Goal: Information Seeking & Learning: Learn about a topic

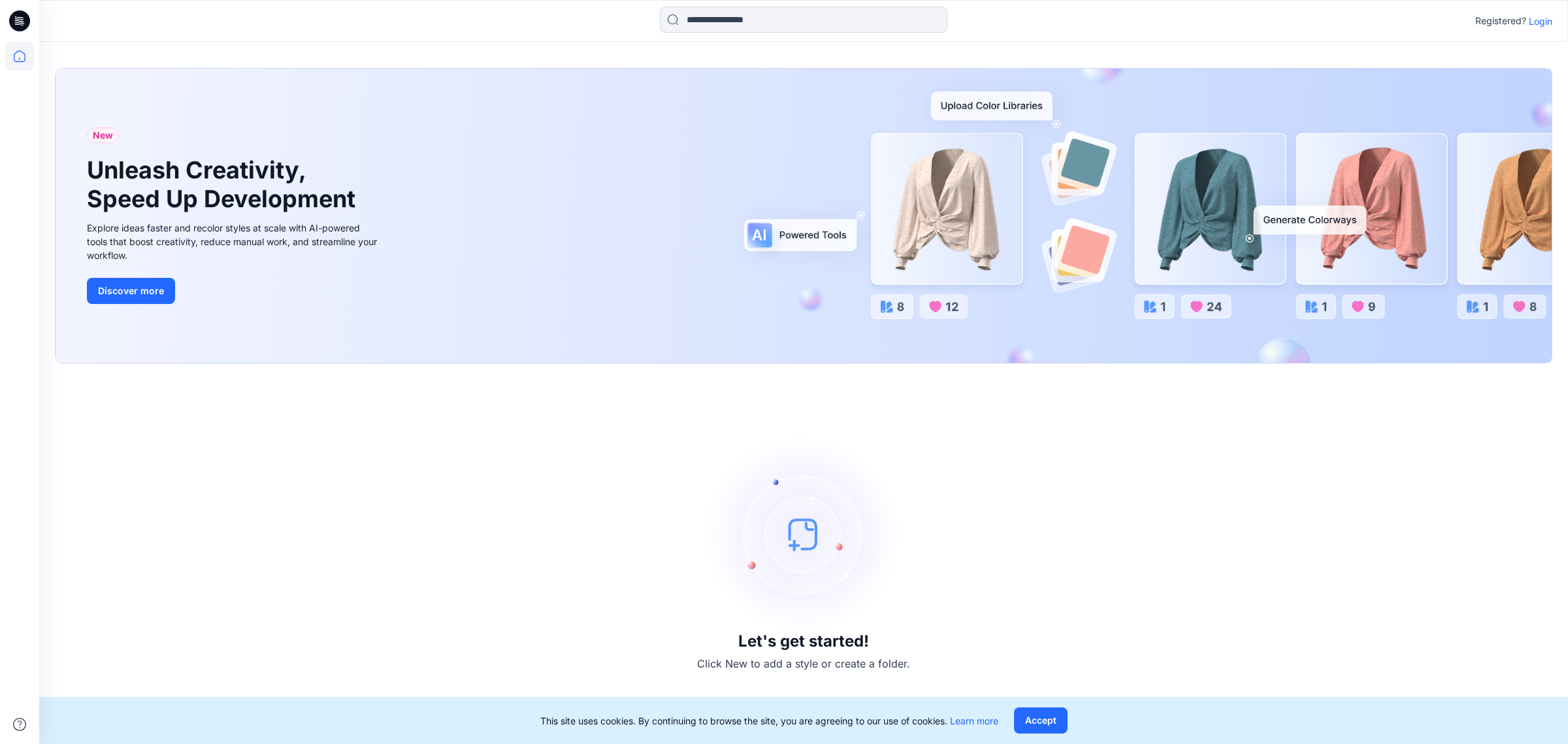
click at [1567, 24] on div "Registered? Login" at bounding box center [803, 21] width 1528 height 29
click at [1544, 22] on p "Login" at bounding box center [1540, 21] width 23 height 14
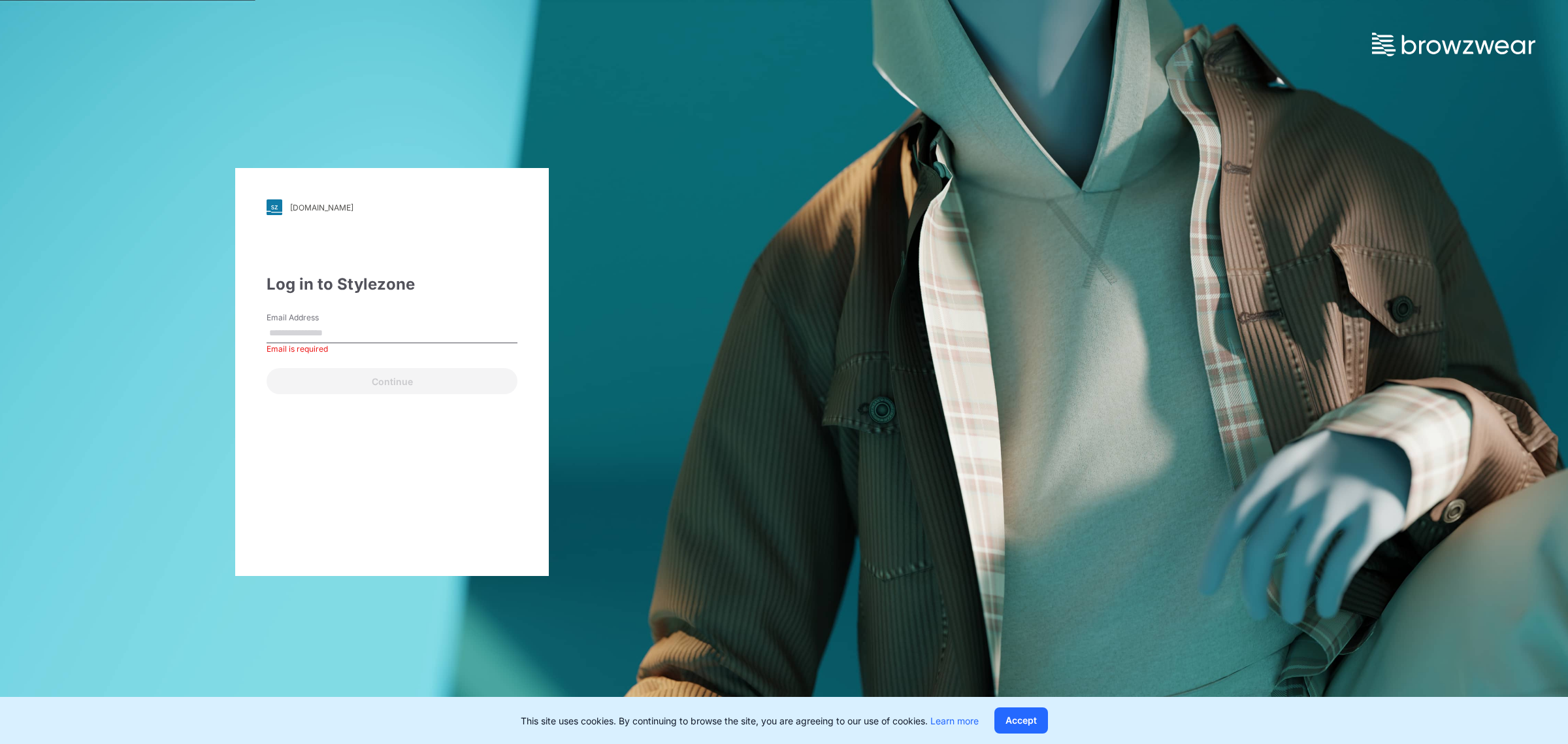
click at [397, 331] on input "Email Address" at bounding box center [391, 333] width 251 height 20
type input "**********"
click at [389, 381] on button "Continue" at bounding box center [391, 381] width 251 height 26
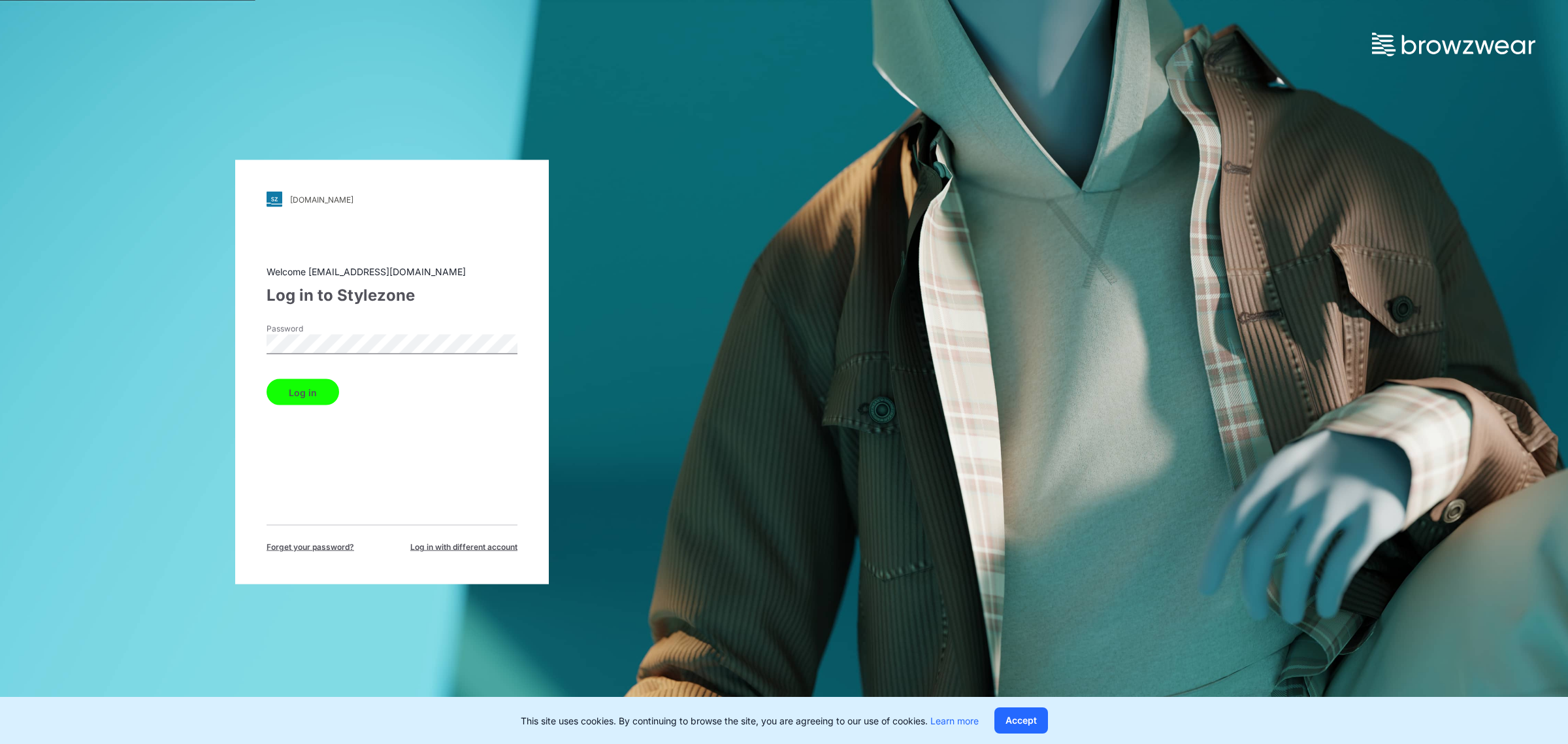
click at [291, 394] on button "Log in" at bounding box center [303, 392] width 73 height 26
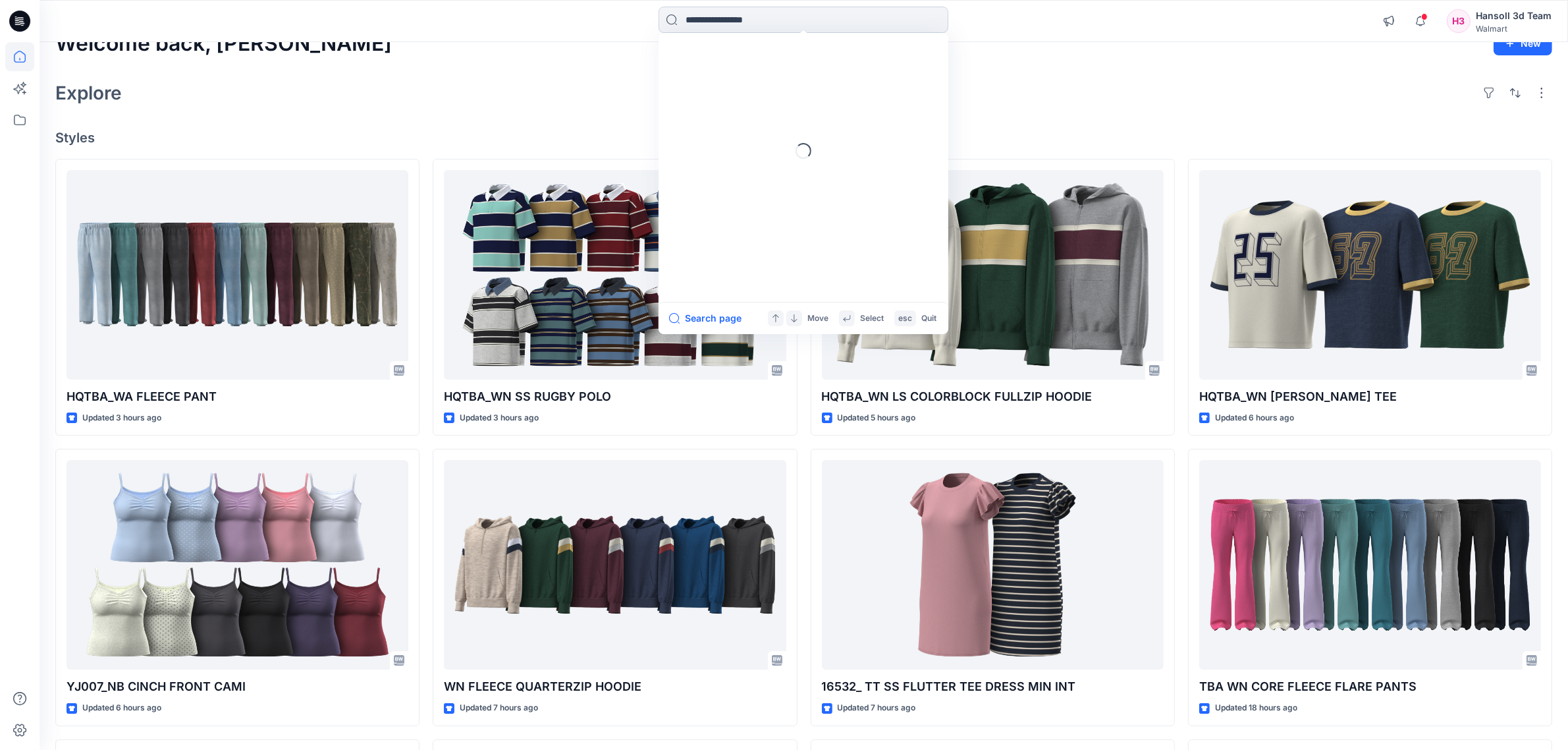
click at [879, 21] on input at bounding box center [804, 20] width 290 height 26
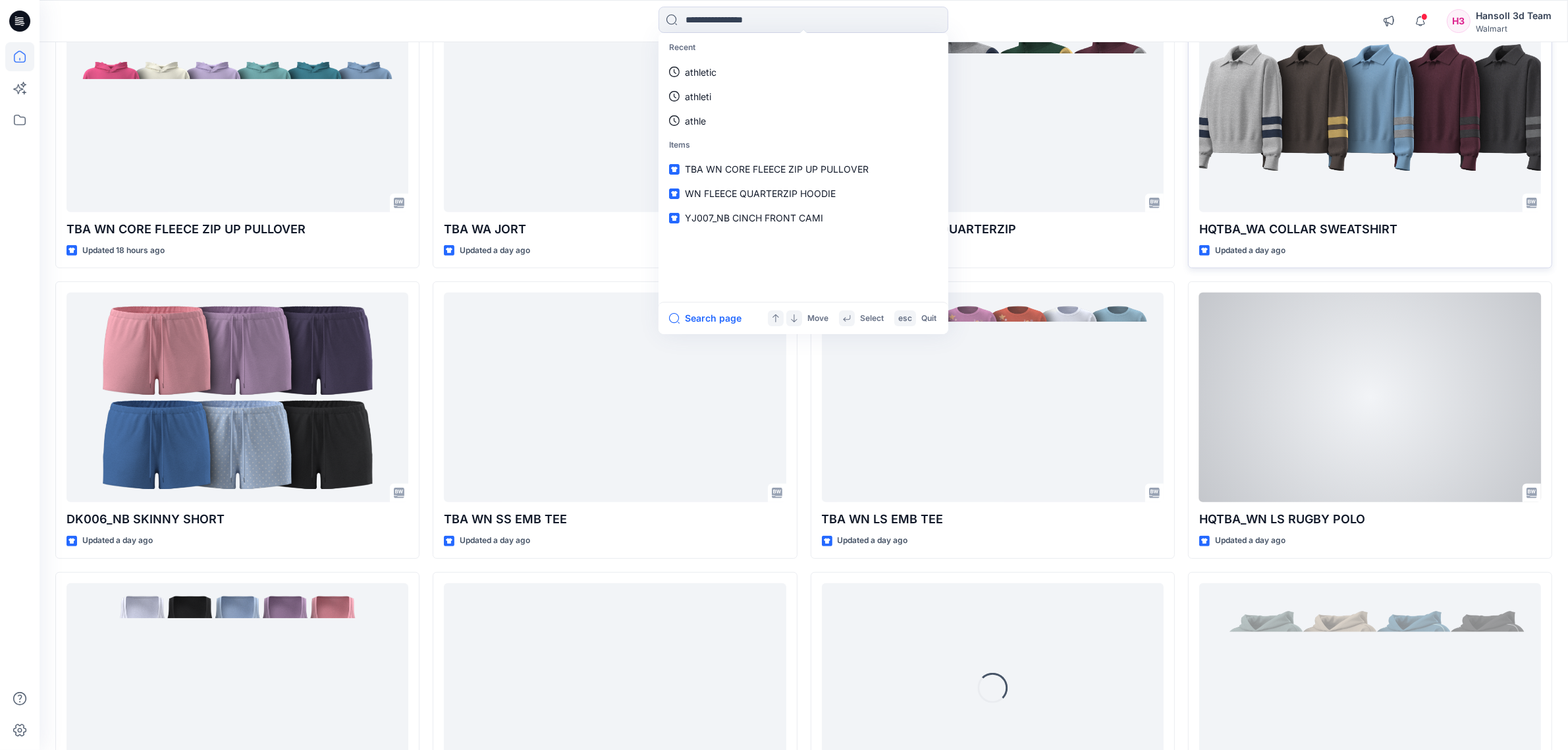
scroll to position [932, 0]
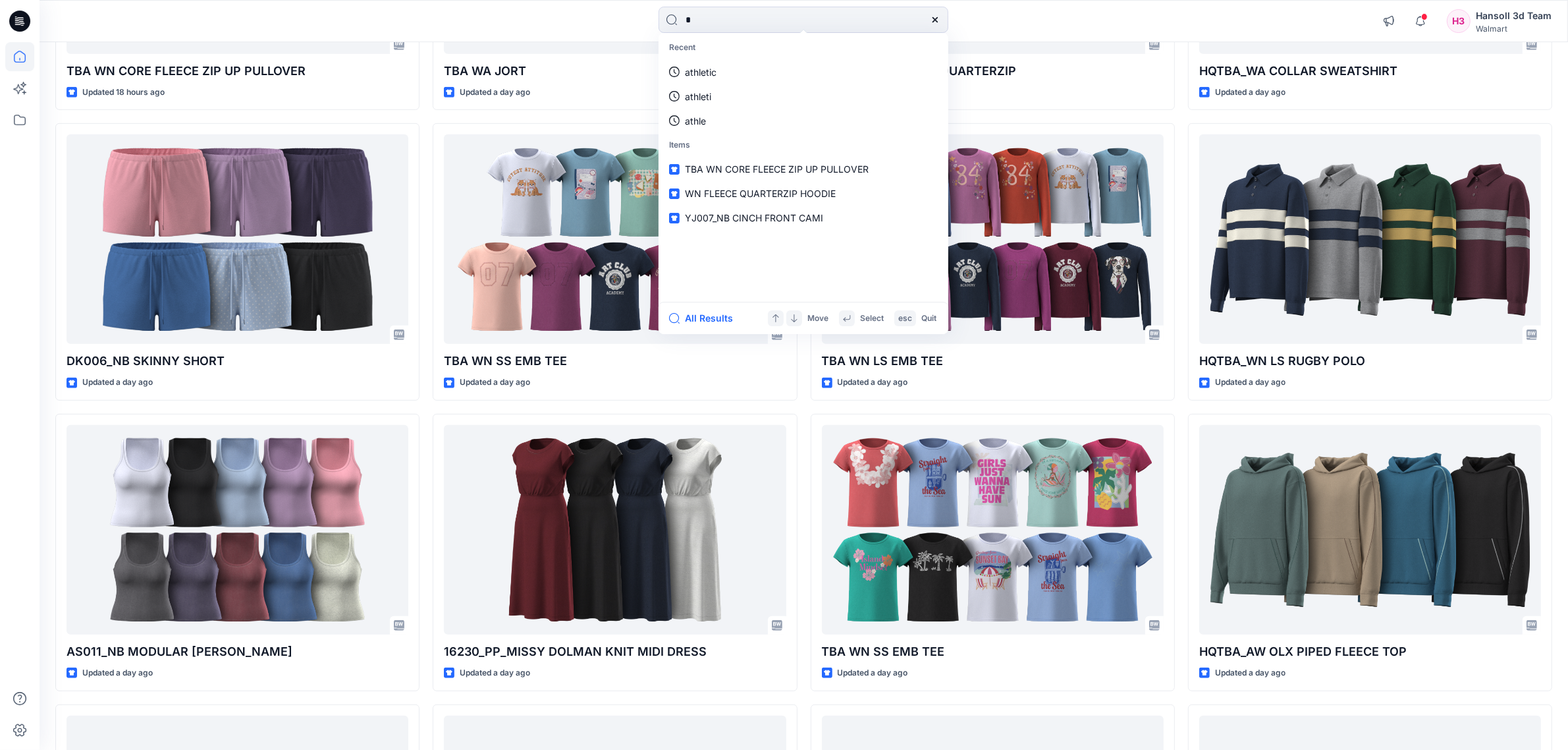
drag, startPoint x: 720, startPoint y: 28, endPoint x: 652, endPoint y: 29, distance: 68.0
click at [652, 29] on div "* Recent athletic athleti athle Items TBA WN CORE FLEECE ZIP UP PULLOVER WN FLE…" at bounding box center [804, 21] width 764 height 29
paste input "**********"
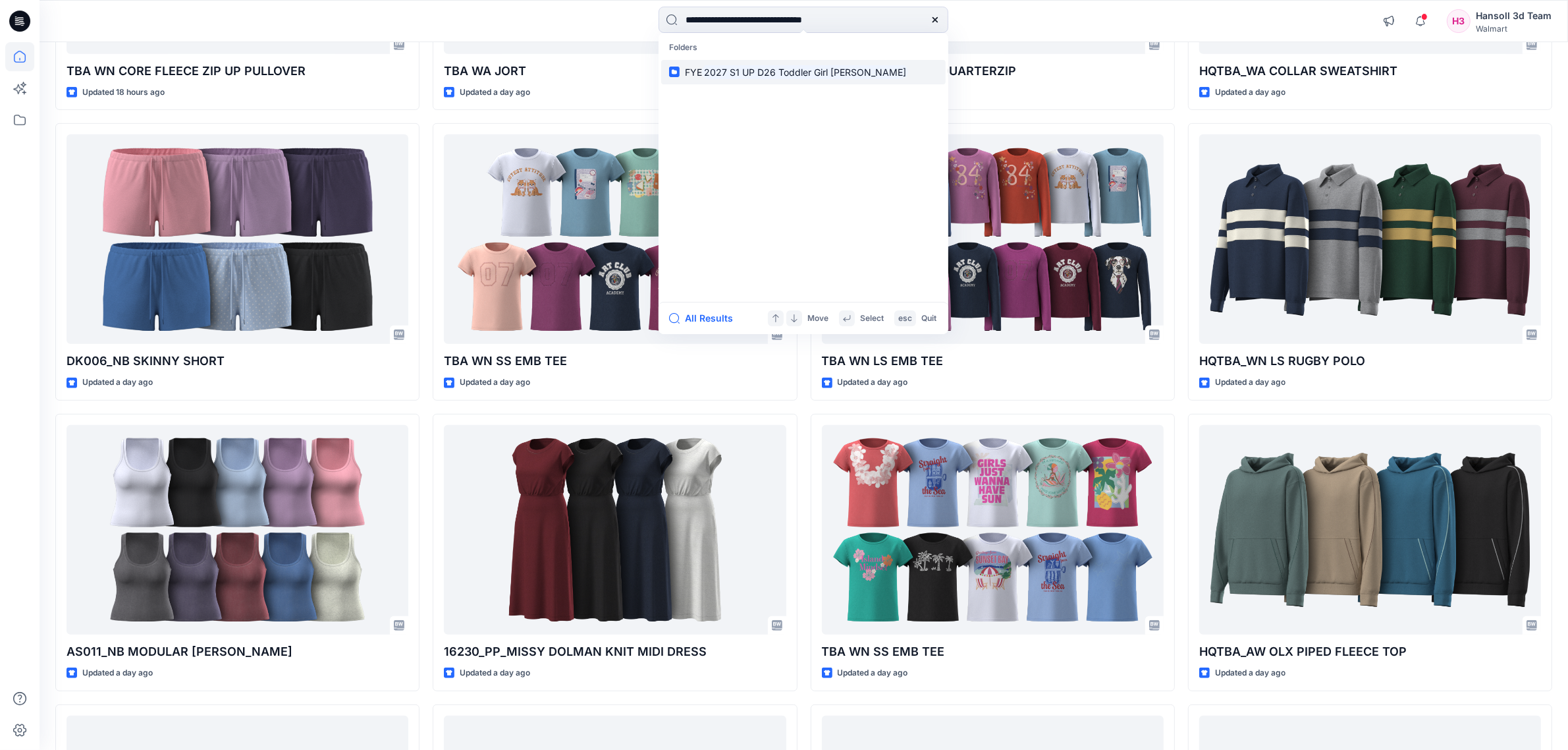
type input "**********"
click at [763, 73] on mark "2027 S1 UP D26 Toddler Girl [PERSON_NAME]" at bounding box center [805, 72] width 206 height 15
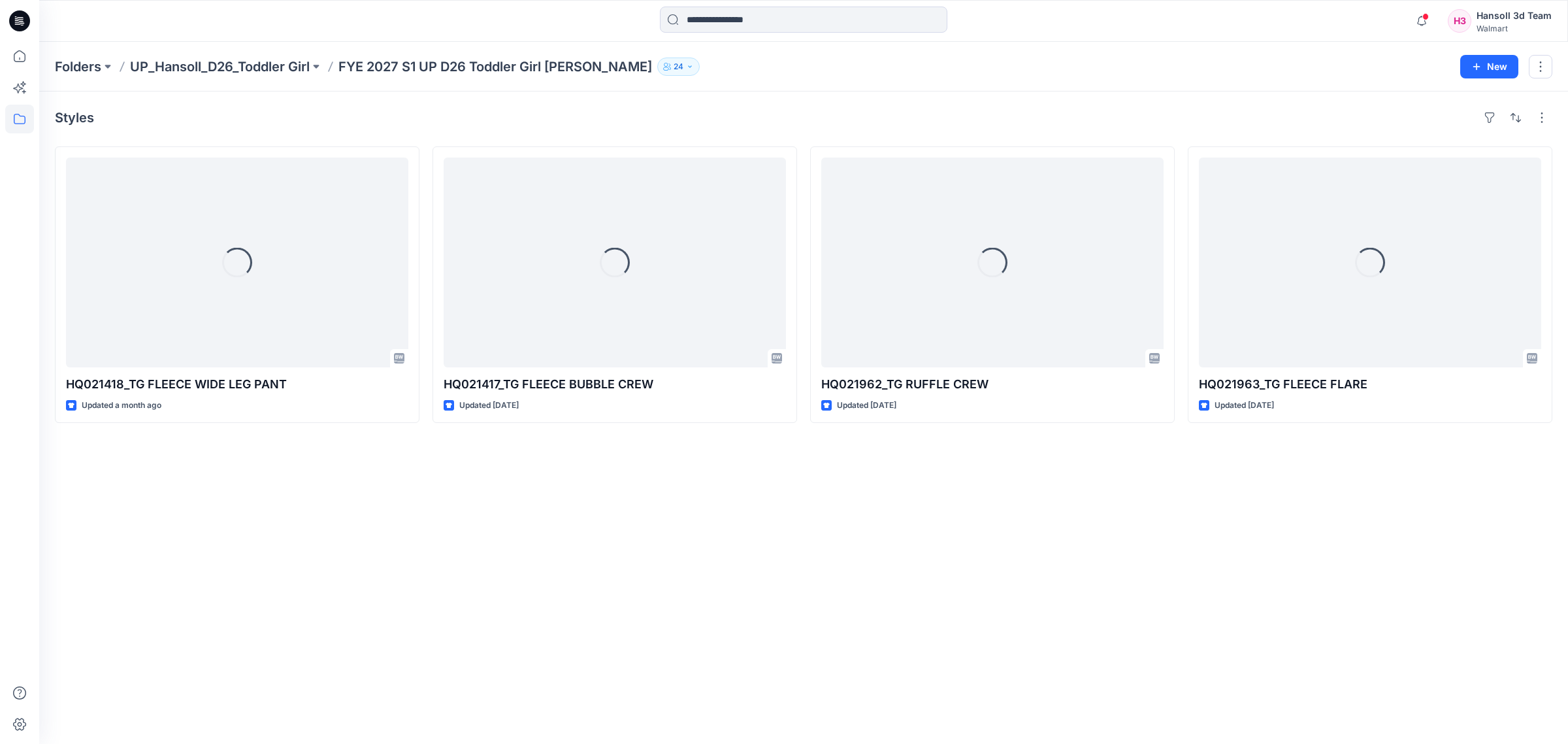
click at [954, 652] on div "Styles Loading... HQ021418_TG FLEECE WIDE LEG PANT Updated a month ago Loading.…" at bounding box center [803, 418] width 1529 height 652
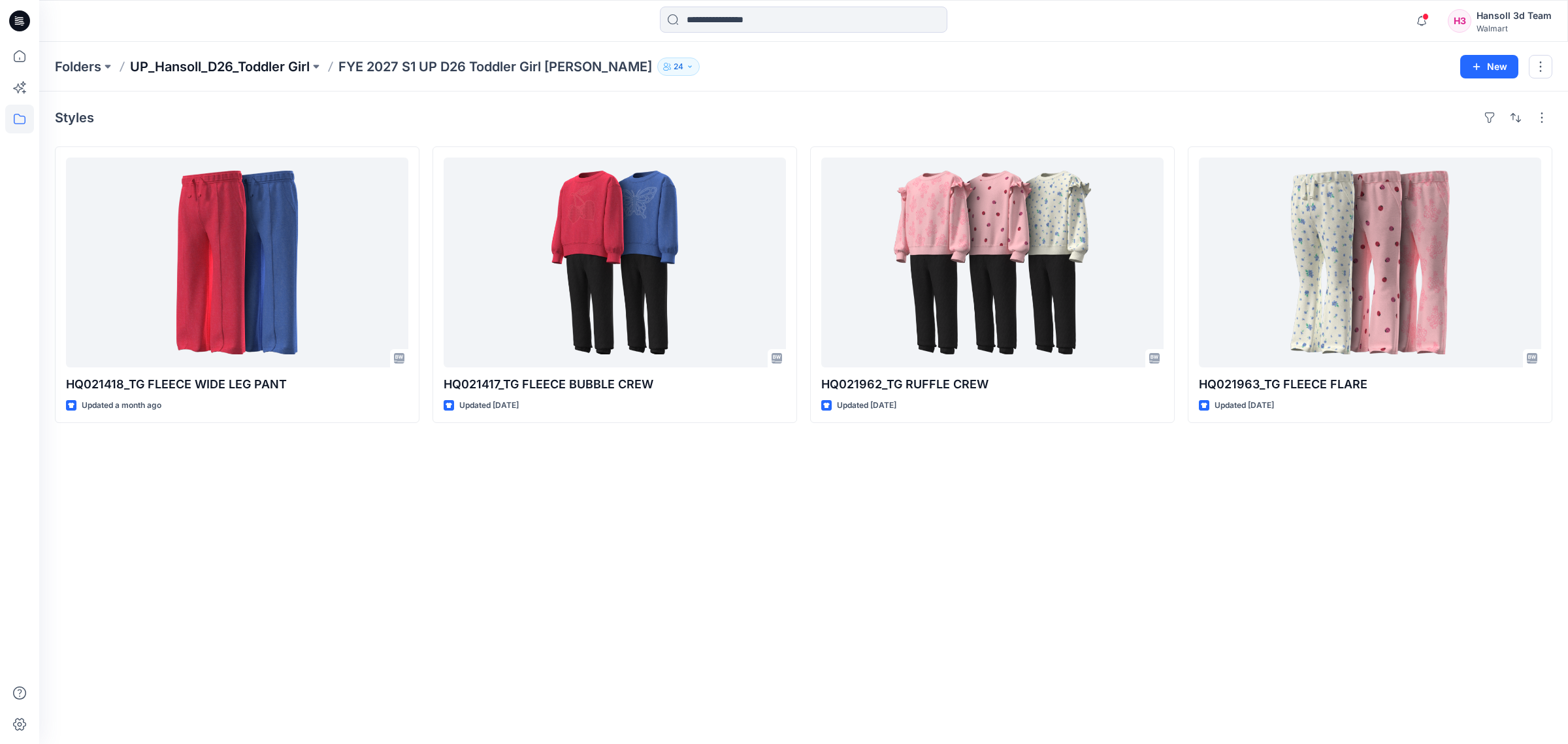
click at [284, 72] on p "UP_Hansoll_D26_Toddler Girl" at bounding box center [219, 66] width 179 height 18
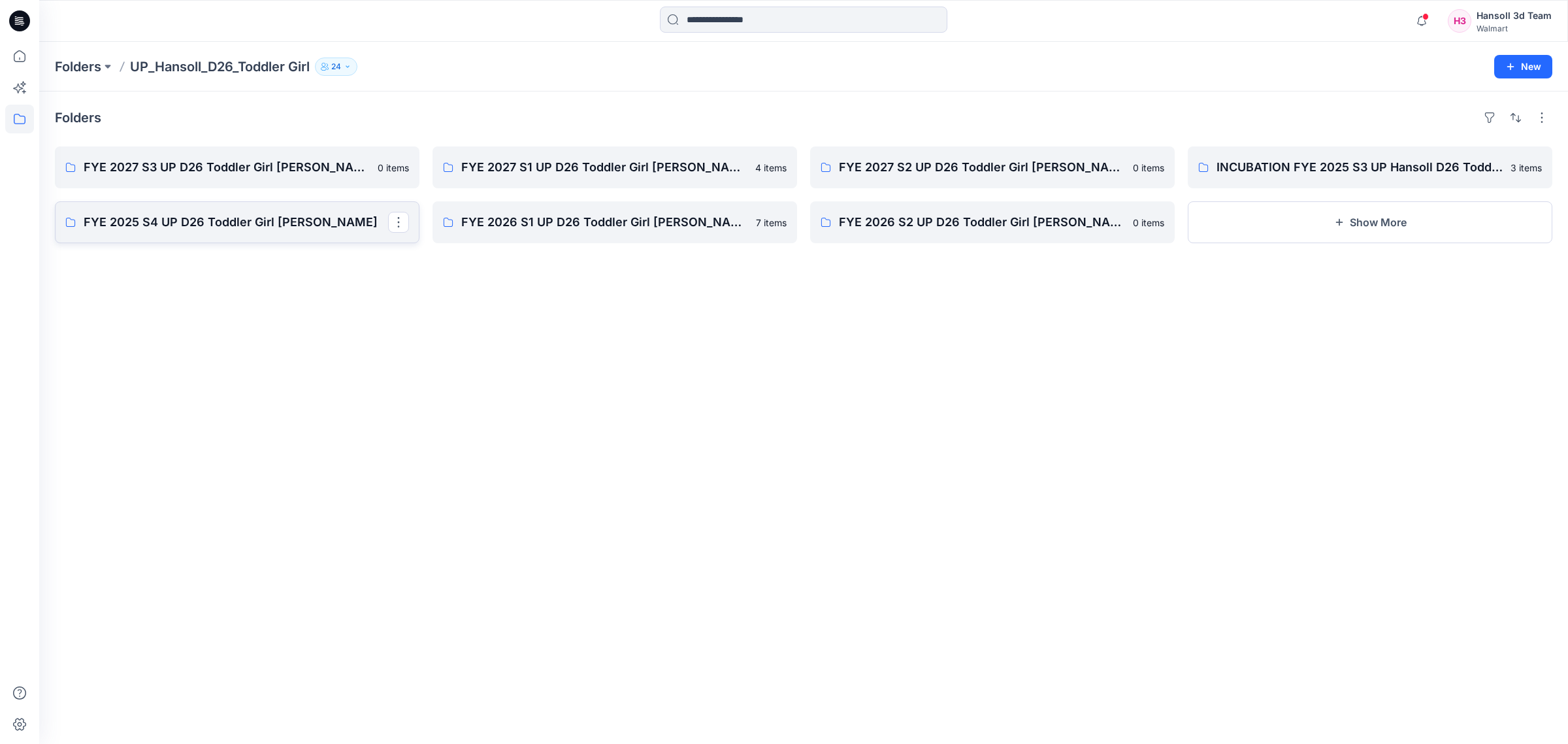
click at [297, 235] on link "FYE 2025 S4 UP D26 Toddler Girl [PERSON_NAME]" at bounding box center [237, 222] width 365 height 42
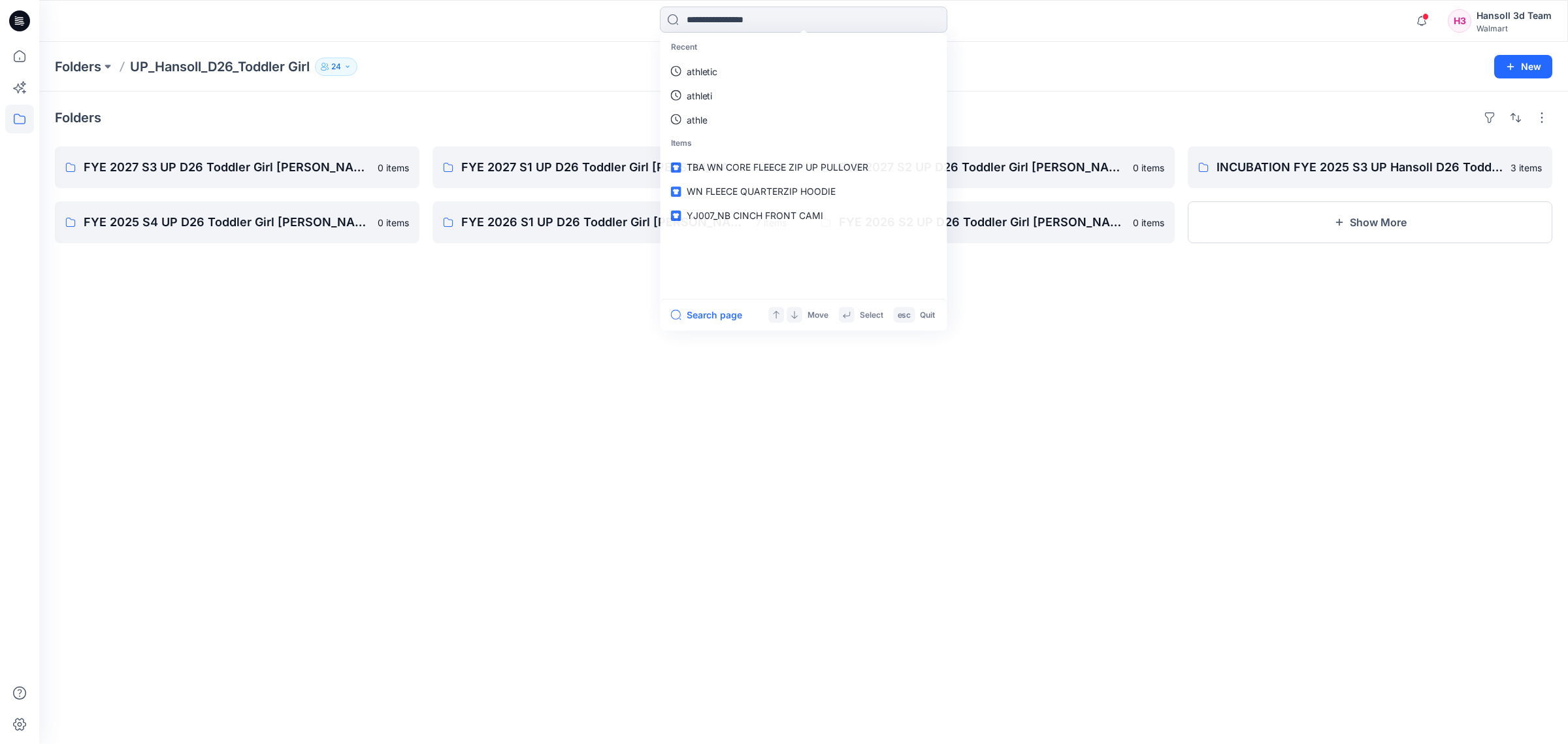
click at [784, 25] on input at bounding box center [804, 20] width 288 height 26
type input "*"
type input "***"
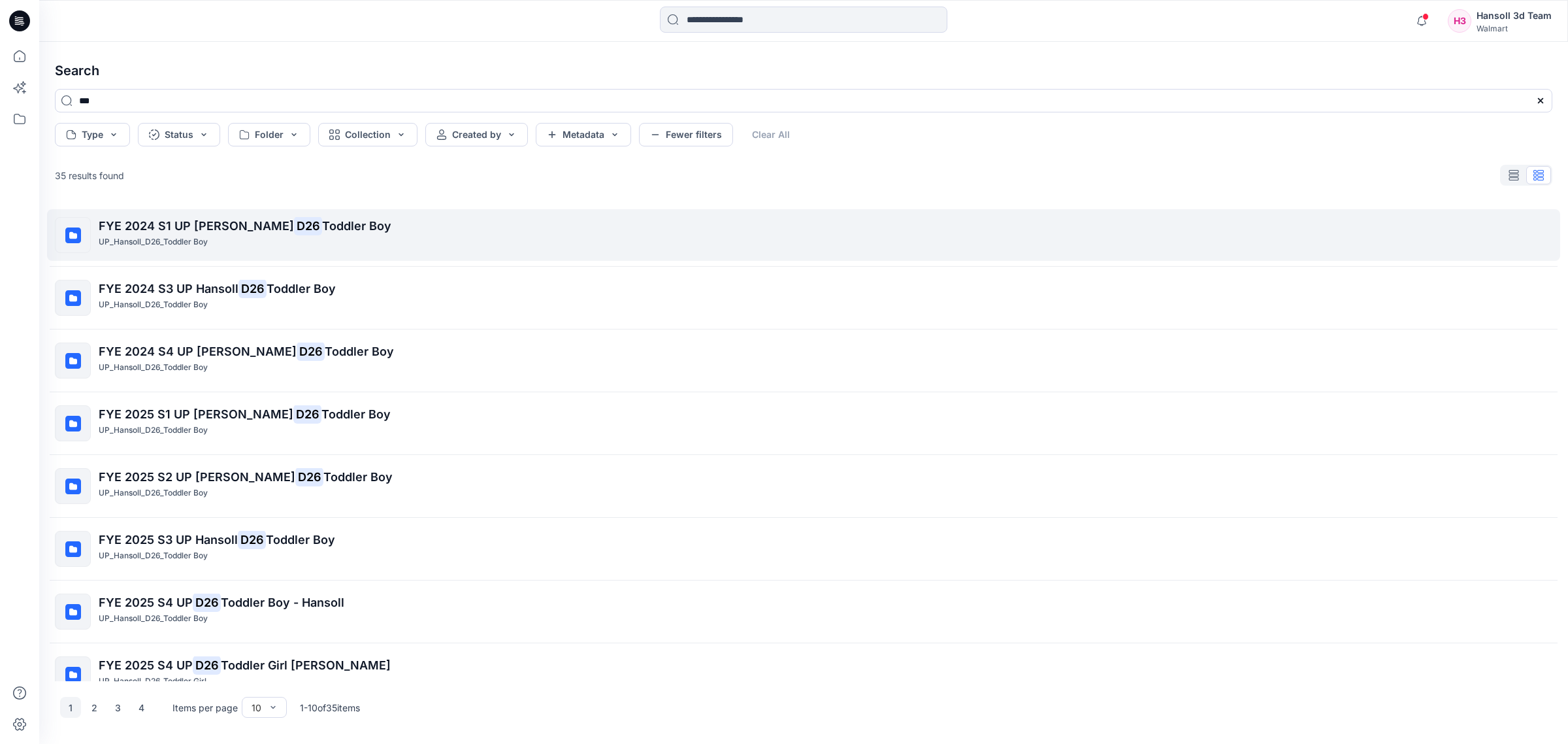
click at [383, 248] on div "UP_Hansoll_D26_Toddler Boy" at bounding box center [825, 242] width 1453 height 14
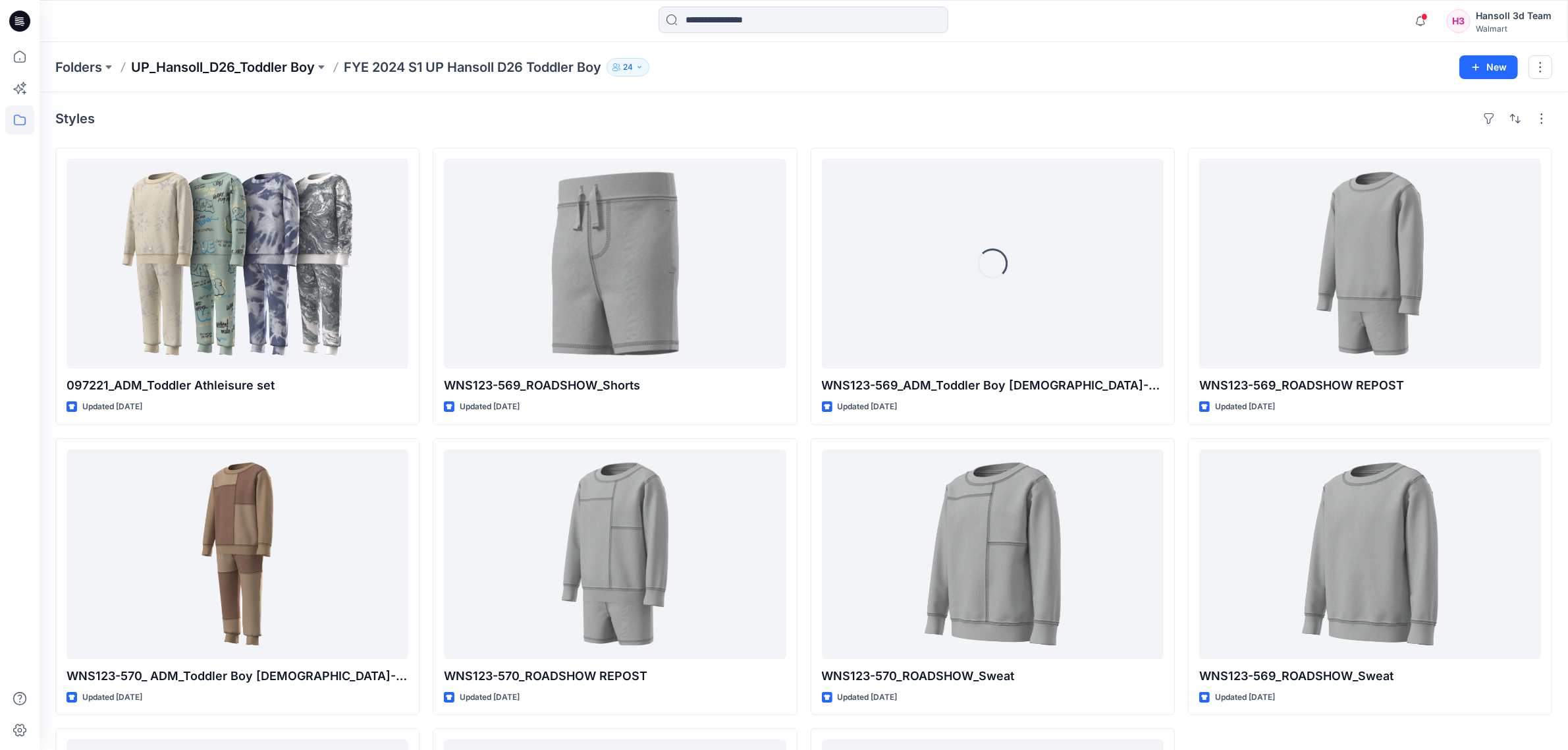
click at [275, 68] on p "UP_Hansoll_D26_Toddler Boy" at bounding box center [223, 67] width 184 height 18
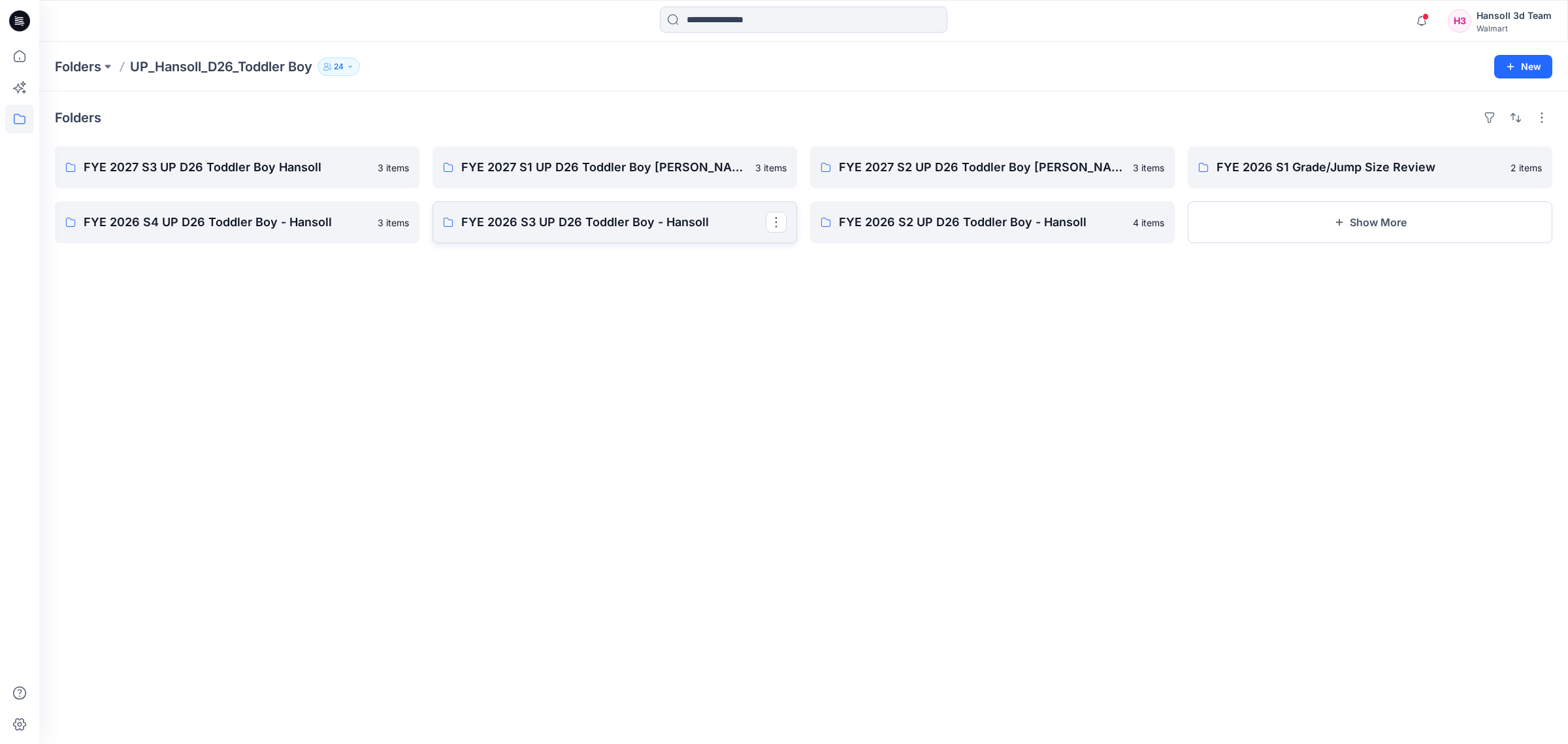
click at [526, 217] on p "FYE 2026 S3 UP D26 Toddler Boy - Hansoll" at bounding box center [613, 222] width 304 height 18
click at [301, 225] on p "FYE 2026 S4 UP D26 Toddler Boy - Hansoll" at bounding box center [235, 222] width 304 height 18
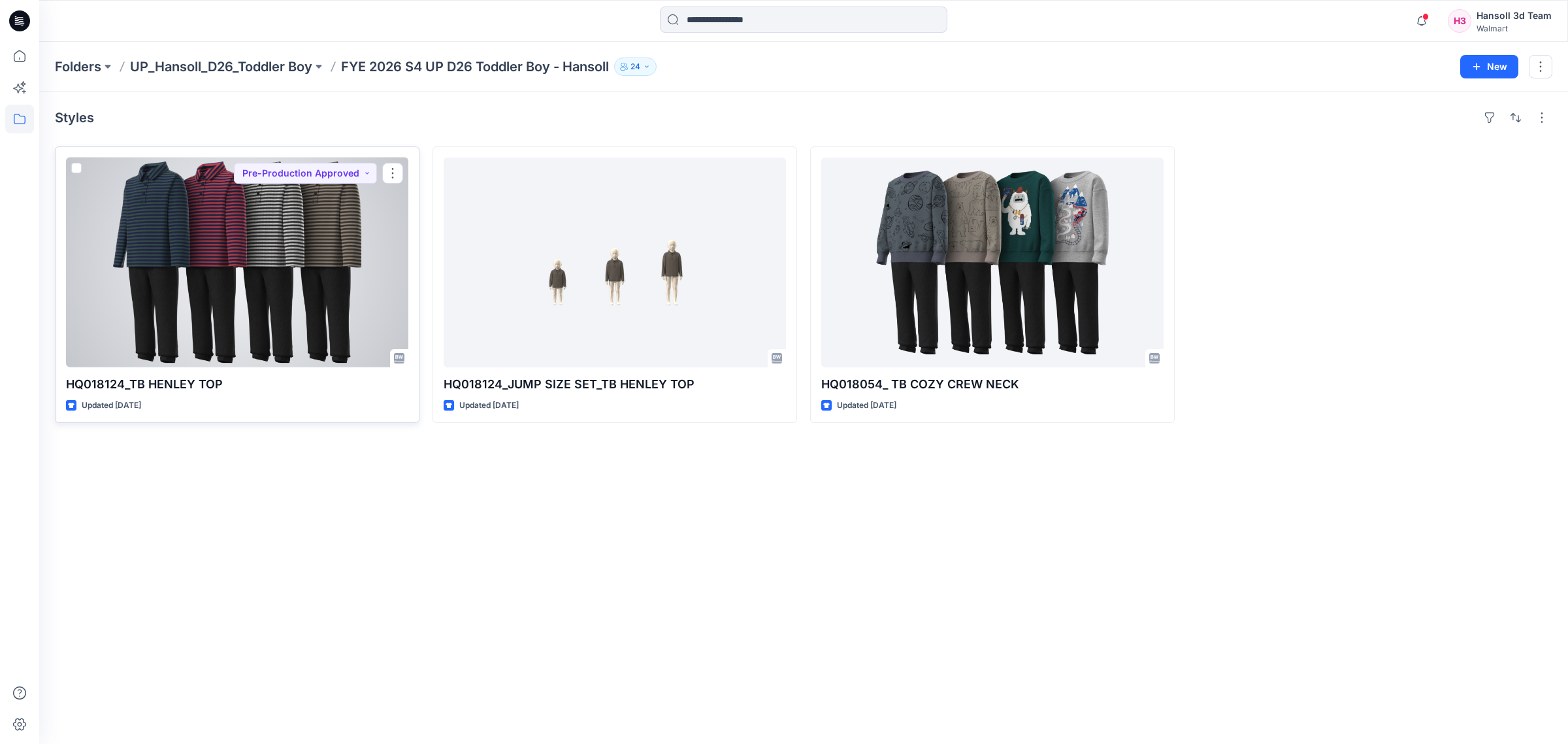
click at [279, 291] on div at bounding box center [237, 262] width 342 height 210
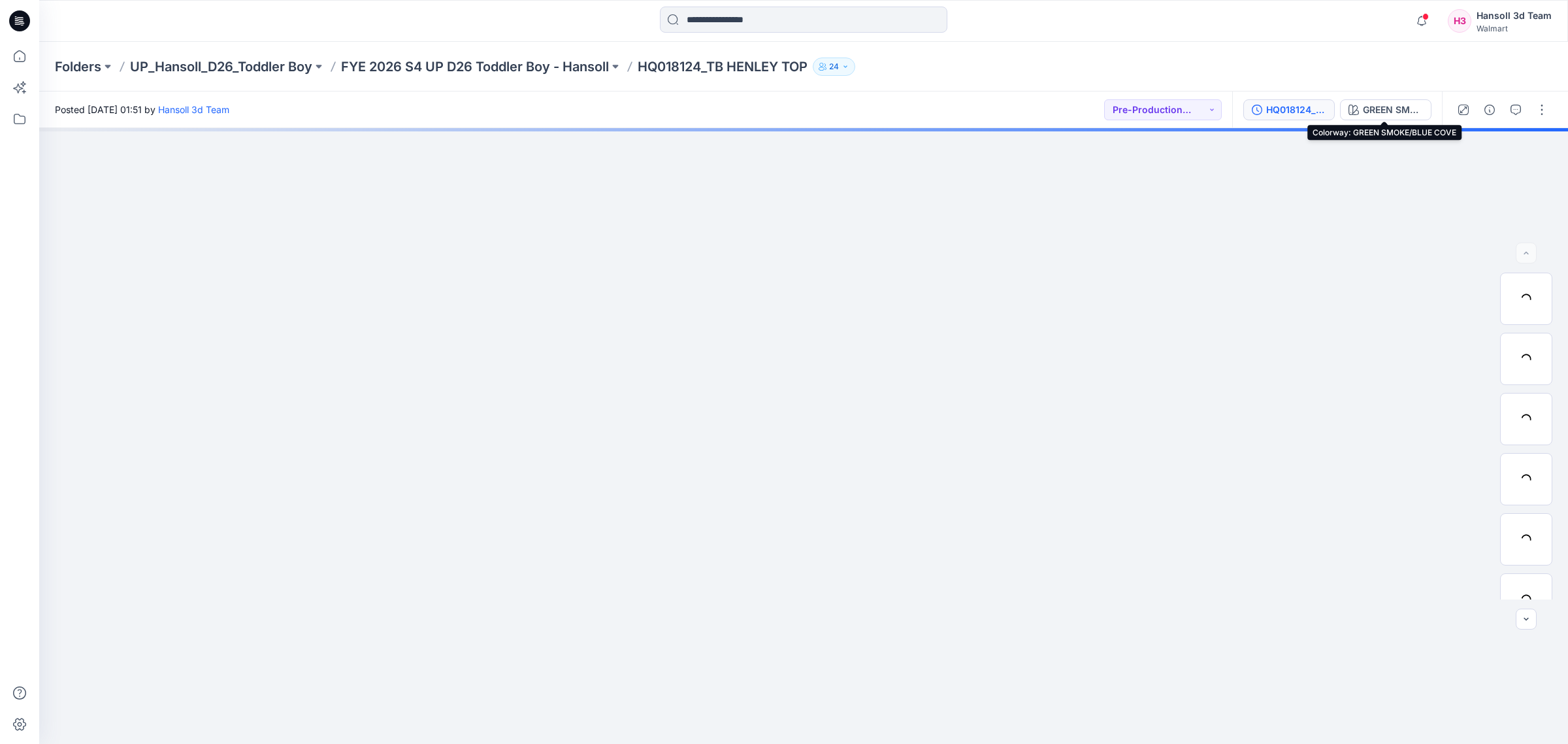
click at [1297, 113] on div "HQ018124_PP_TB HENLEY TOP" at bounding box center [1296, 110] width 60 height 15
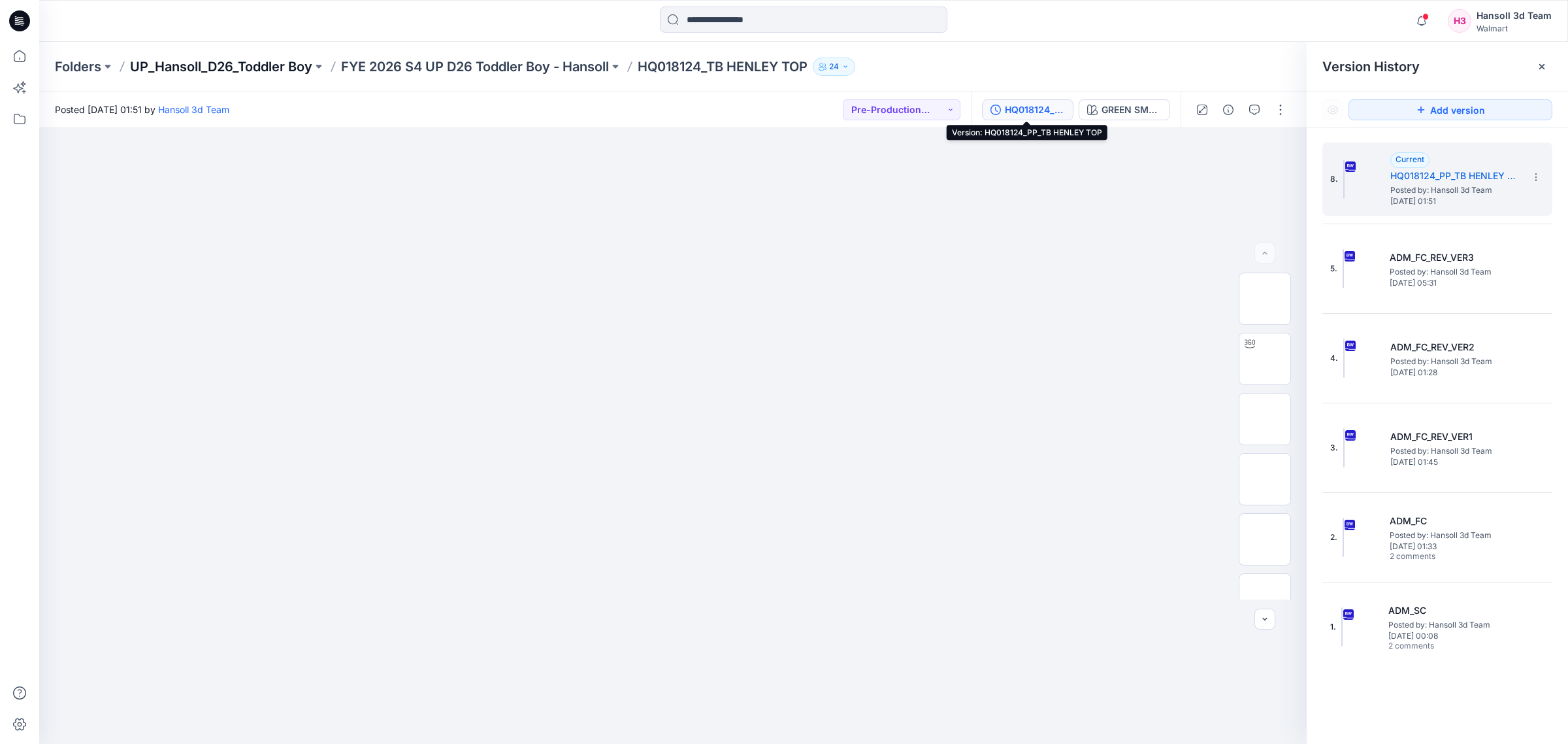
click at [267, 62] on p "UP_Hansoll_D26_Toddler Boy" at bounding box center [221, 66] width 182 height 18
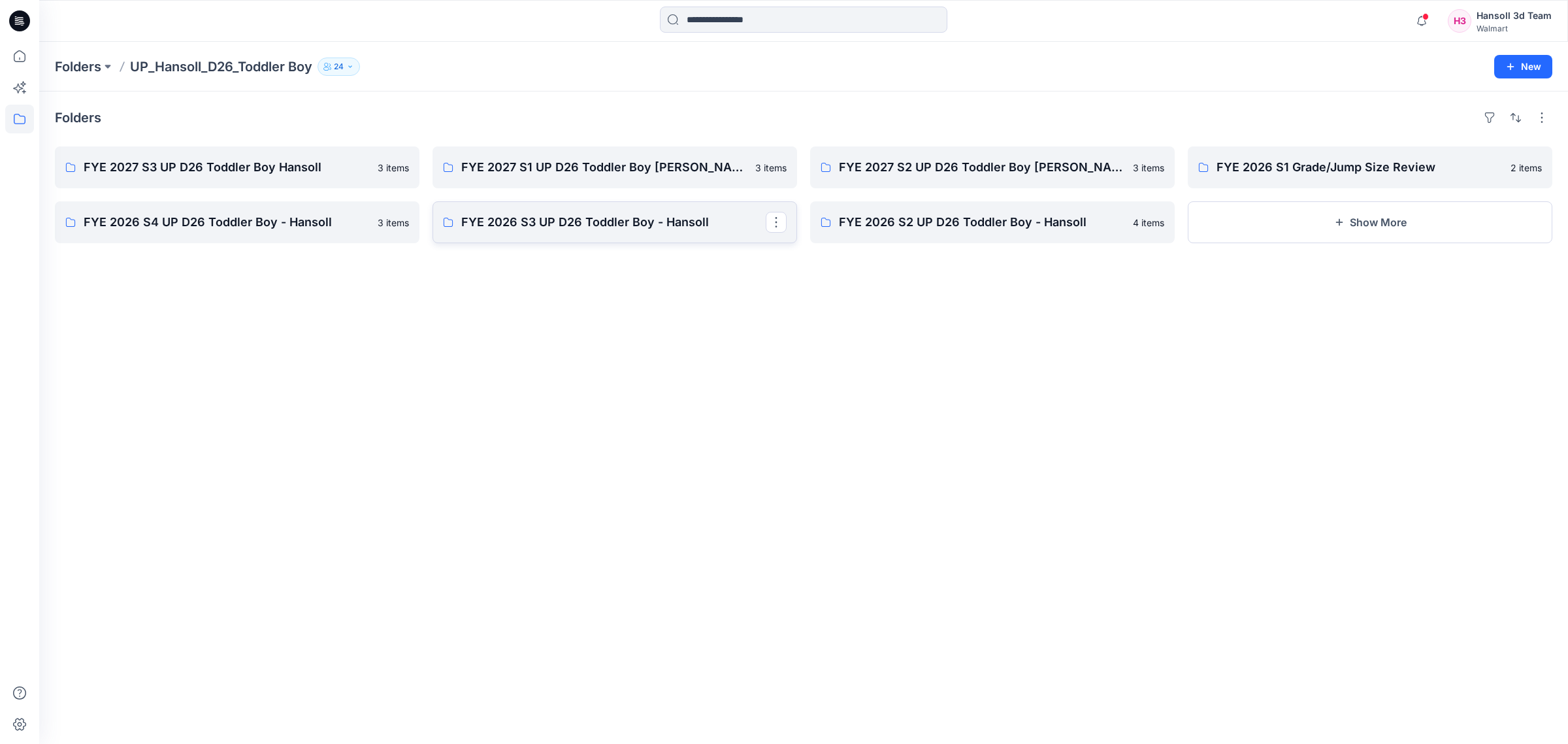
click at [600, 231] on p "FYE 2026 S3 UP D26 Toddler Boy - Hansoll" at bounding box center [613, 222] width 304 height 18
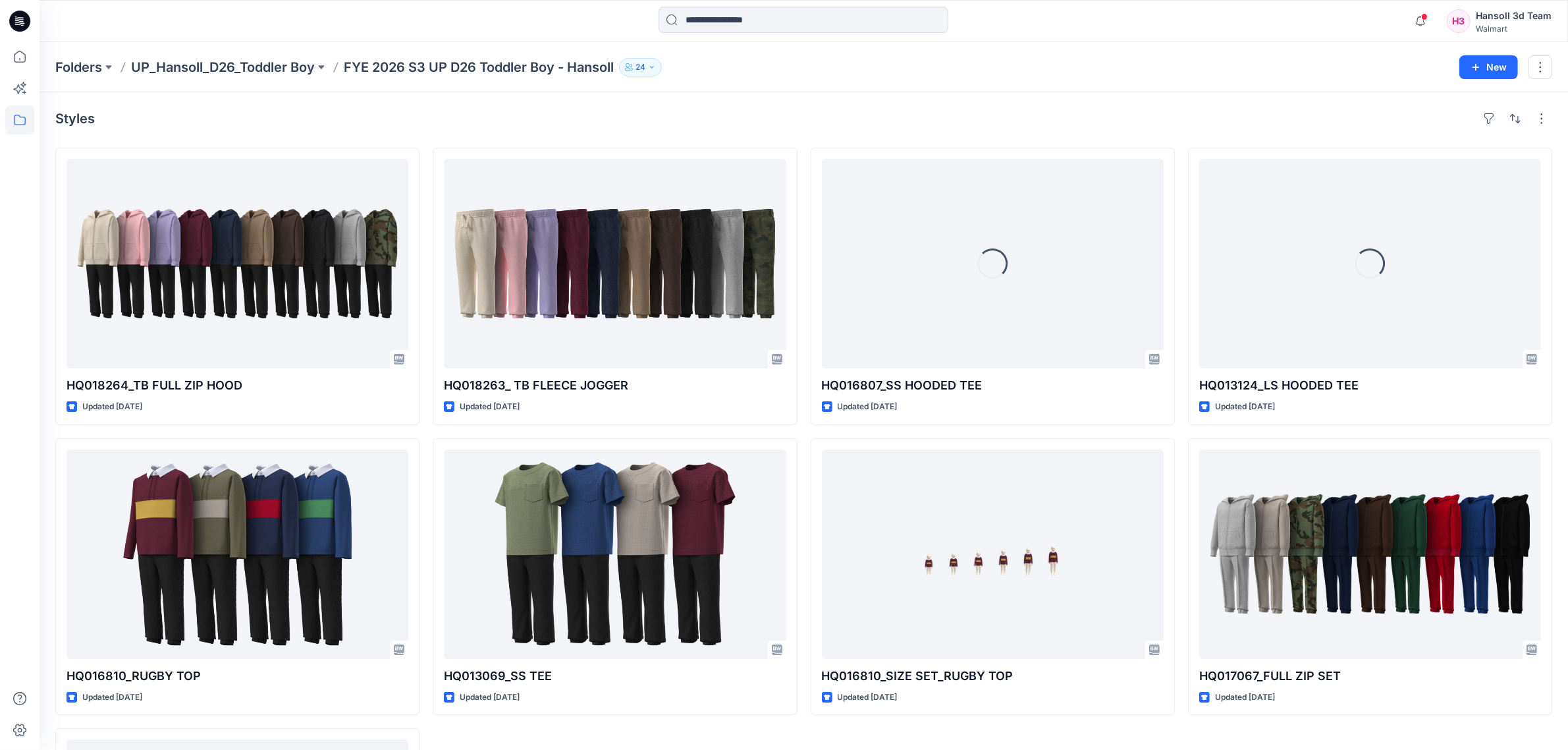
click at [266, 54] on div "Folders UP_Hansoll_D26_Toddler Boy FYE 2026 S3 UP D26 Toddler Boy - Hansoll 24 …" at bounding box center [804, 67] width 1528 height 50
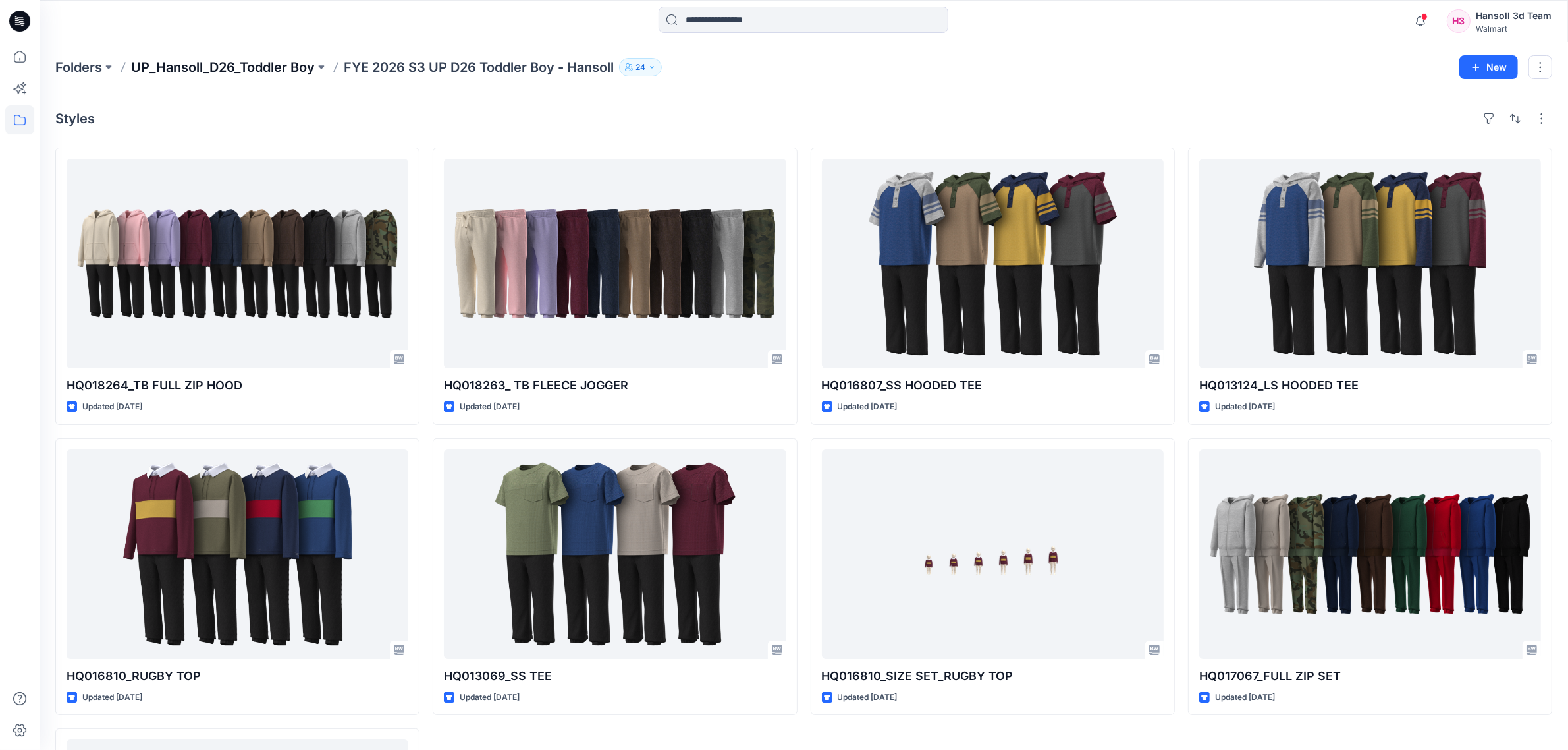
click at [269, 69] on p "UP_Hansoll_D26_Toddler Boy" at bounding box center [223, 67] width 184 height 18
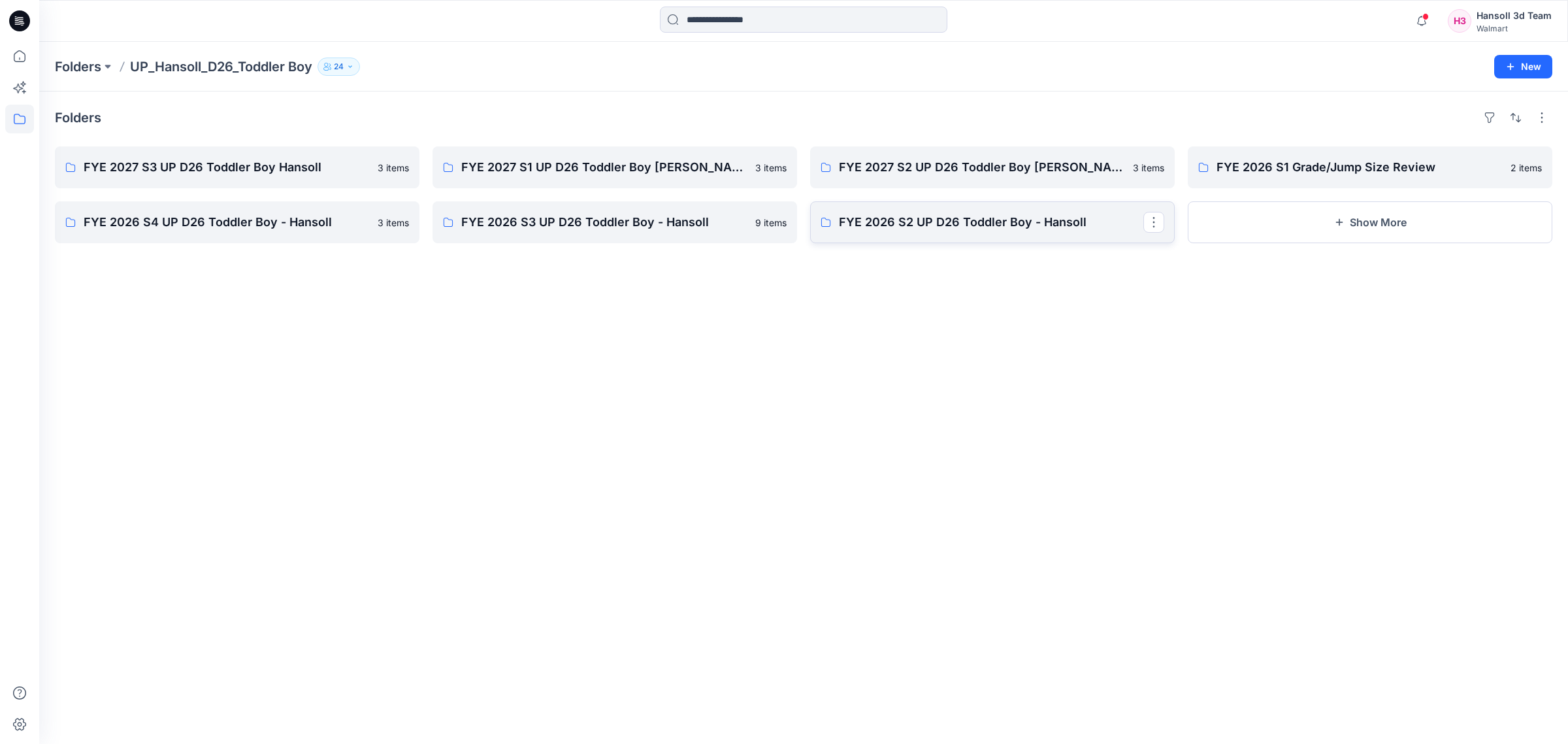
click at [936, 233] on link "FYE 2026 S2 UP D26 Toddler Boy - Hansoll" at bounding box center [993, 222] width 365 height 42
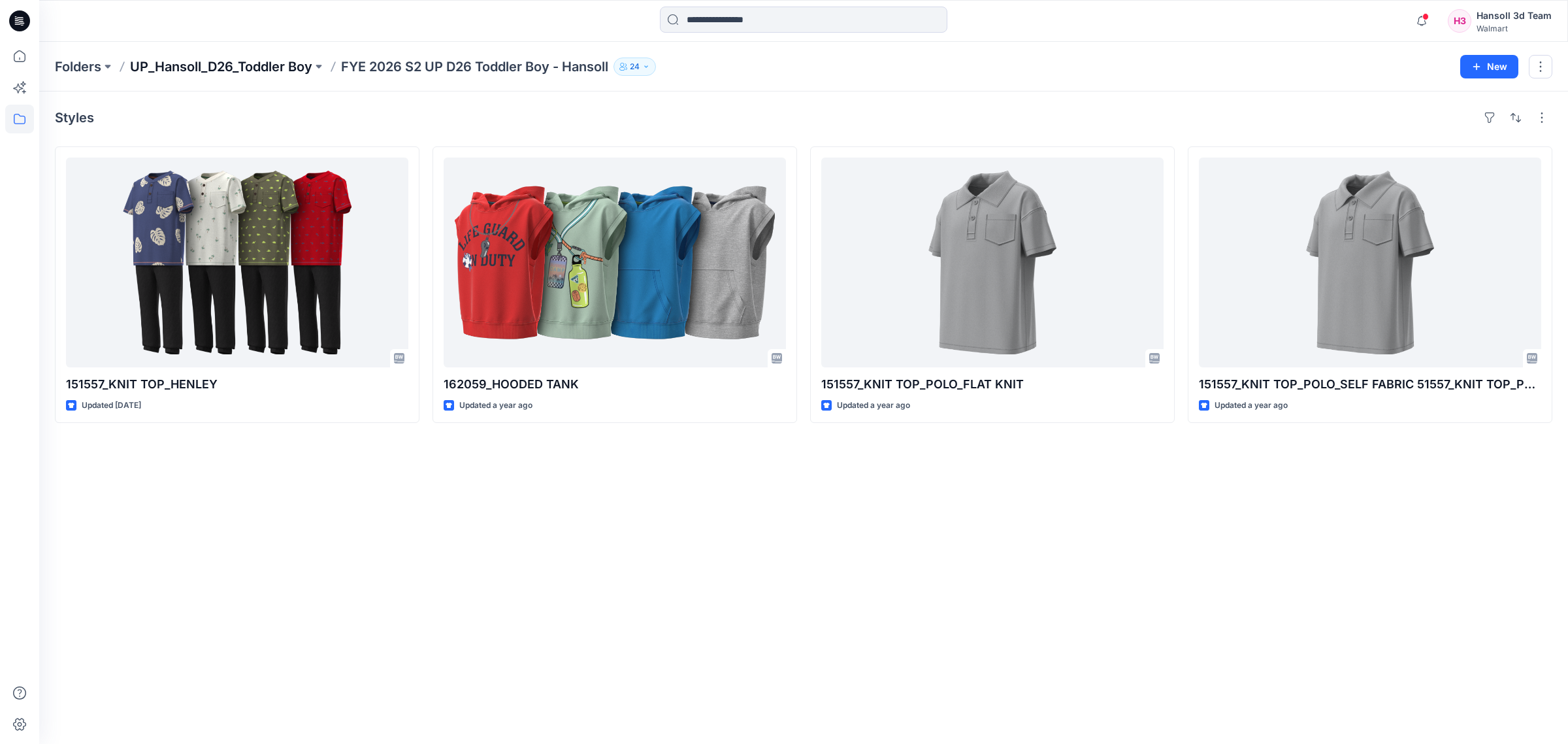
click at [283, 68] on p "UP_Hansoll_D26_Toddler Boy" at bounding box center [221, 66] width 182 height 18
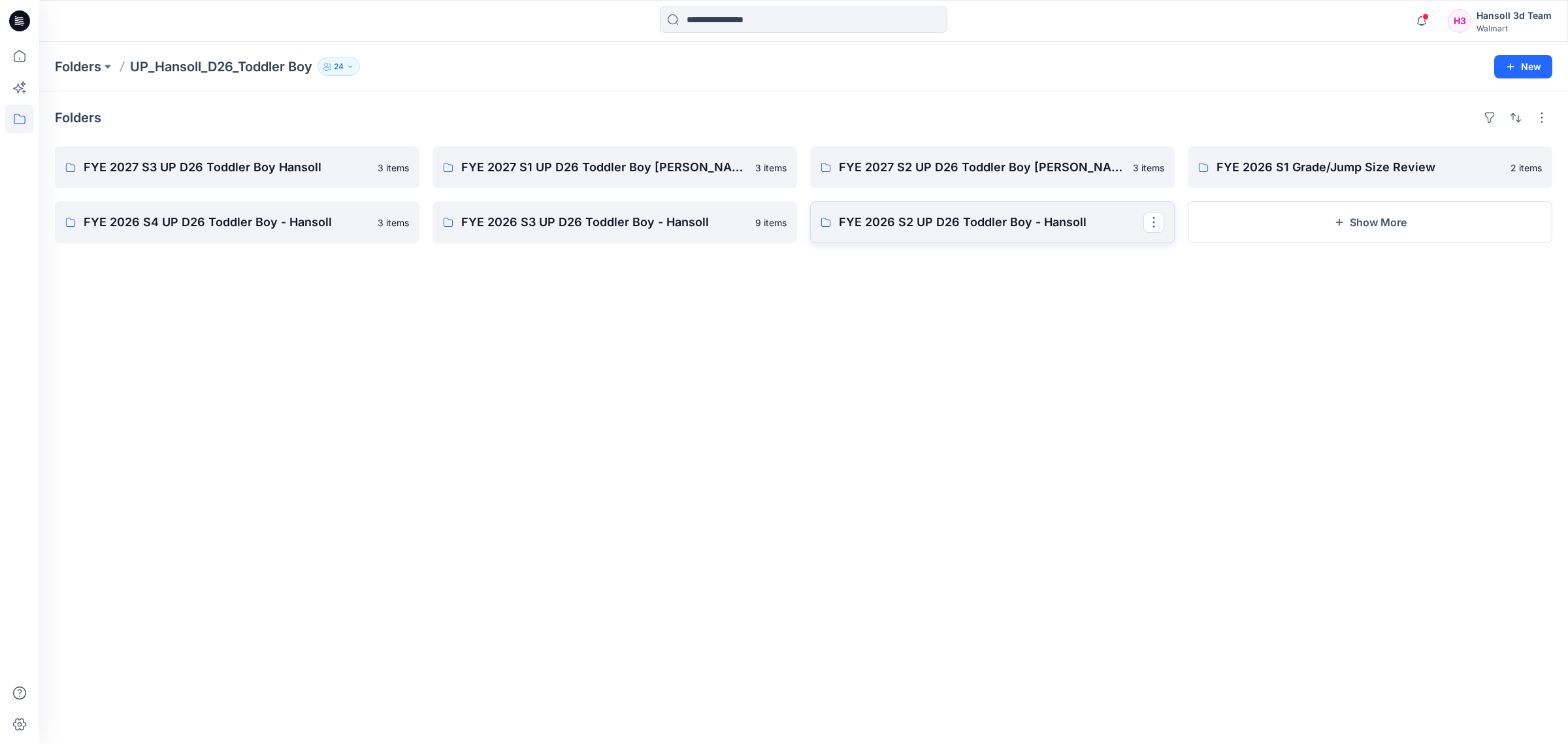
click at [922, 220] on p "FYE 2026 S2 UP D26 Toddler Boy - Hansoll" at bounding box center [991, 222] width 304 height 18
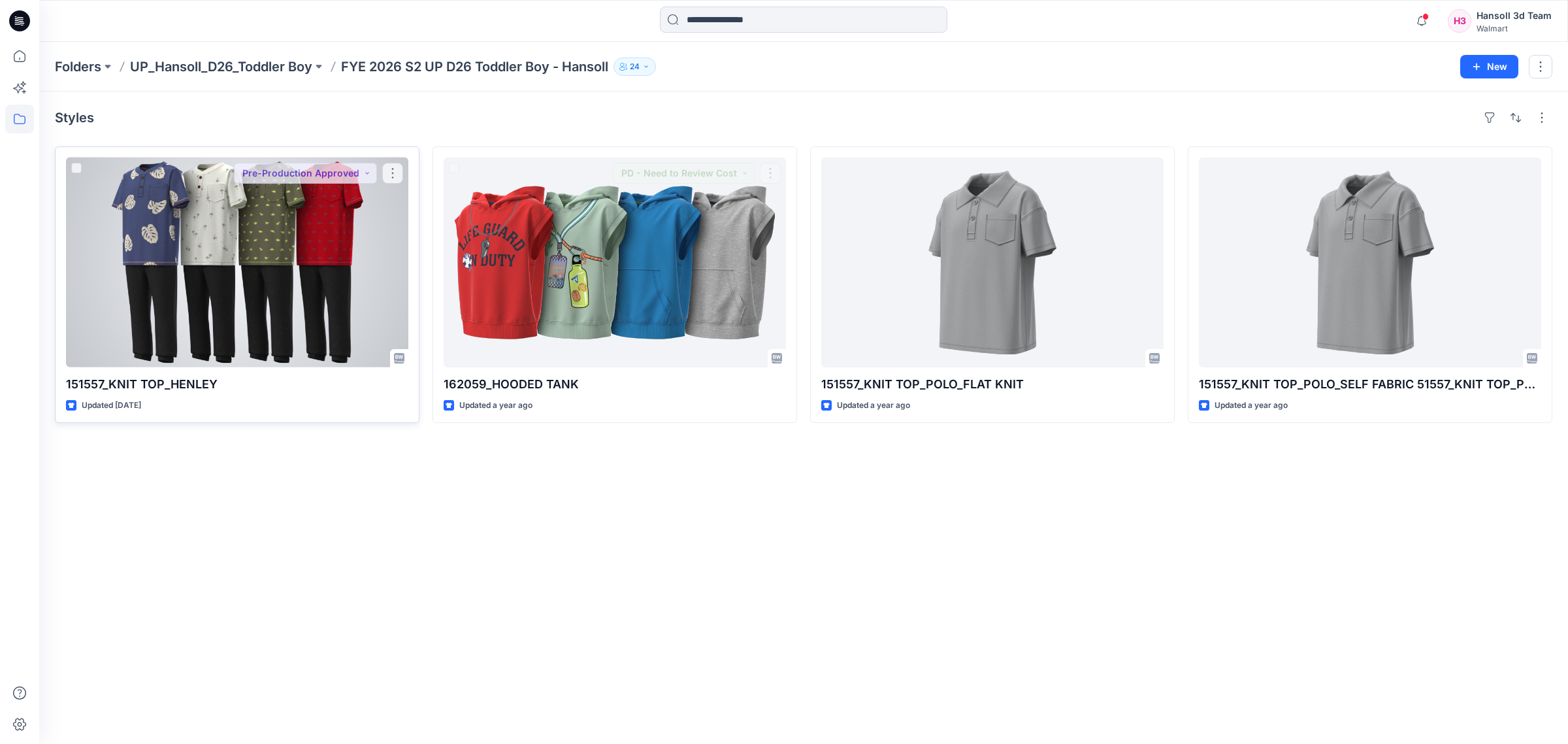
click at [280, 250] on div at bounding box center [237, 262] width 342 height 210
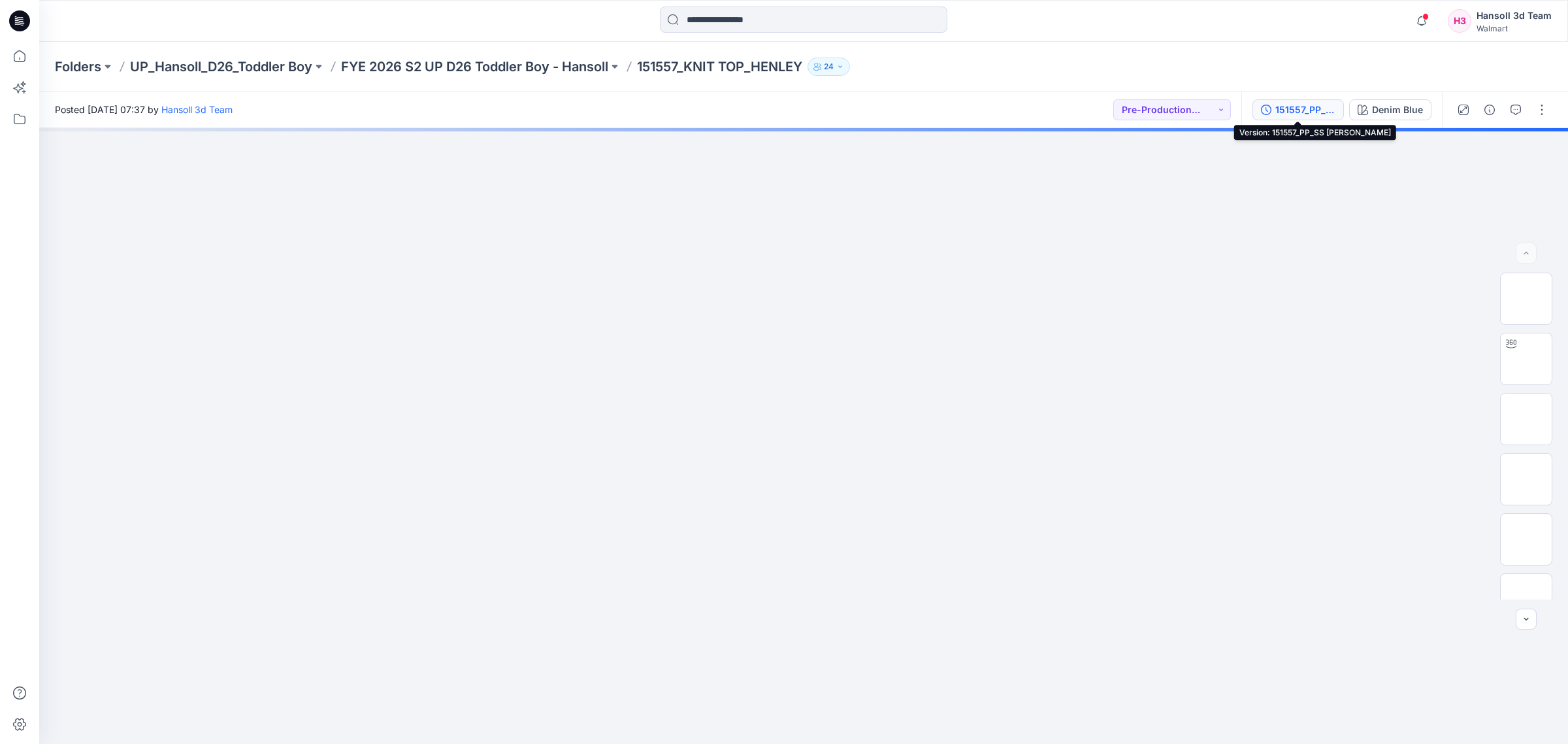
click at [1299, 108] on div "151557_PP_SS [PERSON_NAME]" at bounding box center [1305, 110] width 60 height 15
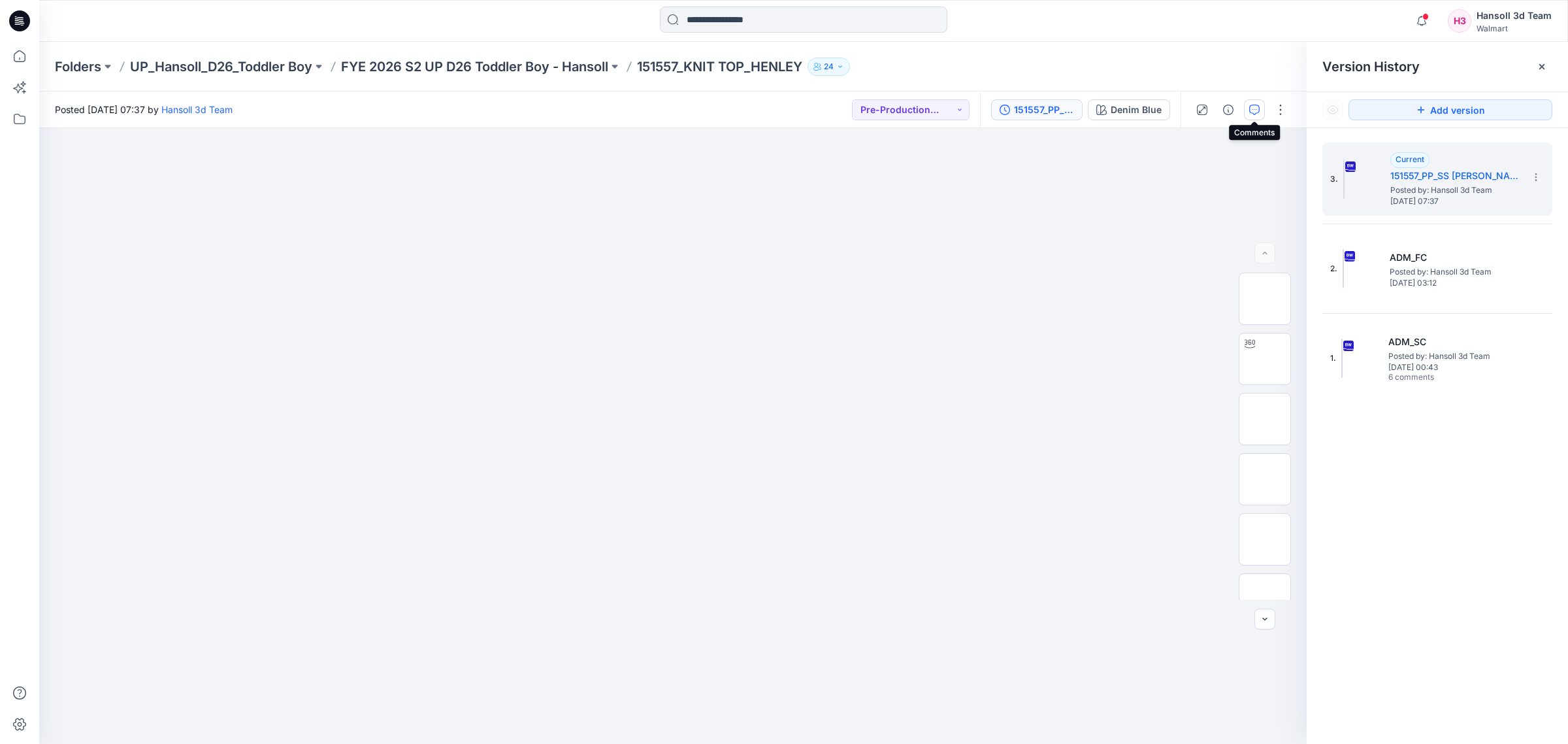
click at [1254, 107] on icon "button" at bounding box center [1254, 110] width 10 height 10
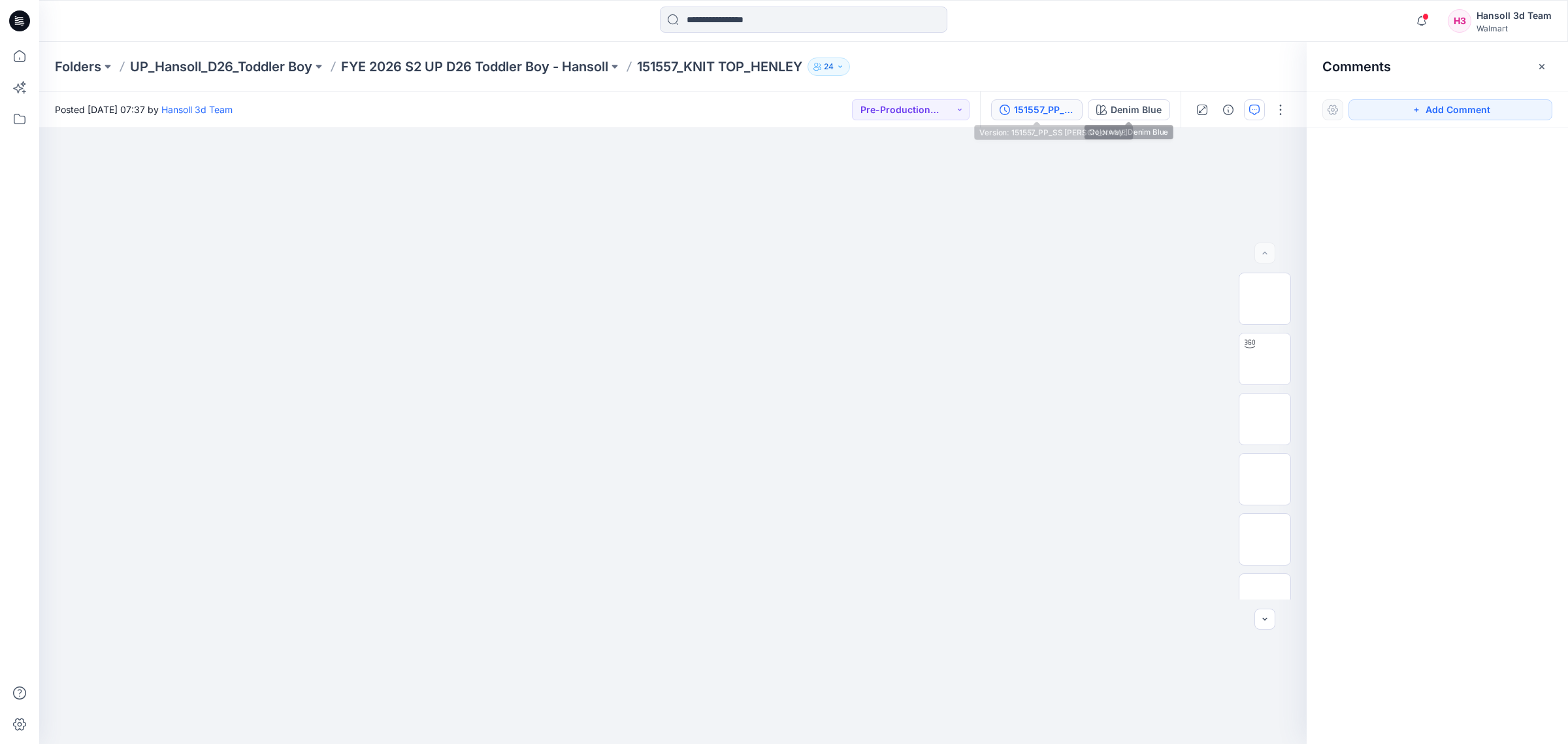
click at [1057, 105] on div "151557_PP_SS [PERSON_NAME]" at bounding box center [1044, 110] width 60 height 15
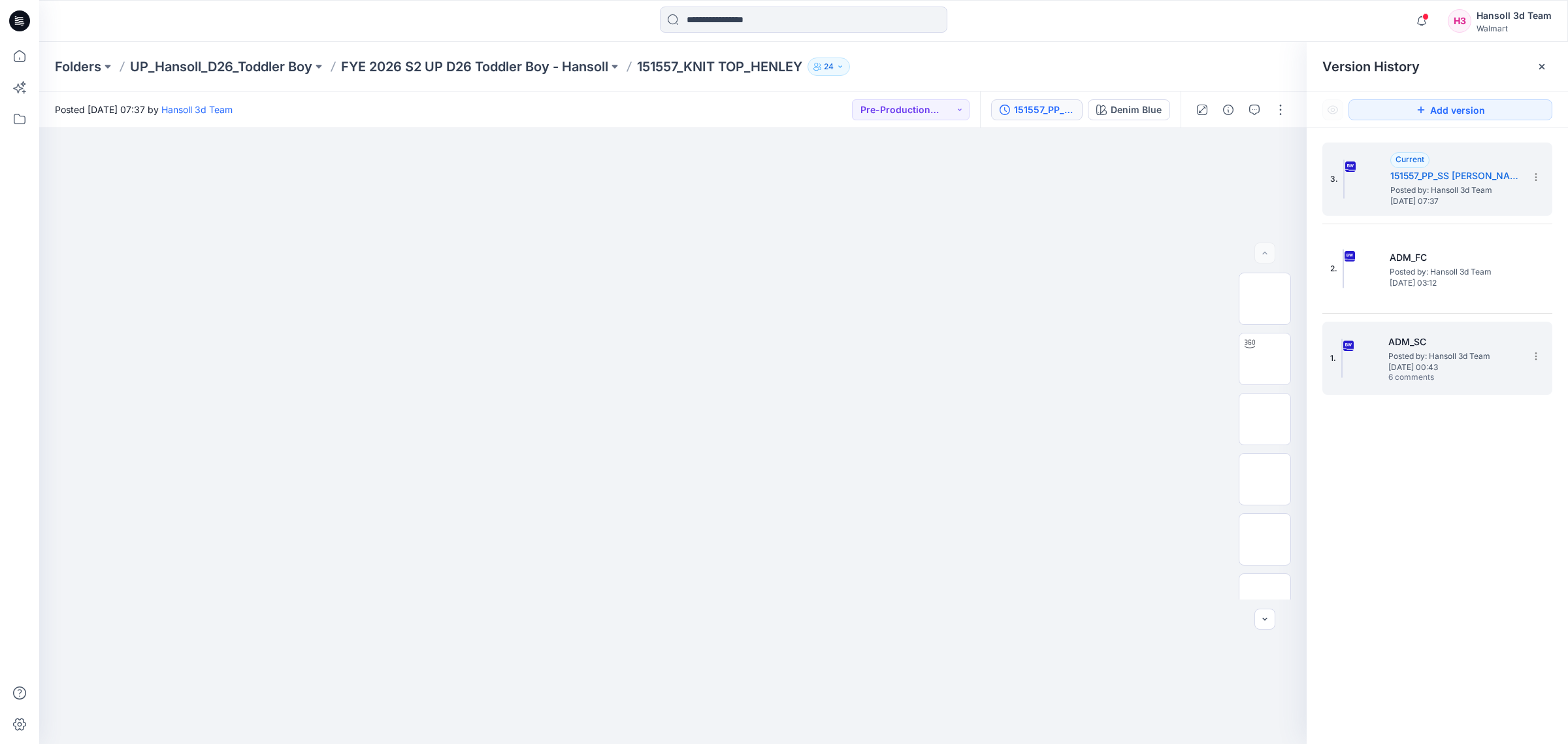
click at [1433, 351] on span "Posted by: Hansoll 3d Team" at bounding box center [1454, 356] width 131 height 13
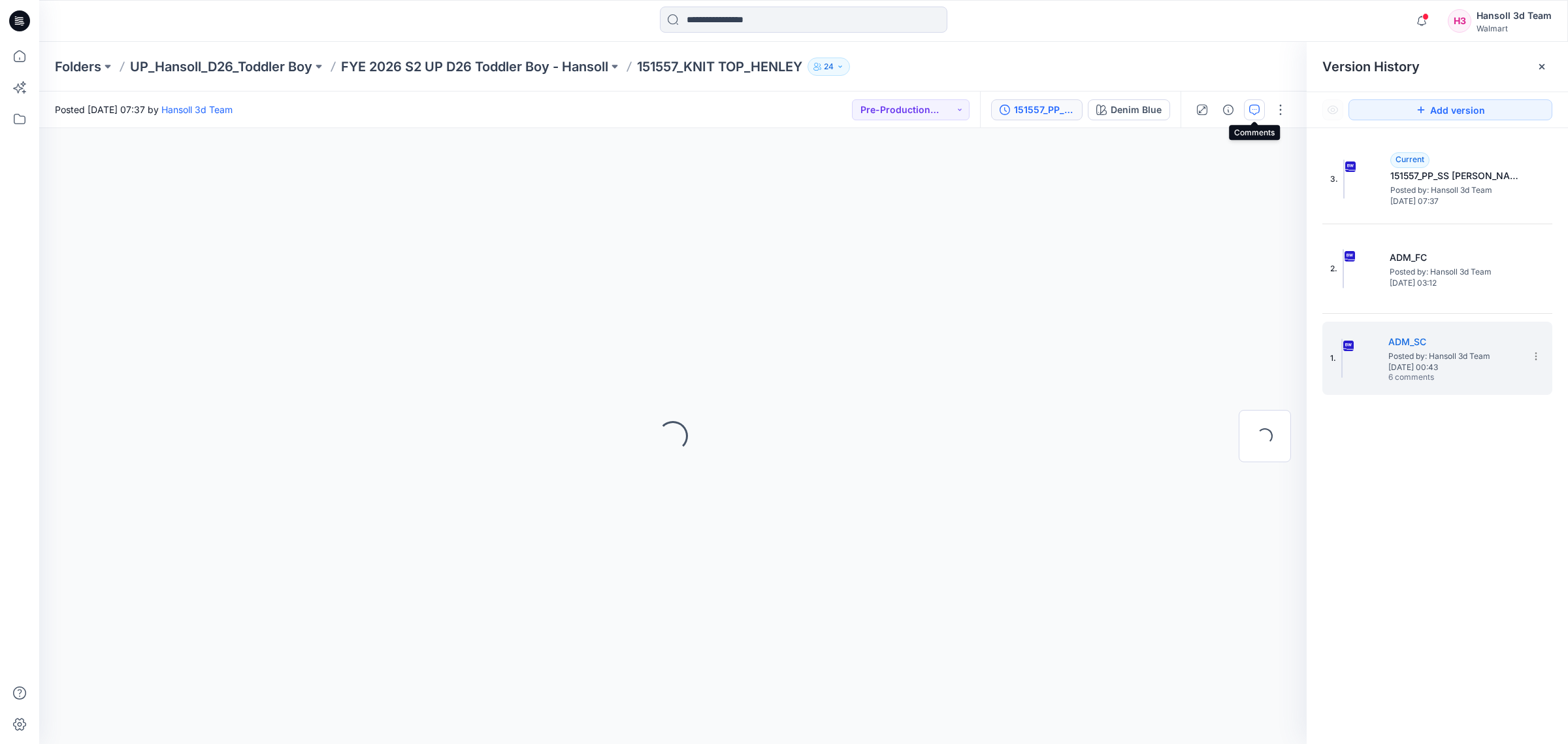
click at [1258, 108] on icon "button" at bounding box center [1254, 110] width 10 height 10
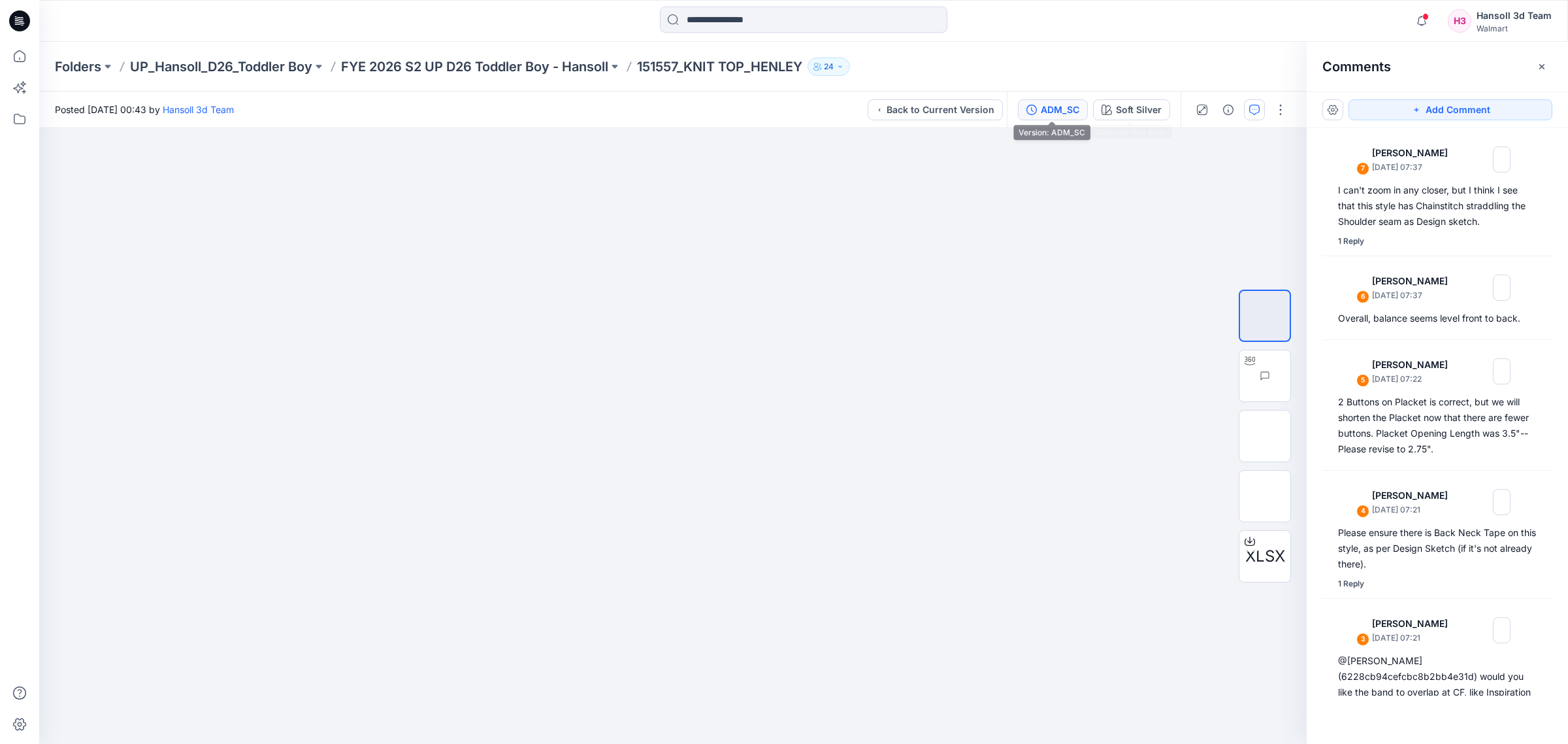
click at [1057, 108] on div "ADM_SC" at bounding box center [1060, 110] width 38 height 15
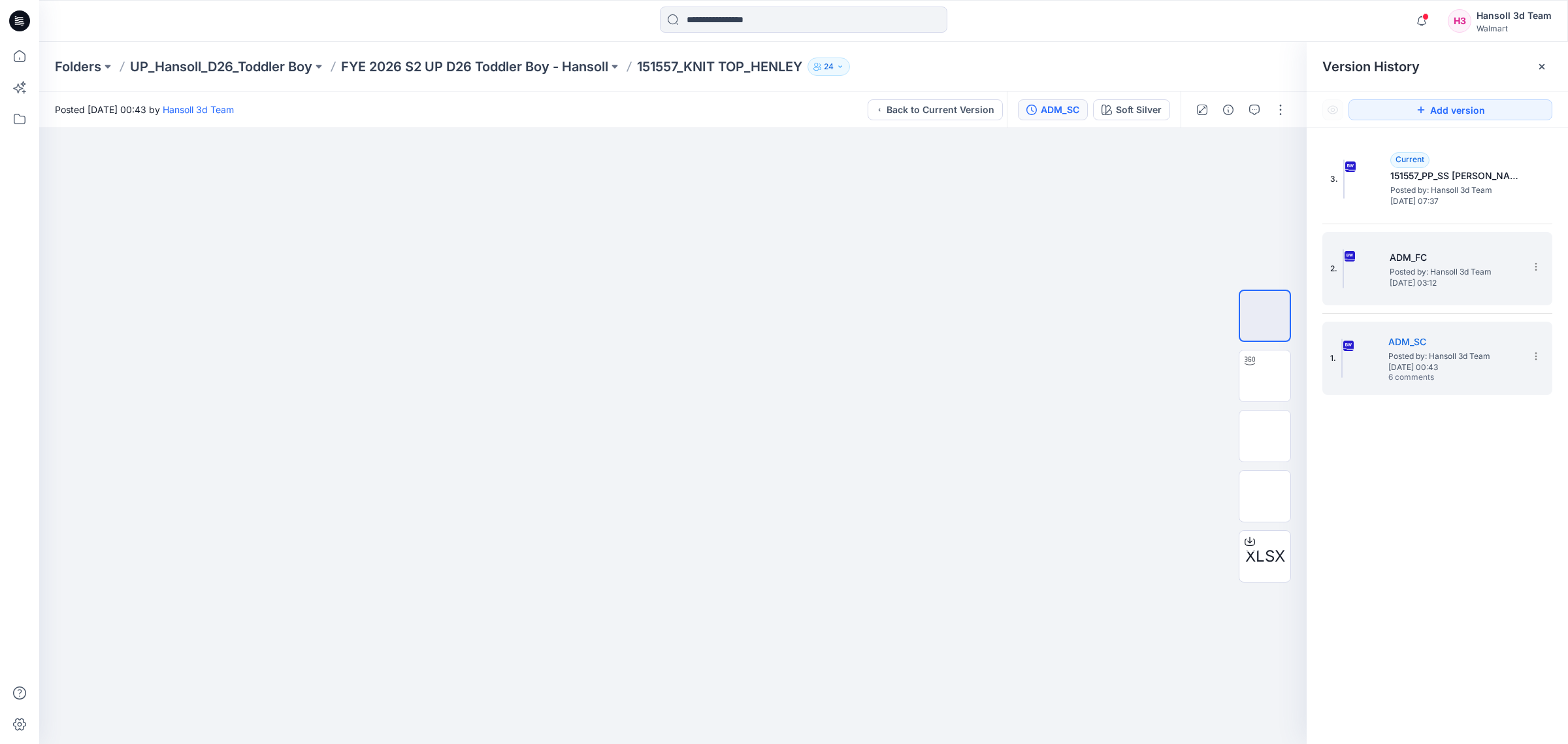
click at [1418, 257] on h5 "ADM_FC" at bounding box center [1455, 258] width 131 height 16
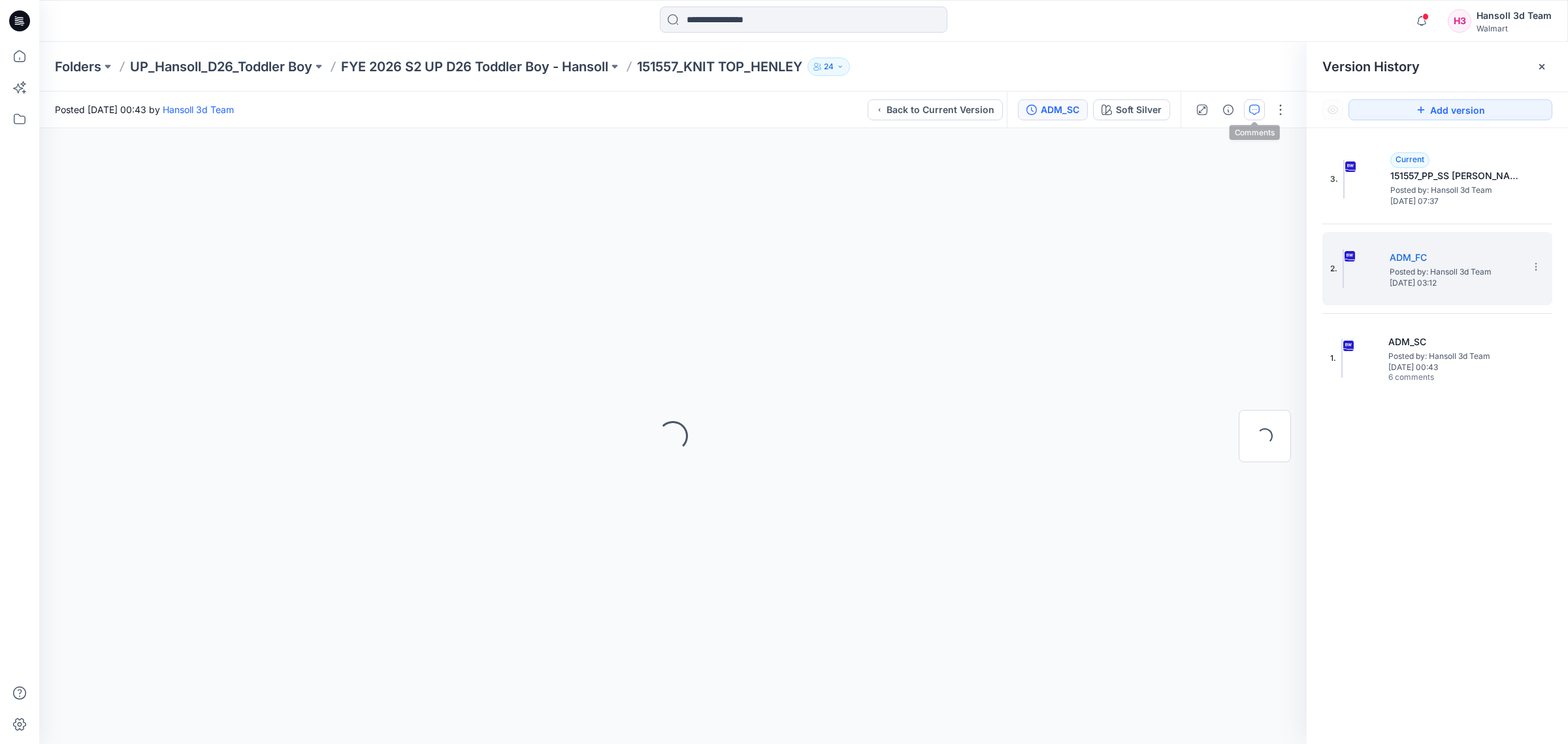
click at [1262, 108] on button "button" at bounding box center [1254, 110] width 21 height 21
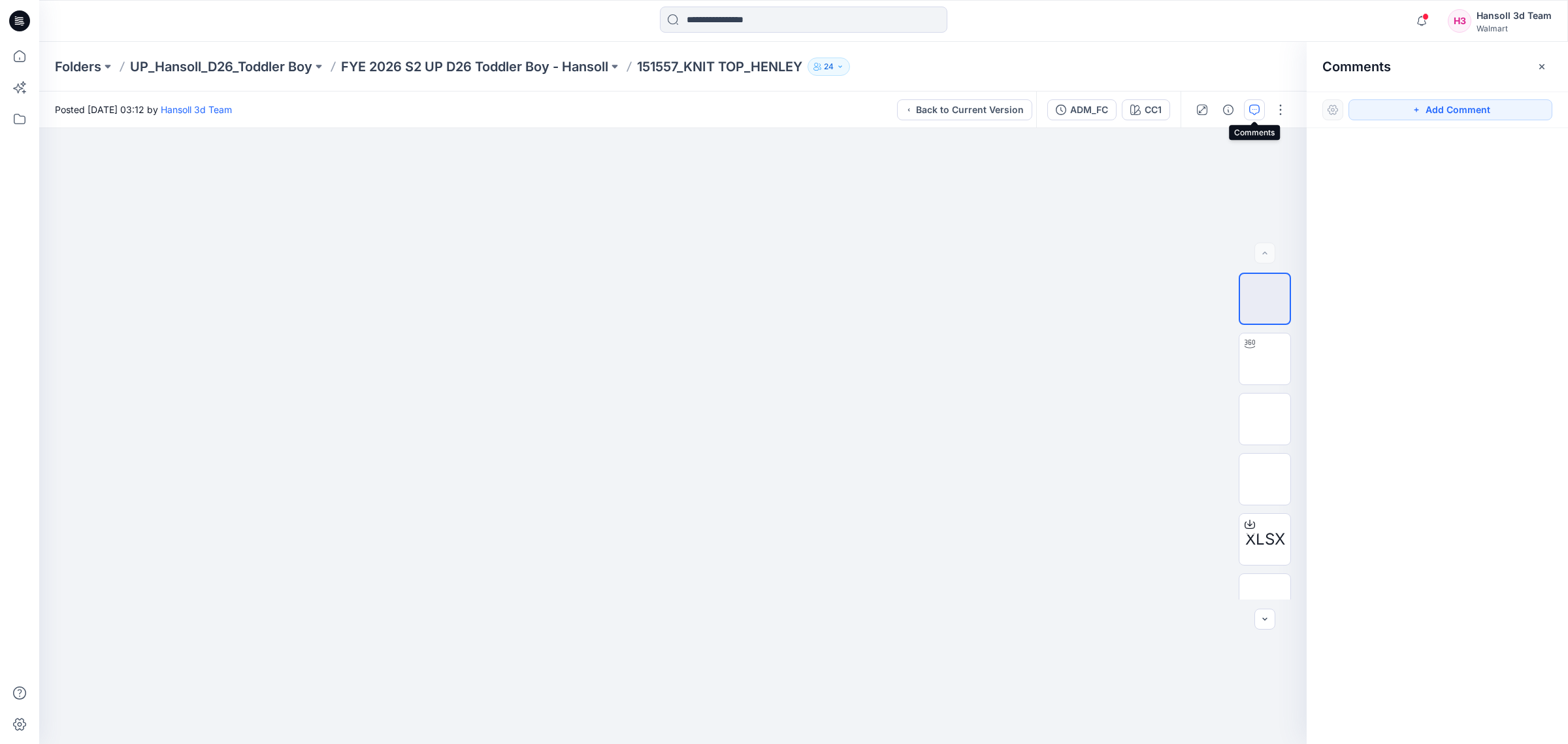
click at [1258, 115] on button "button" at bounding box center [1254, 110] width 21 height 21
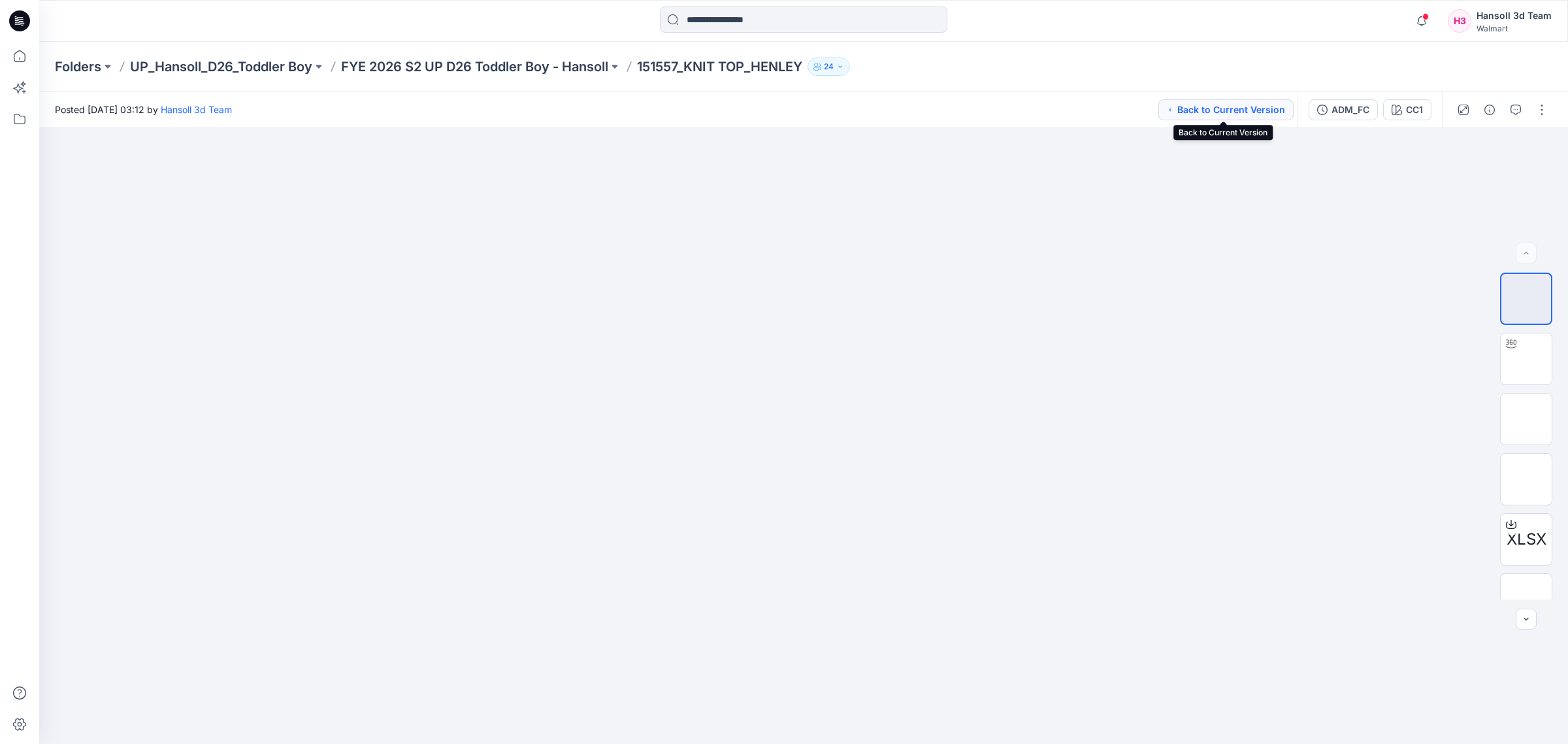
click at [1256, 107] on button "Back to Current Version" at bounding box center [1226, 110] width 135 height 21
click at [1508, 105] on button "button" at bounding box center [1516, 110] width 21 height 21
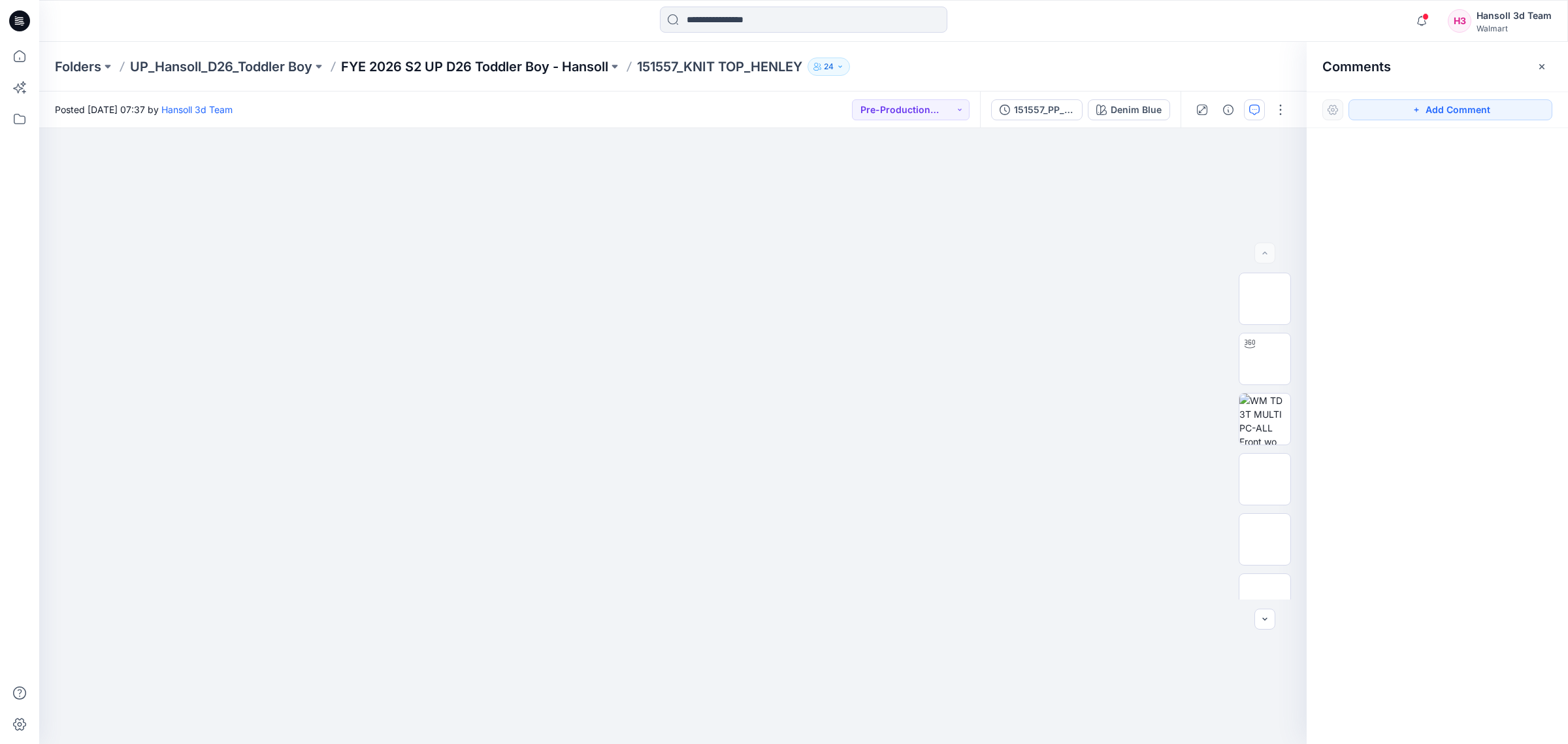
click at [566, 66] on p "FYE 2026 S2 UP D26 Toddler Boy - Hansoll" at bounding box center [475, 66] width 267 height 18
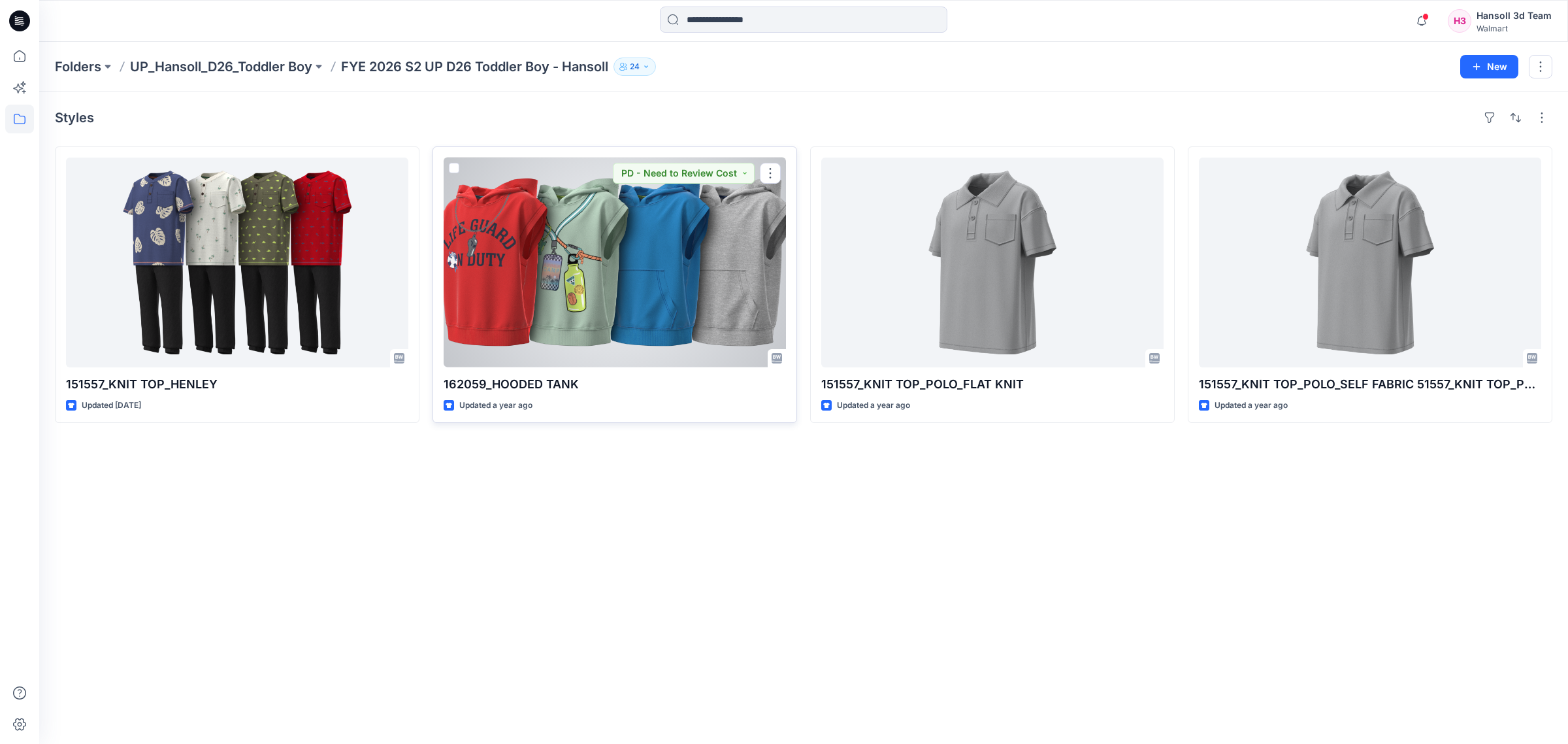
click at [657, 330] on div at bounding box center [614, 262] width 342 height 210
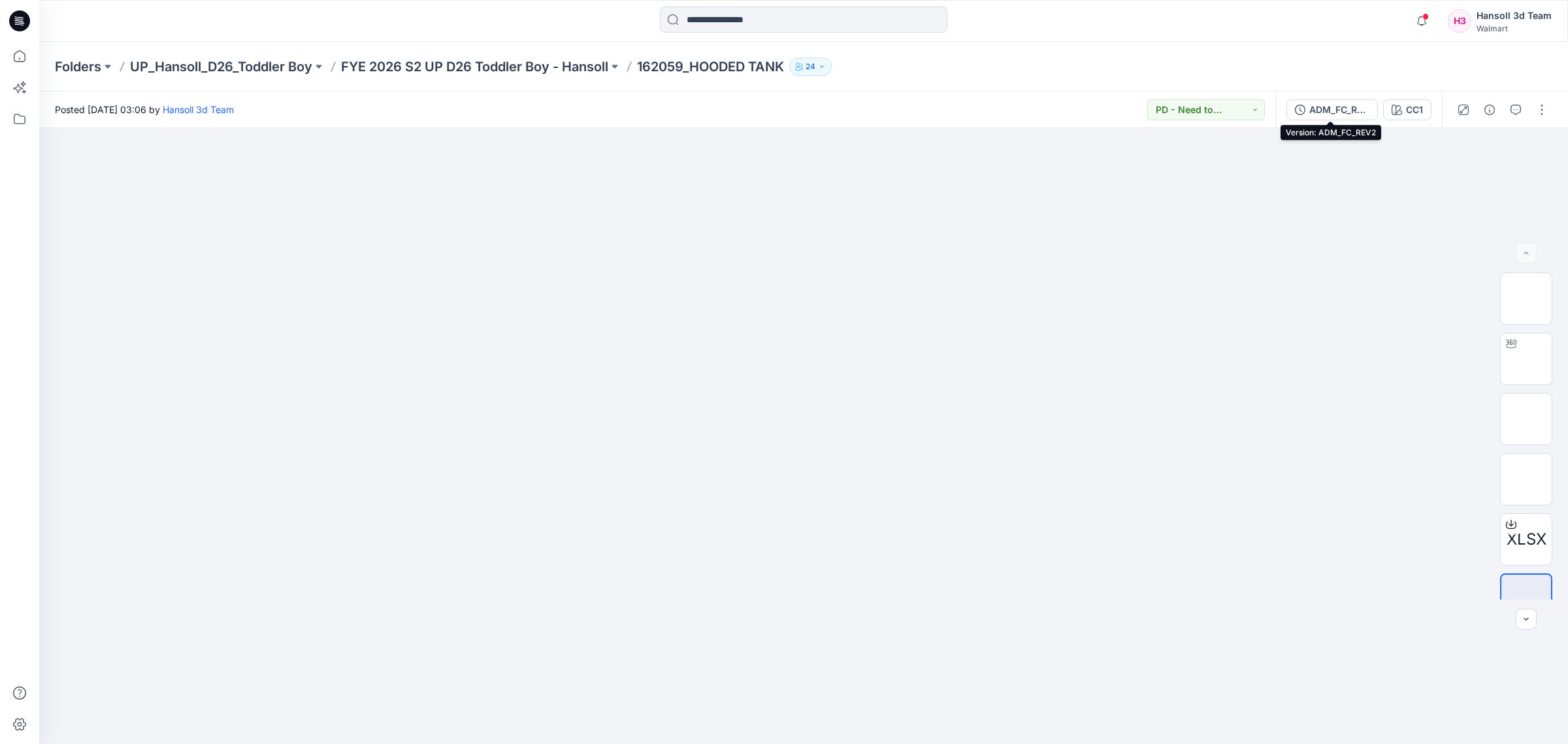
click at [1347, 106] on div "ADM_FC_REV2" at bounding box center [1339, 110] width 60 height 15
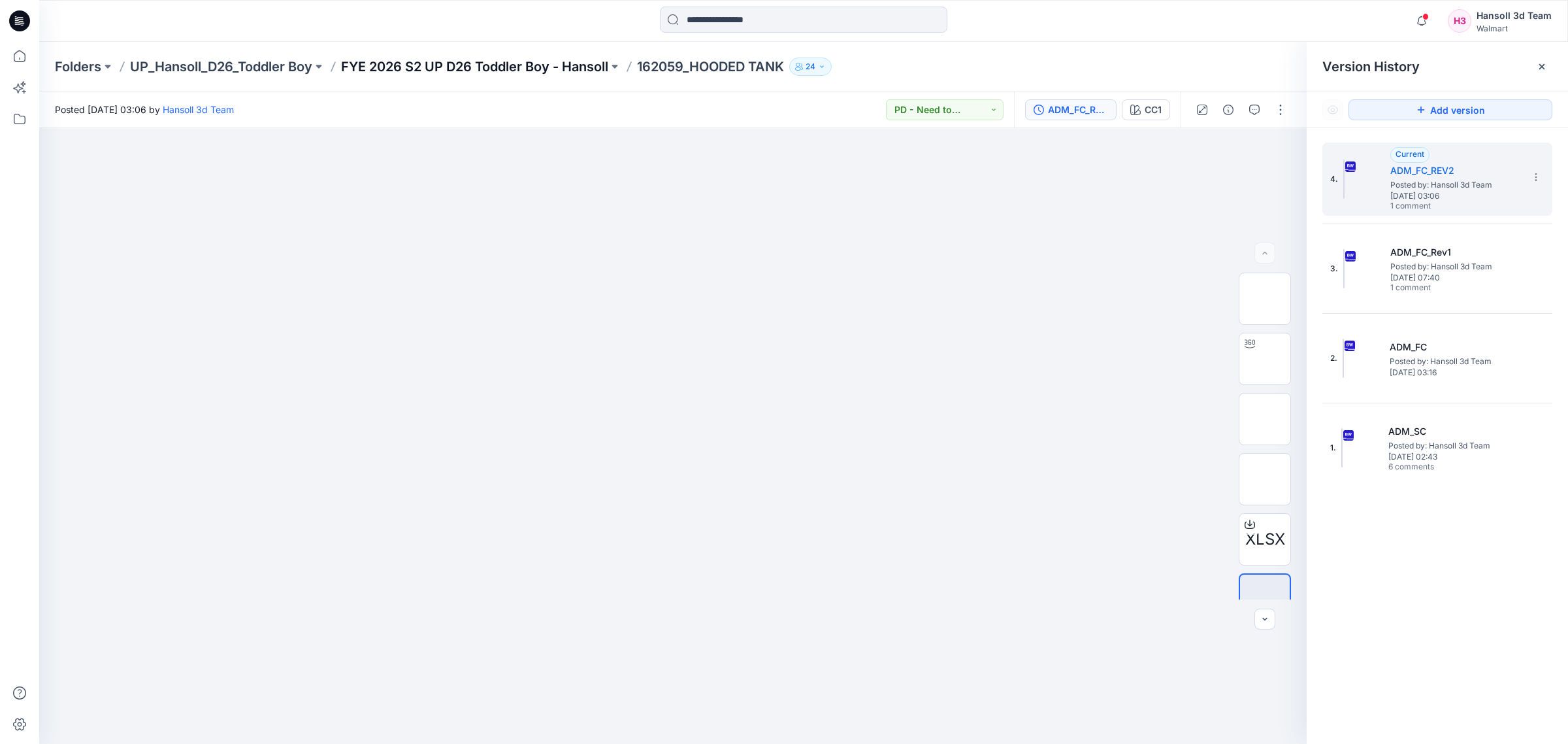
click at [521, 68] on p "FYE 2026 S2 UP D26 Toddler Boy - Hansoll" at bounding box center [475, 66] width 267 height 18
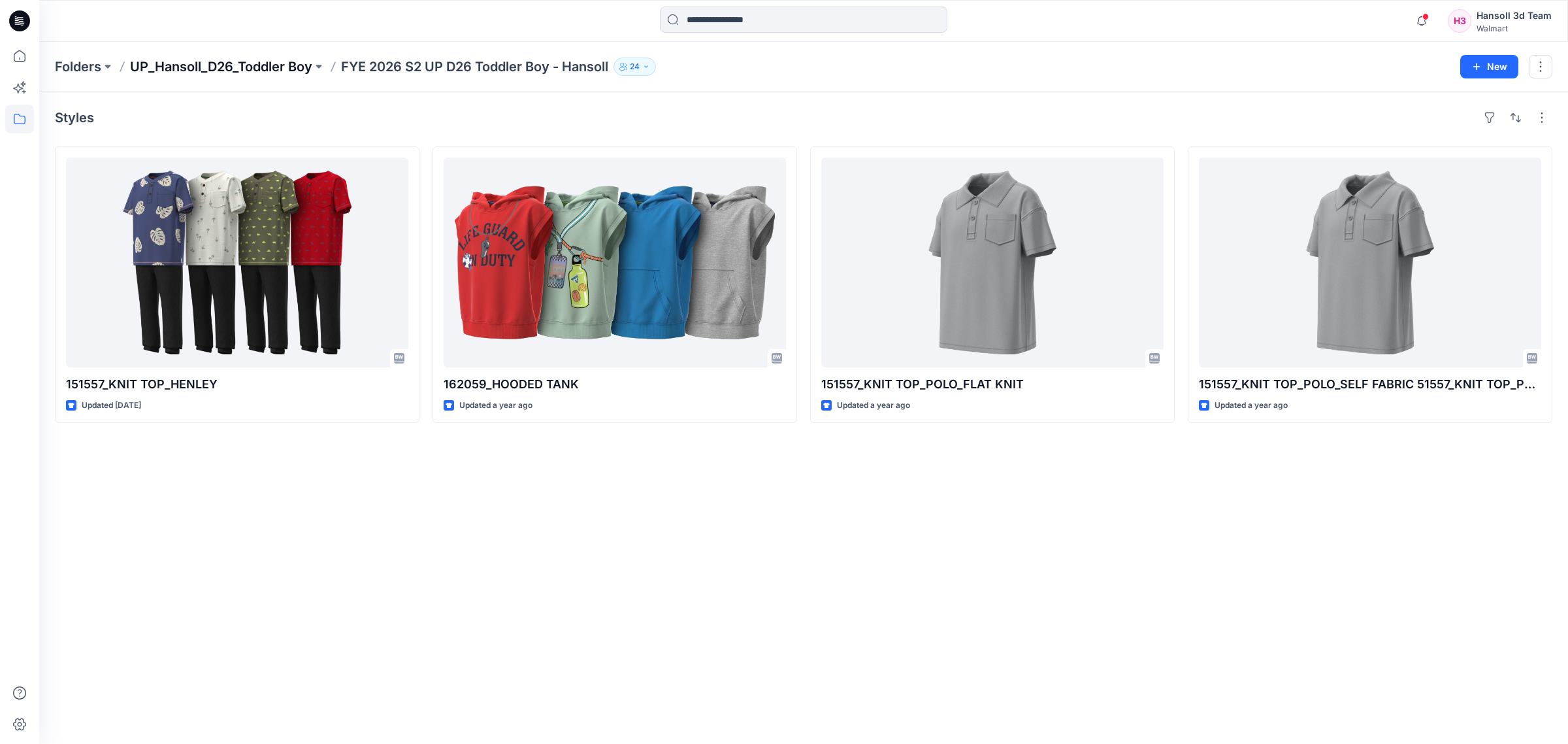
click at [269, 70] on p "UP_Hansoll_D26_Toddler Boy" at bounding box center [221, 66] width 182 height 18
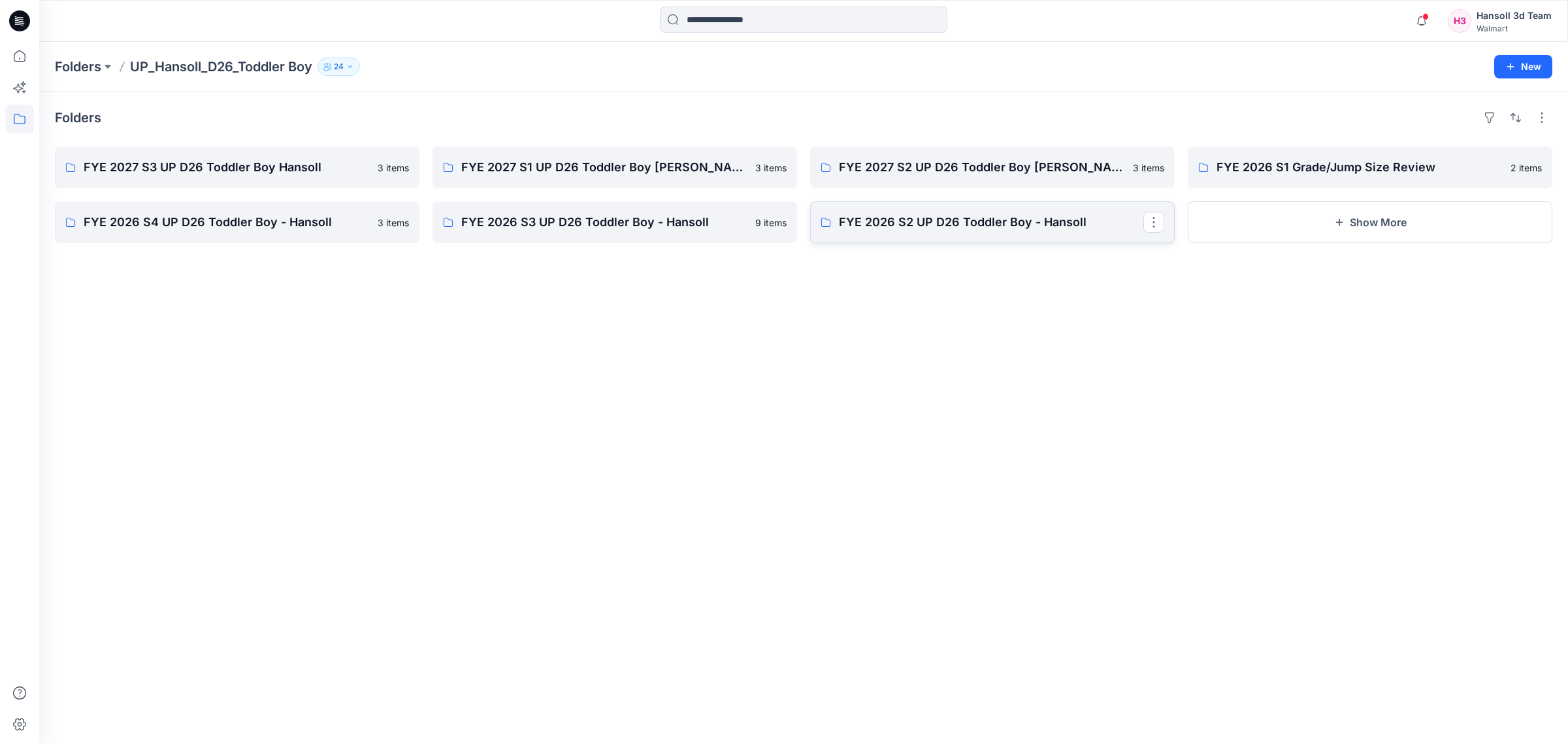
click at [996, 230] on p "FYE 2026 S2 UP D26 Toddler Boy - Hansoll" at bounding box center [991, 222] width 304 height 18
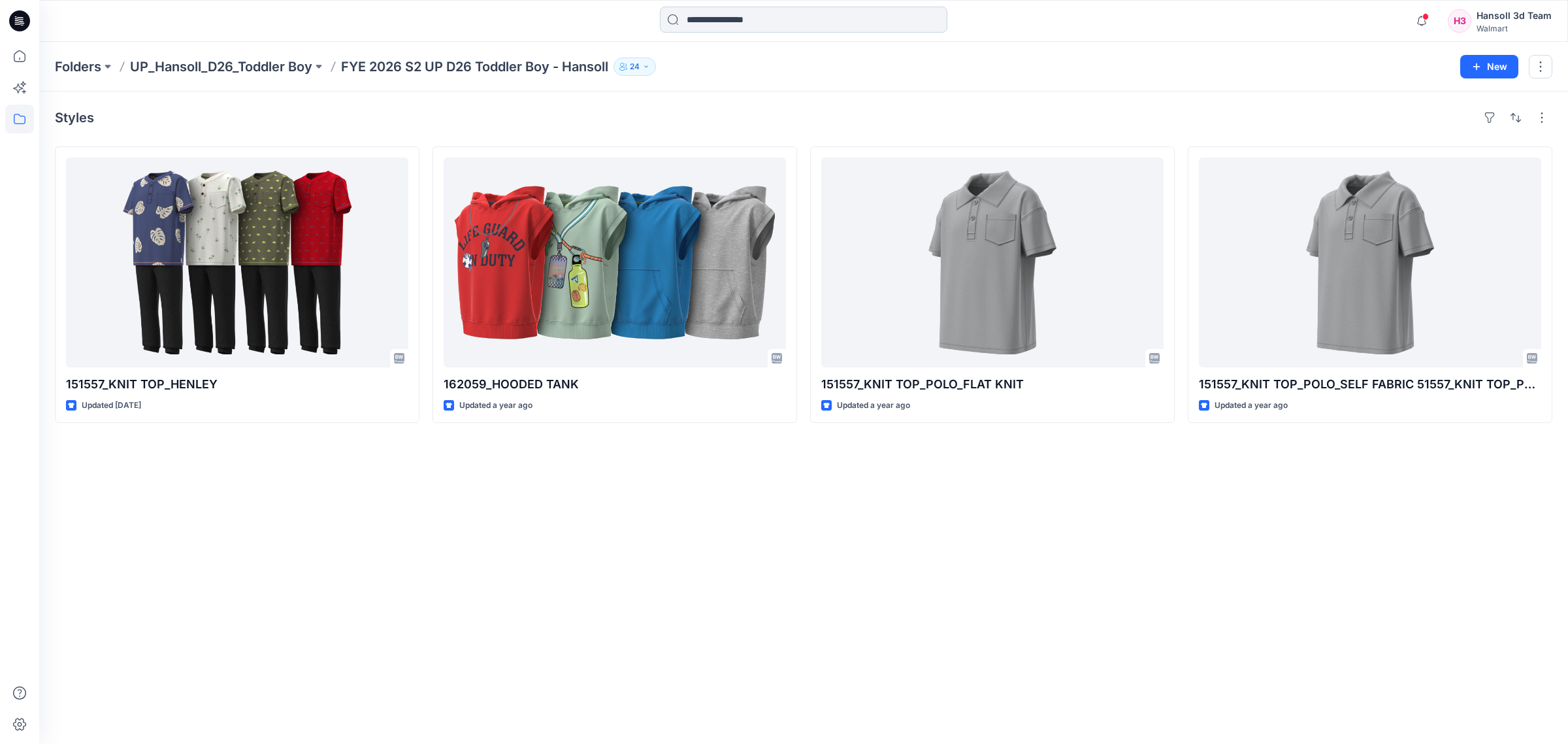
click at [728, 18] on input at bounding box center [804, 20] width 288 height 26
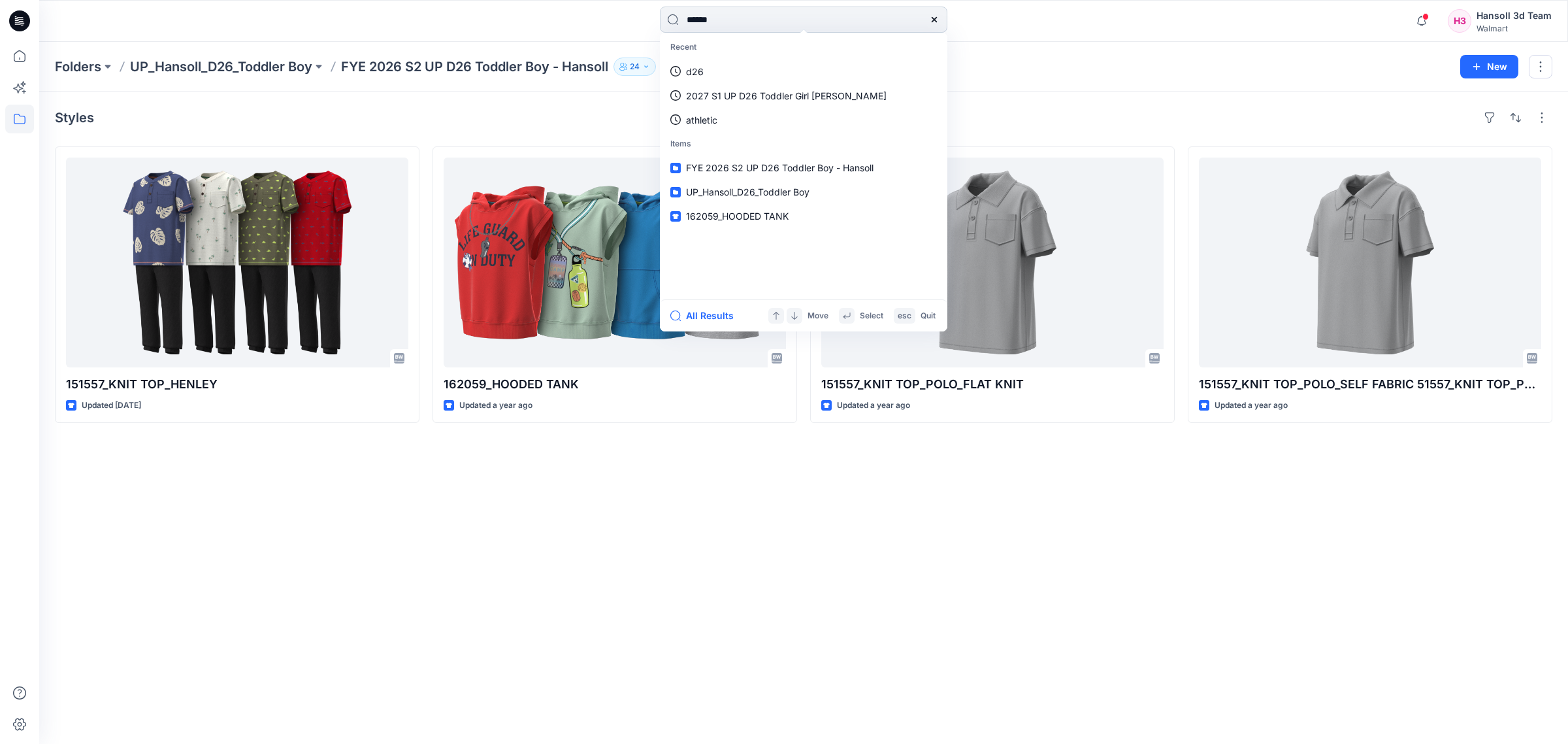
type input "*******"
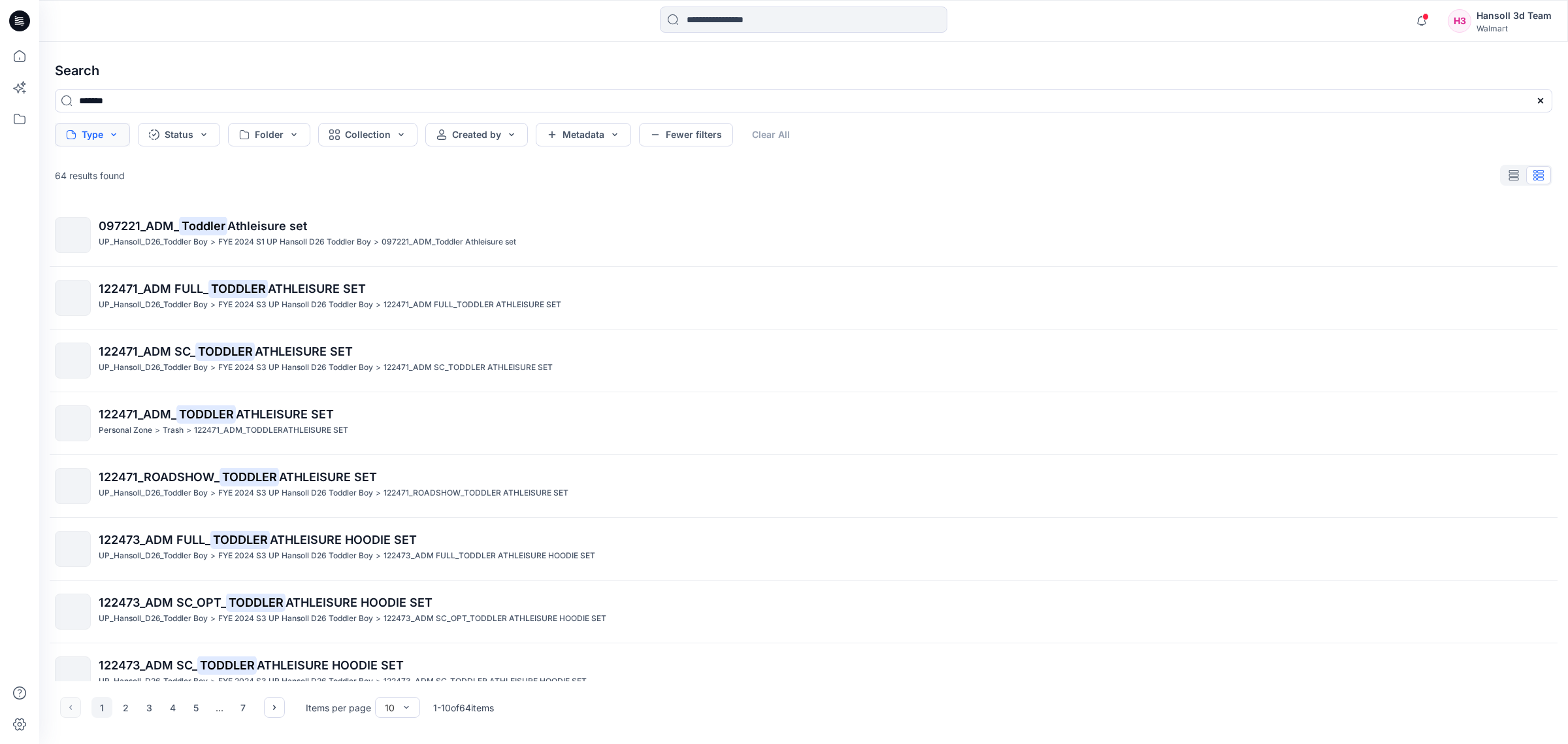
click at [102, 127] on button "Type" at bounding box center [92, 134] width 75 height 23
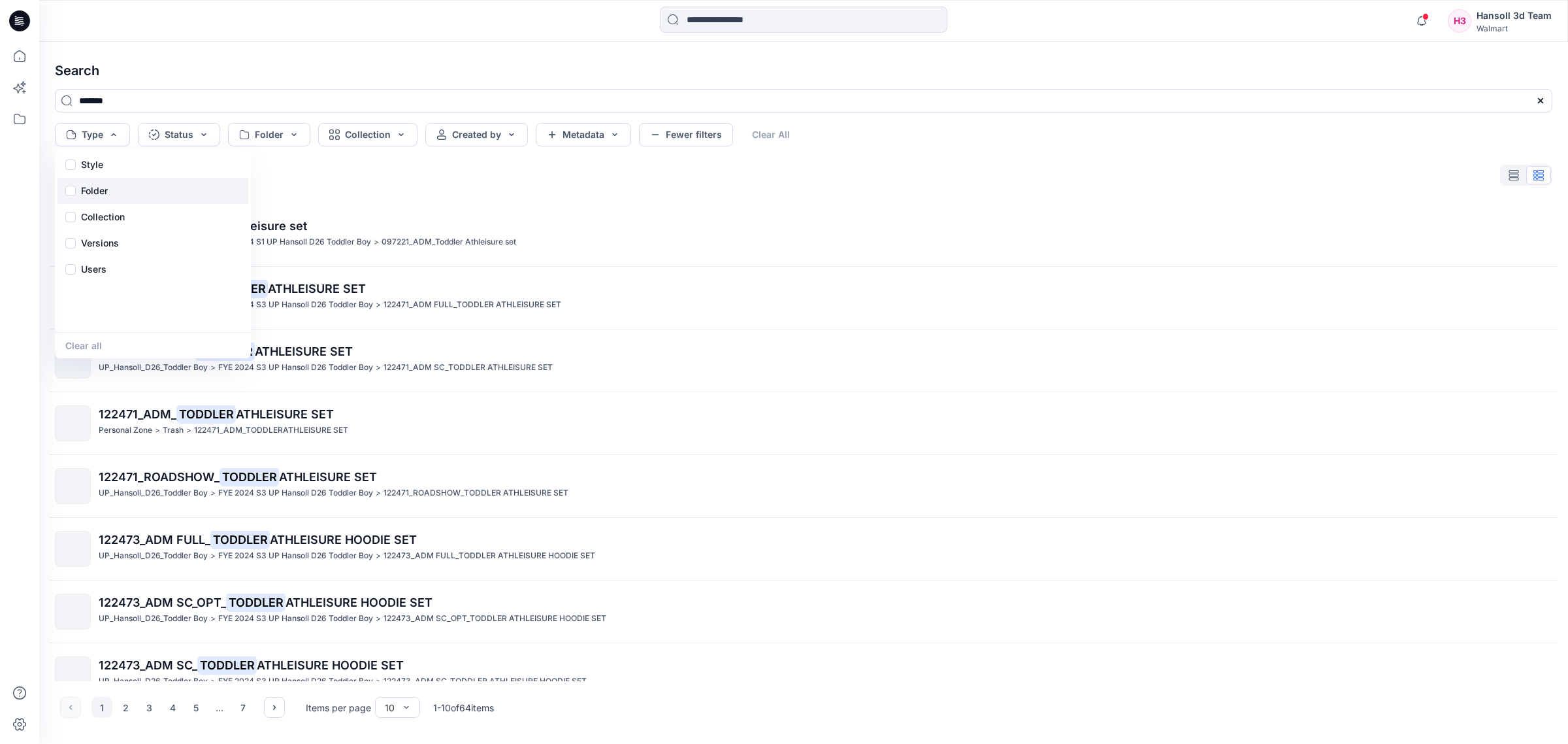
click at [135, 198] on div "Folder" at bounding box center [153, 191] width 191 height 26
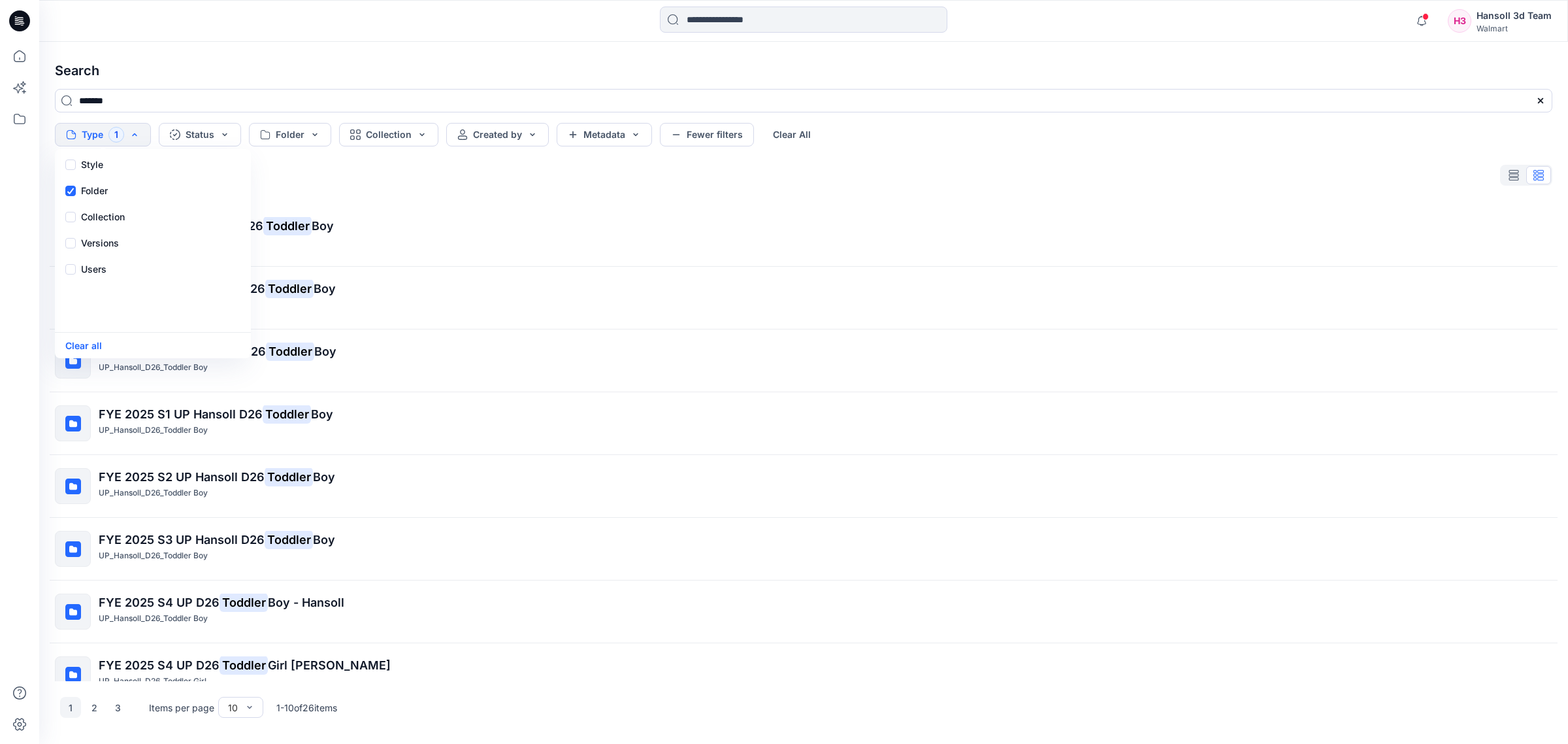
click at [236, 26] on div at bounding box center [230, 21] width 382 height 29
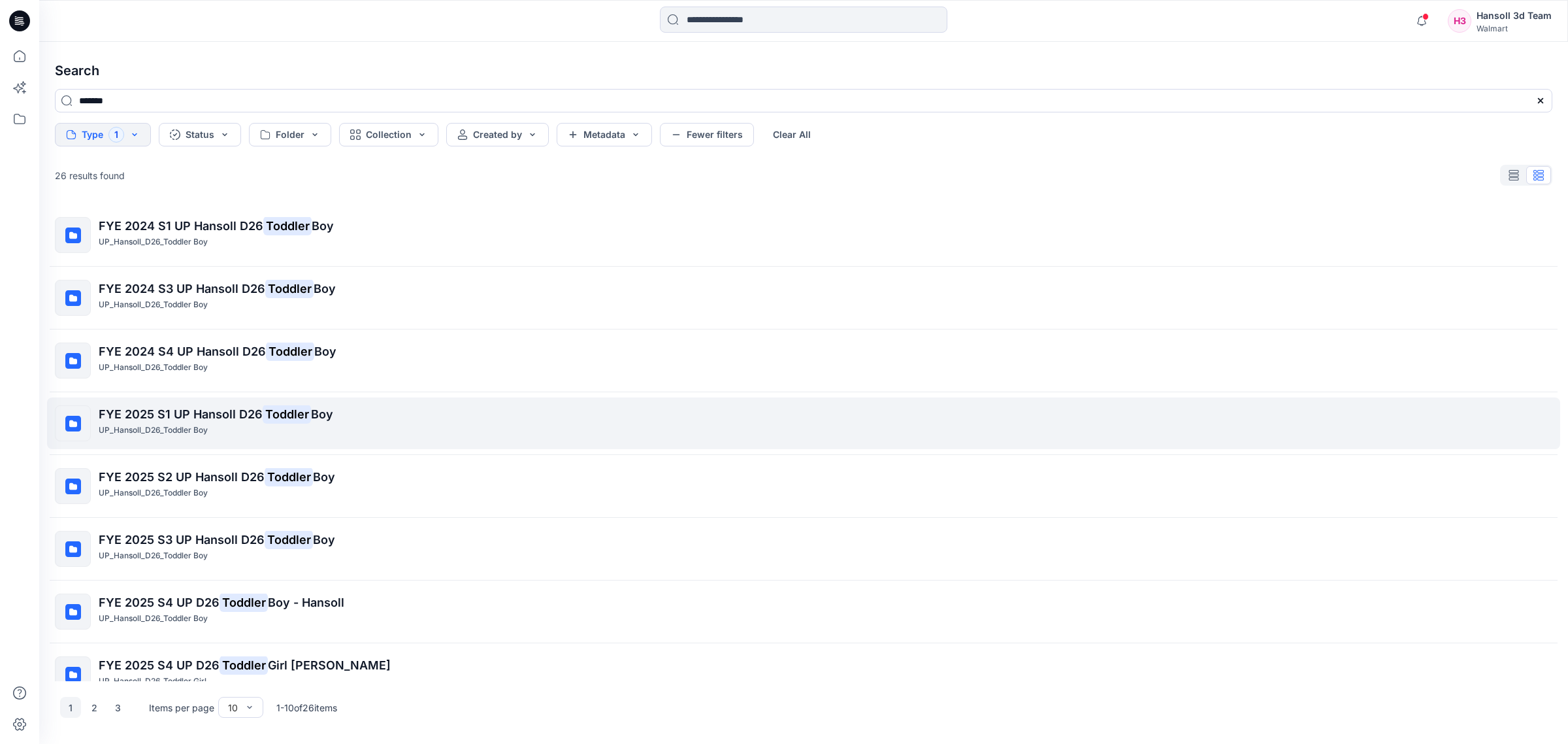
click at [251, 424] on p "FYE 2025 S1 UP Hansoll D26 Toddler Boy" at bounding box center [825, 414] width 1453 height 18
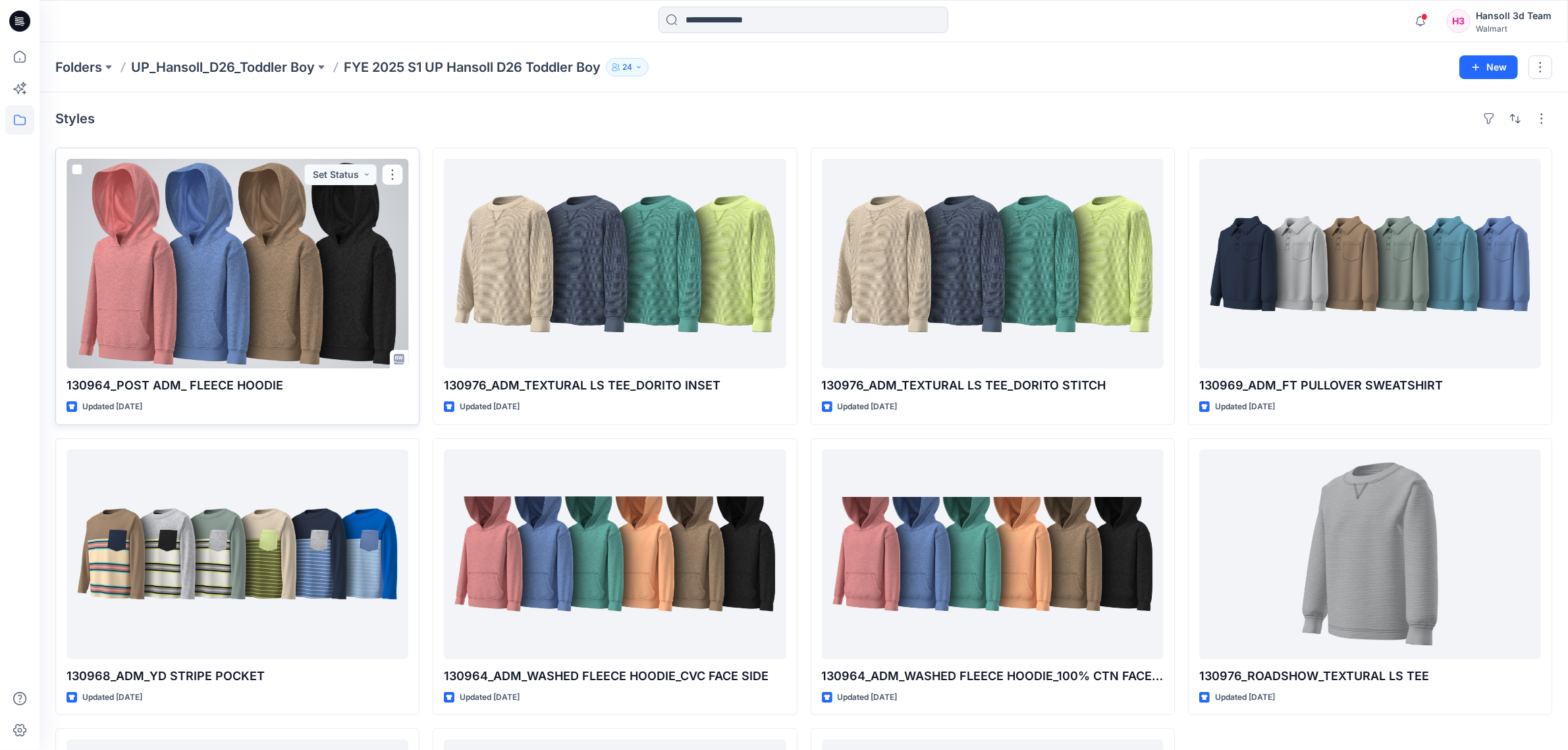
click at [321, 285] on div at bounding box center [237, 264] width 342 height 209
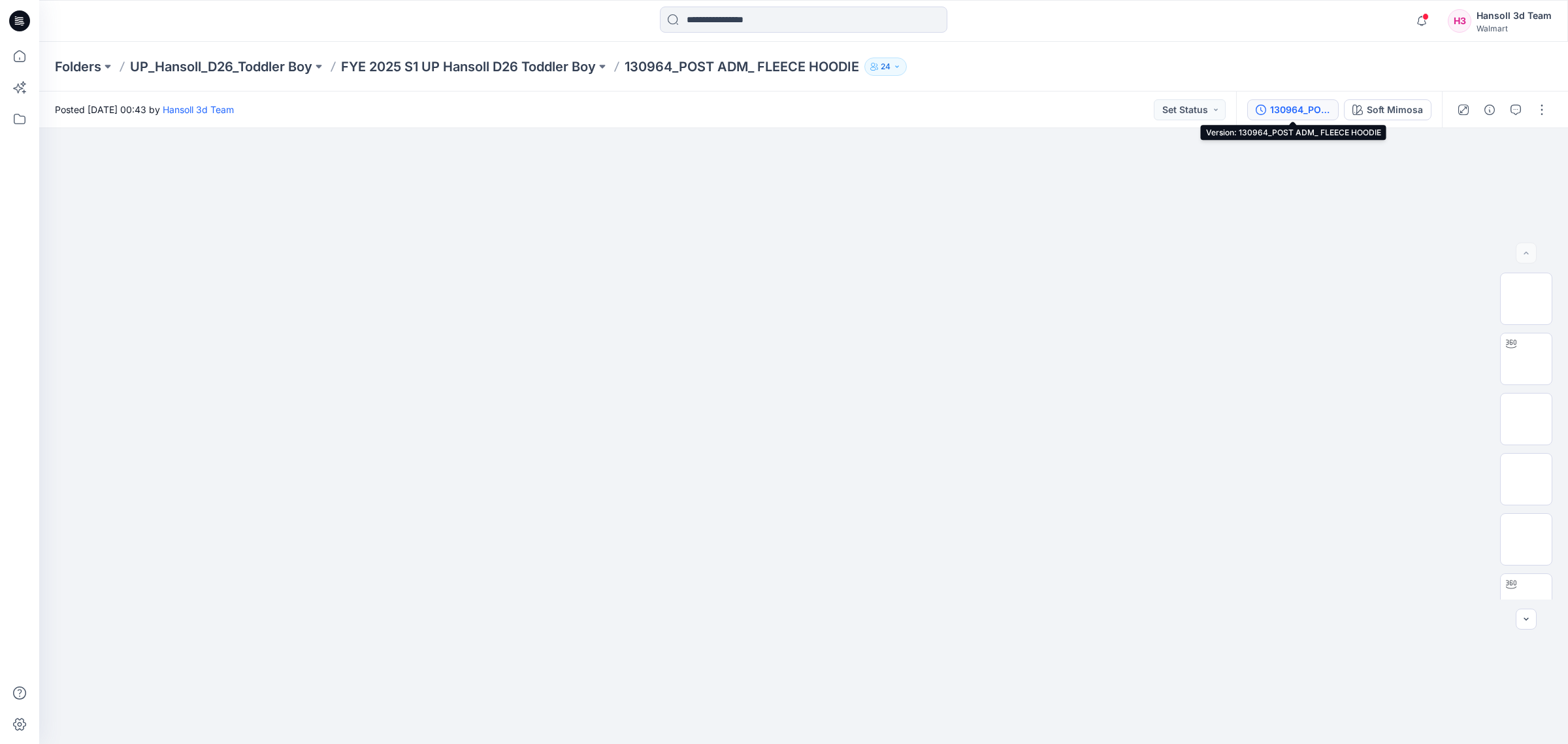
click at [1305, 106] on div "130964_POST ADM_ FLEECE HOODIE" at bounding box center [1300, 110] width 60 height 15
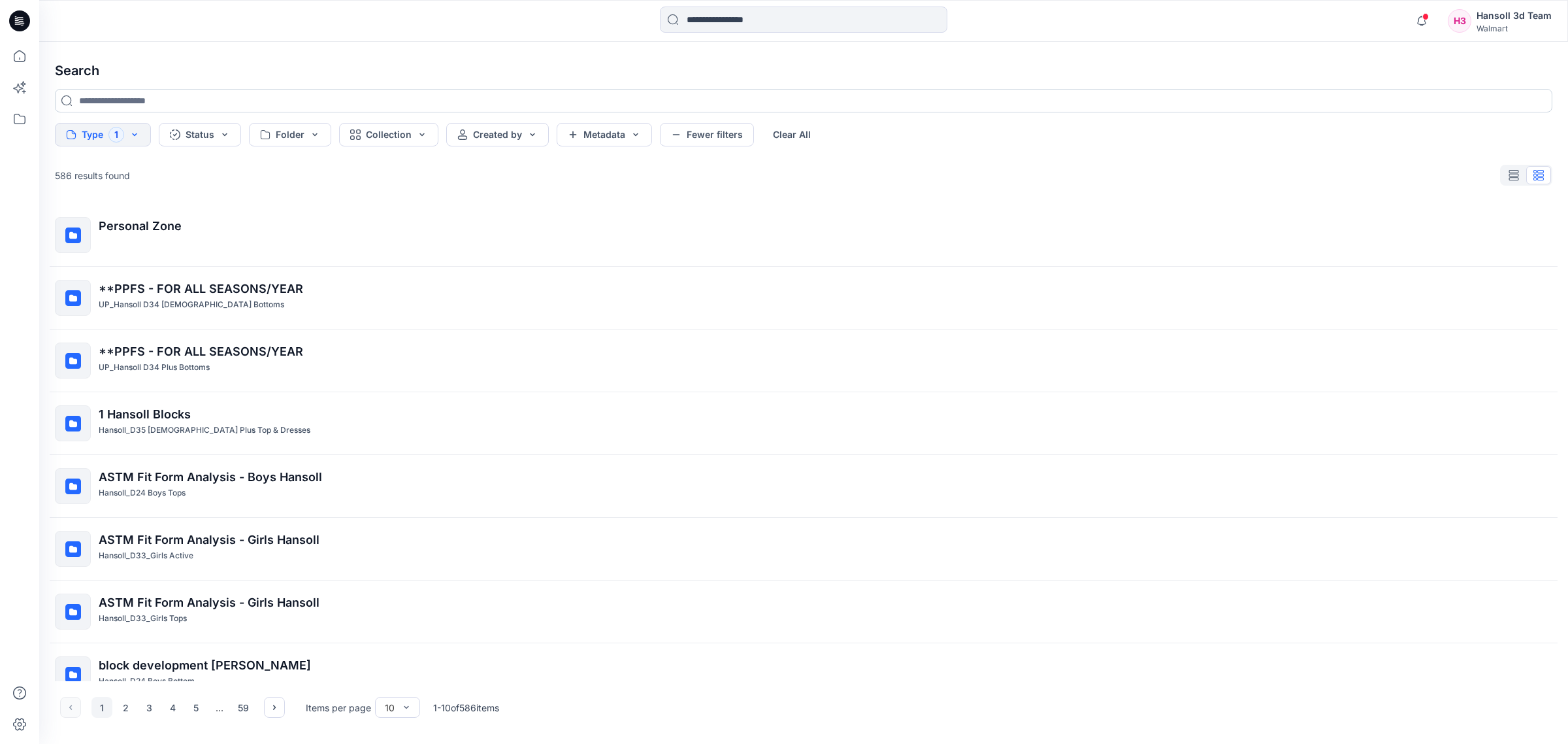
click at [210, 102] on input at bounding box center [804, 100] width 1498 height 23
type input "*******"
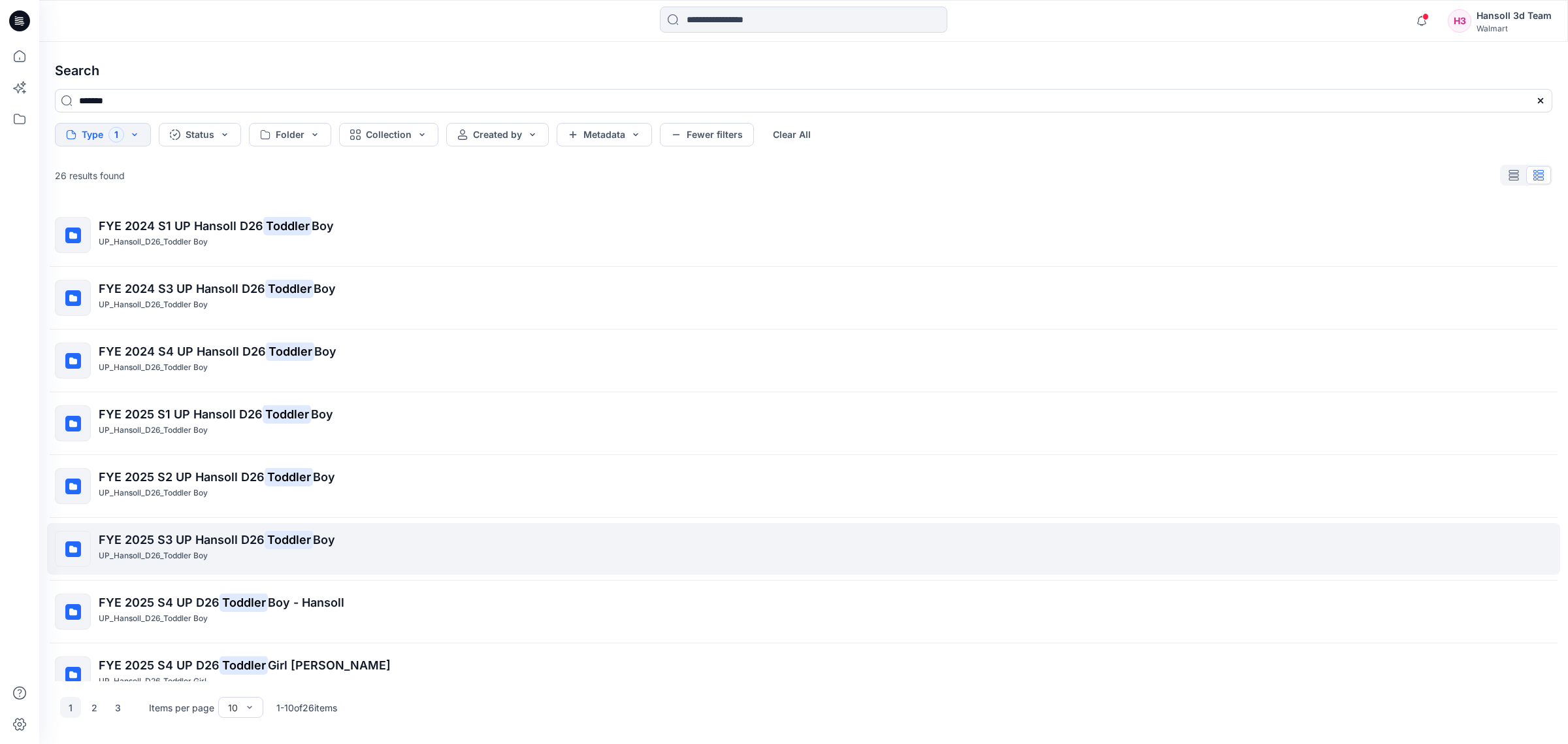
click at [298, 535] on mark "Toddler" at bounding box center [288, 539] width 49 height 18
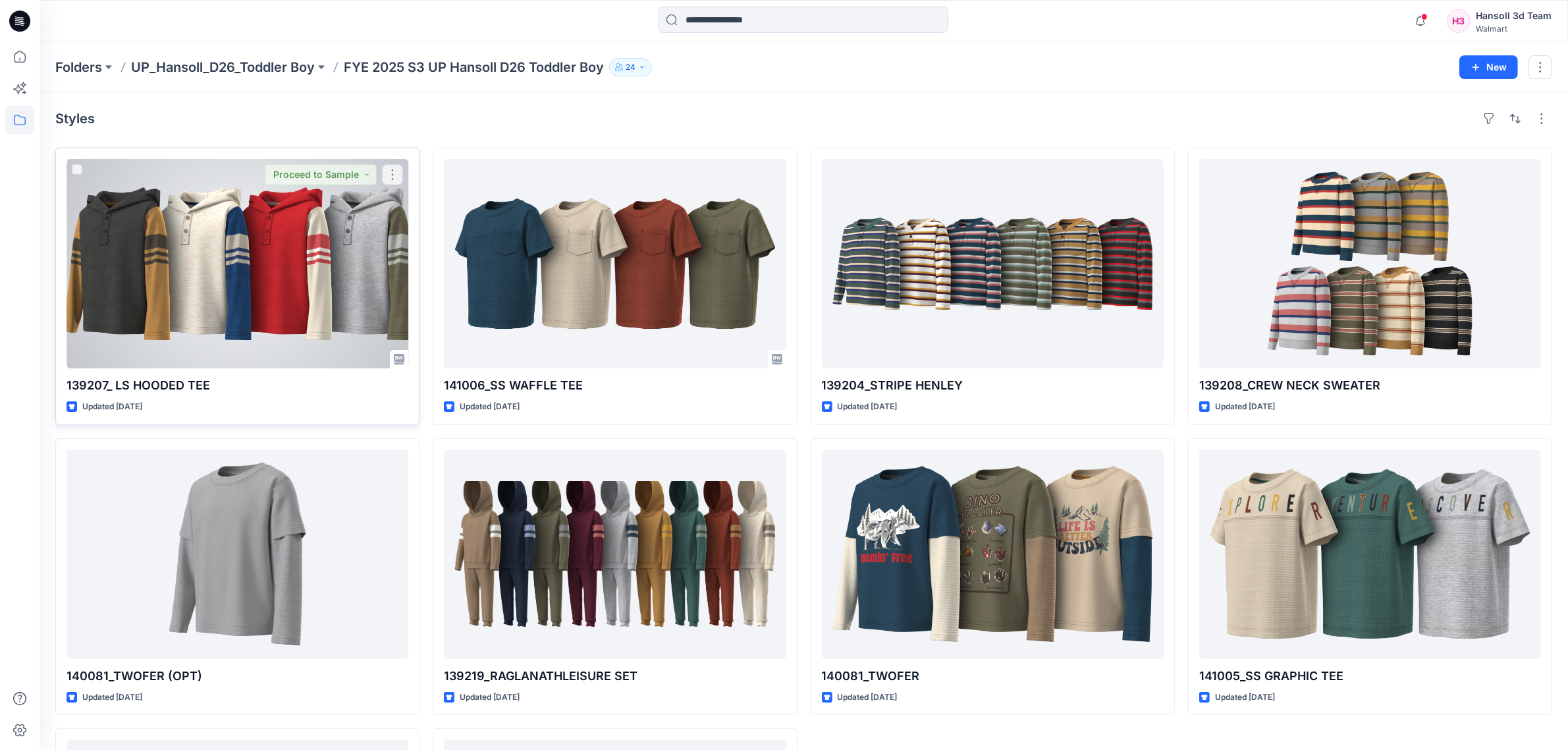
click at [299, 239] on div at bounding box center [237, 264] width 342 height 209
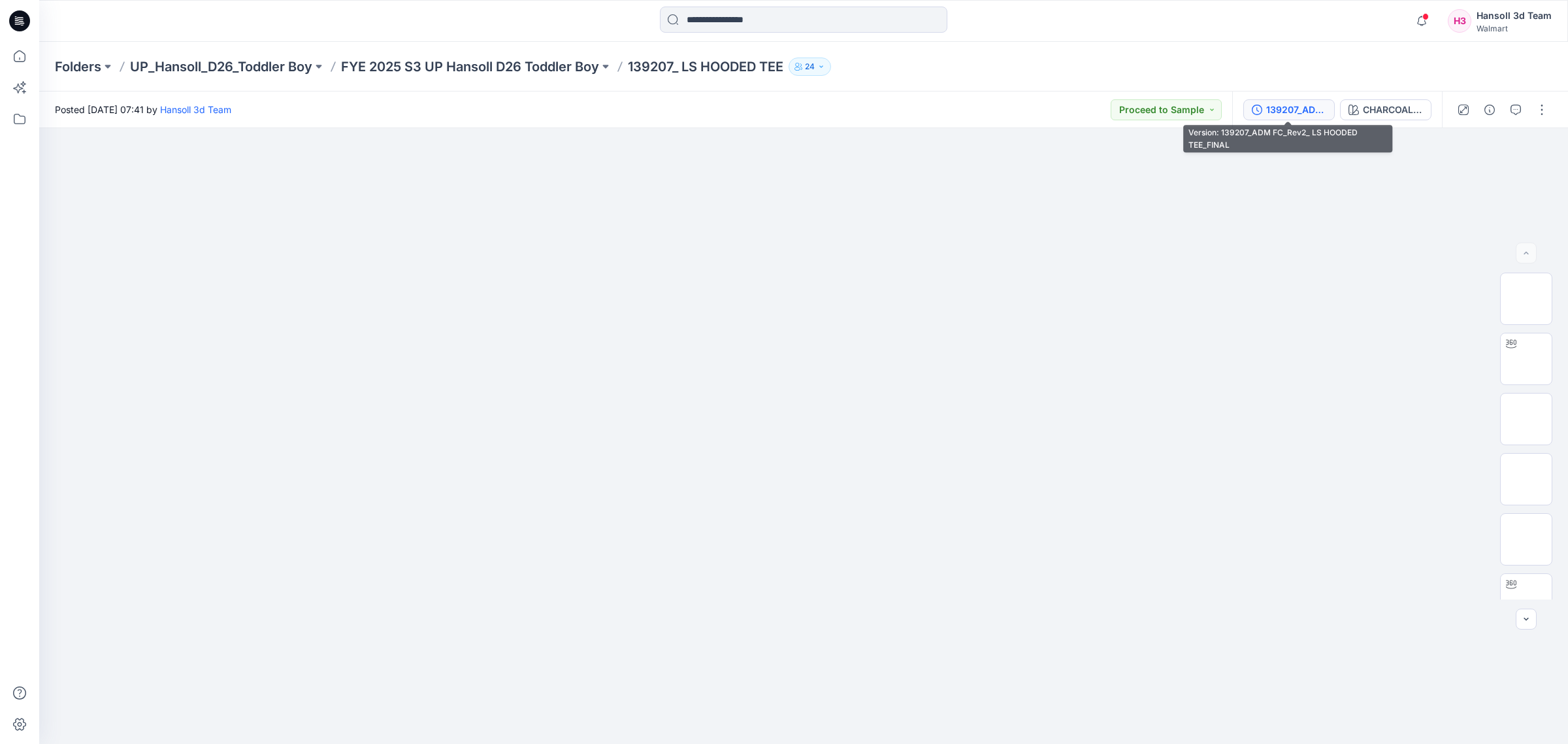
click at [1270, 113] on div "139207_ADM FC_Rev2_ LS HOODED TEE_FINAL" at bounding box center [1296, 110] width 60 height 15
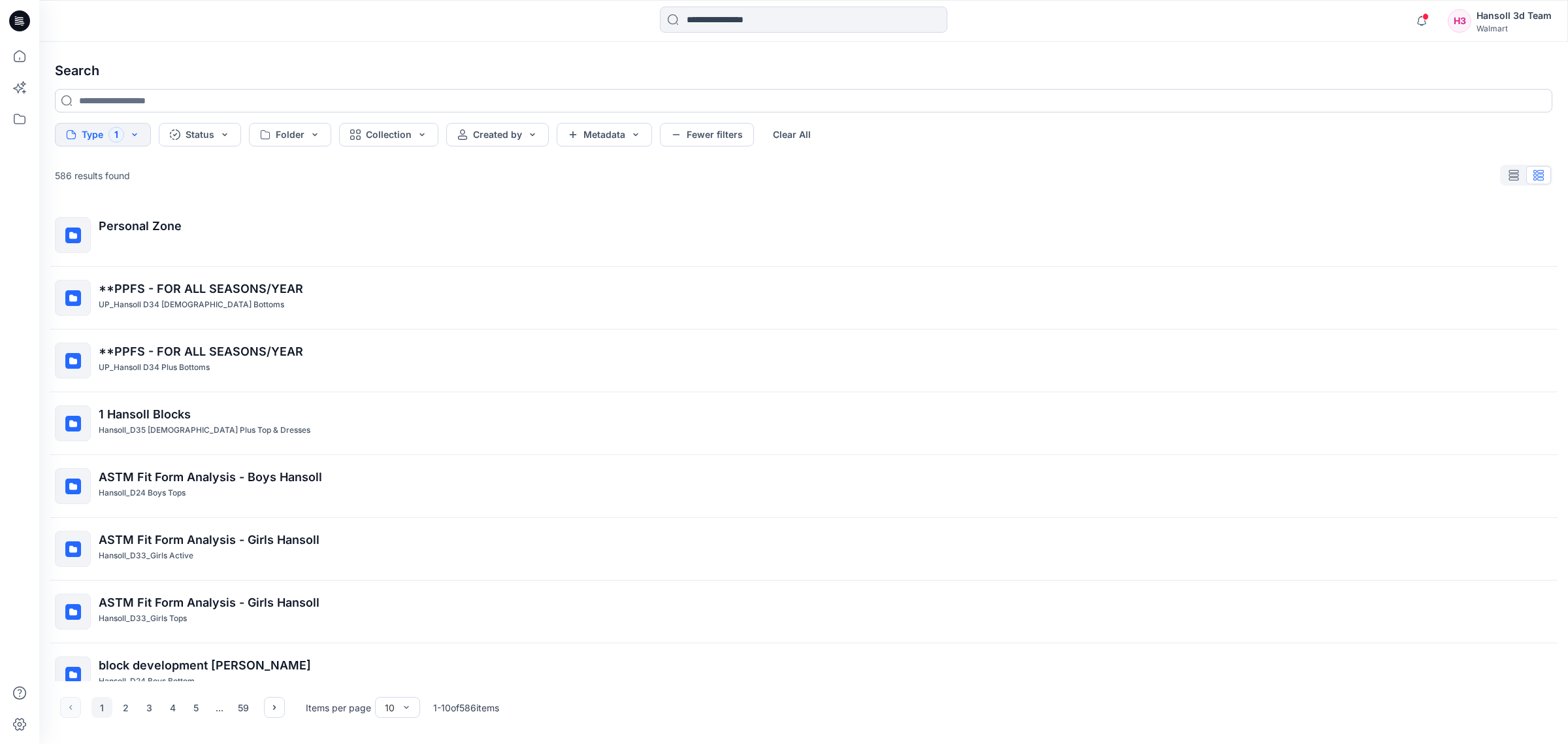
click at [239, 103] on input at bounding box center [804, 100] width 1498 height 23
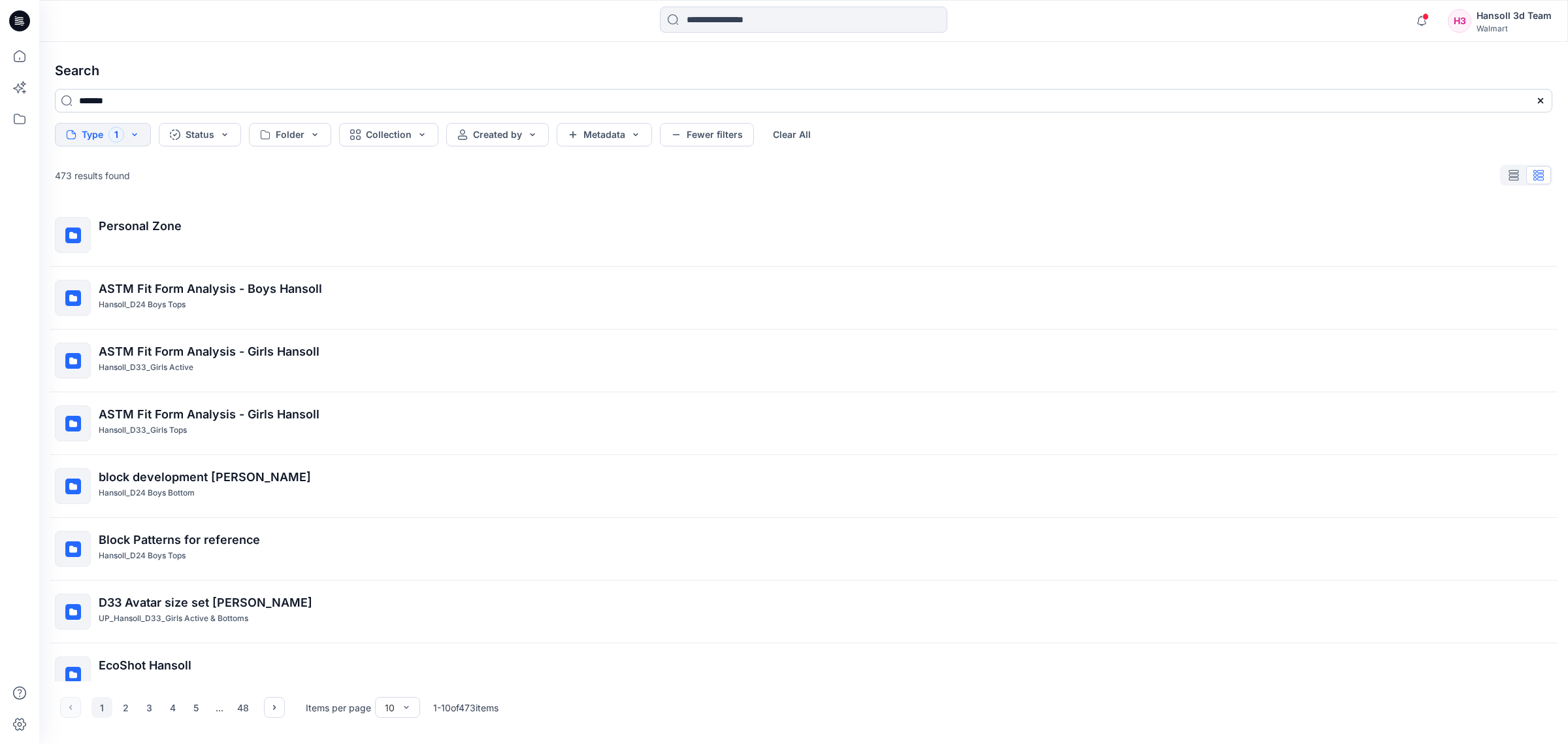
type input "*******"
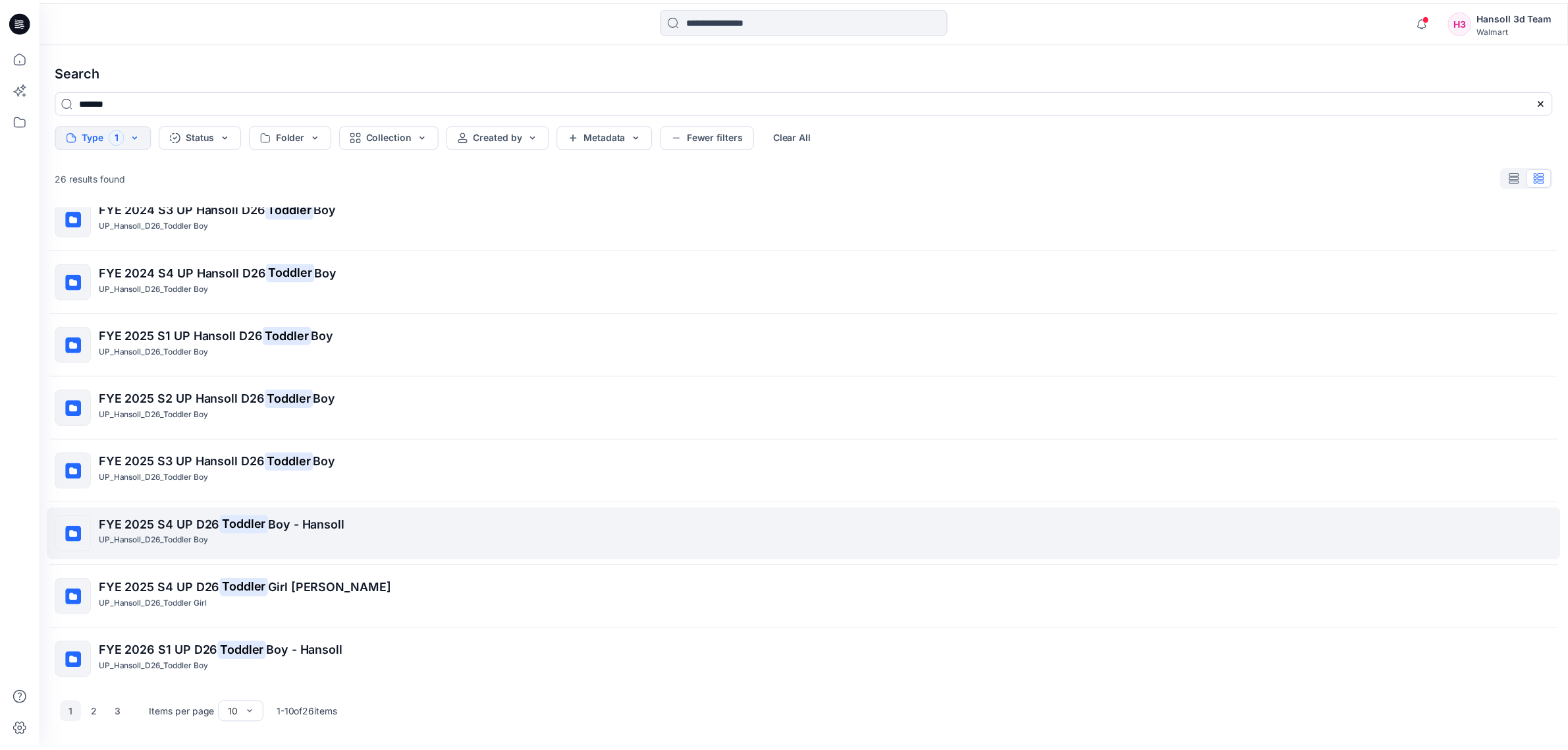
scroll to position [152, 0]
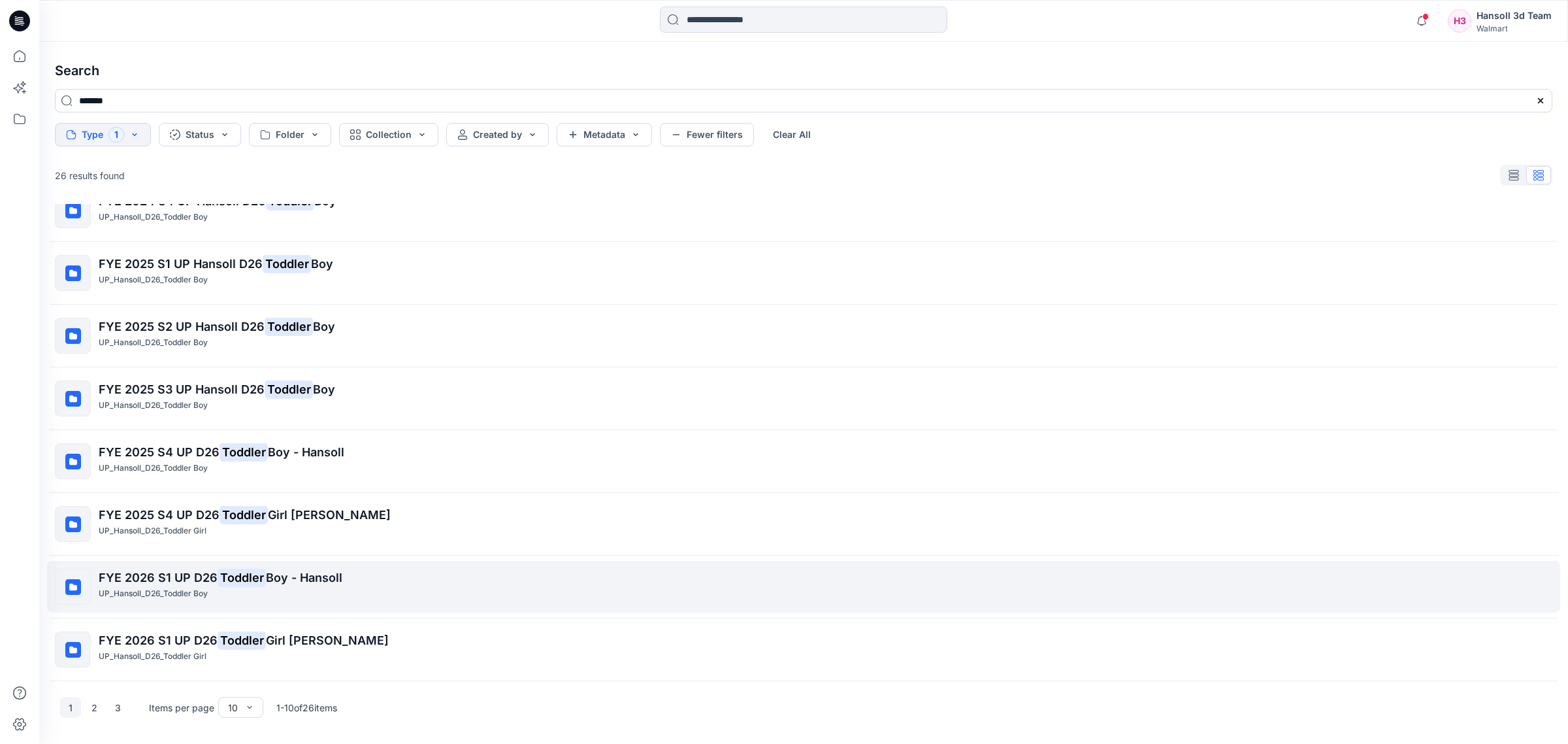
click at [320, 573] on span "Boy - Hansoll" at bounding box center [304, 577] width 76 height 14
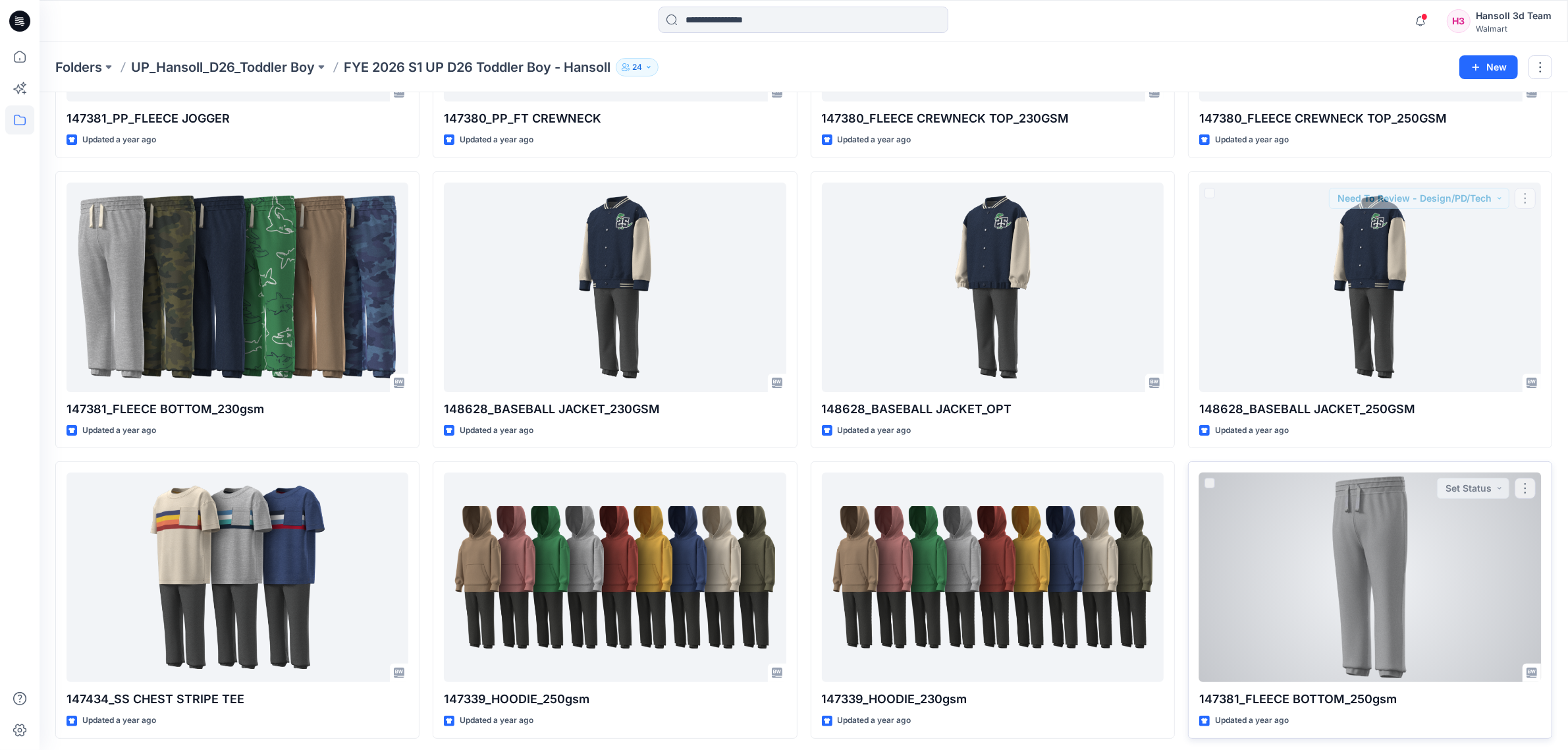
scroll to position [272, 0]
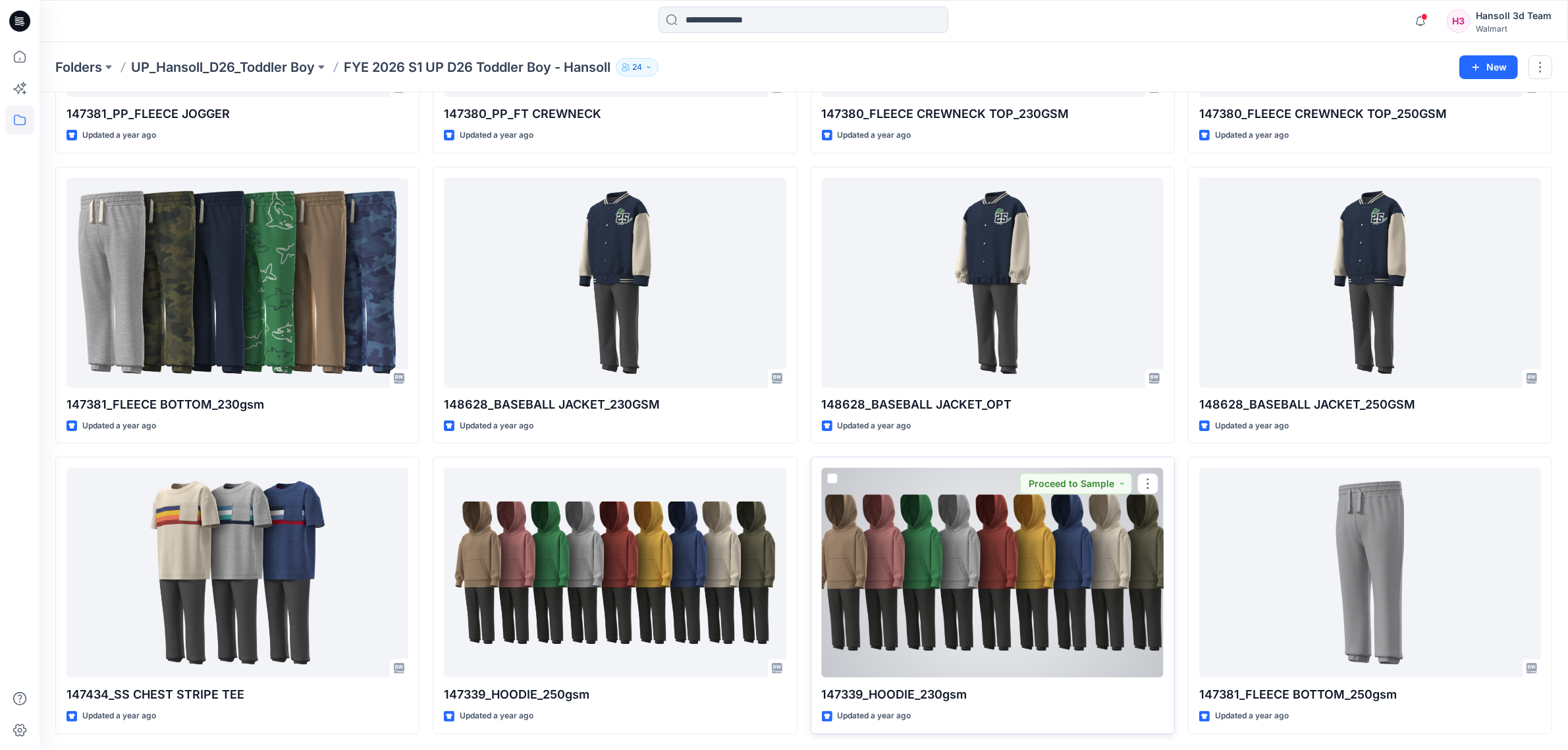
click at [1004, 588] on div at bounding box center [993, 573] width 342 height 209
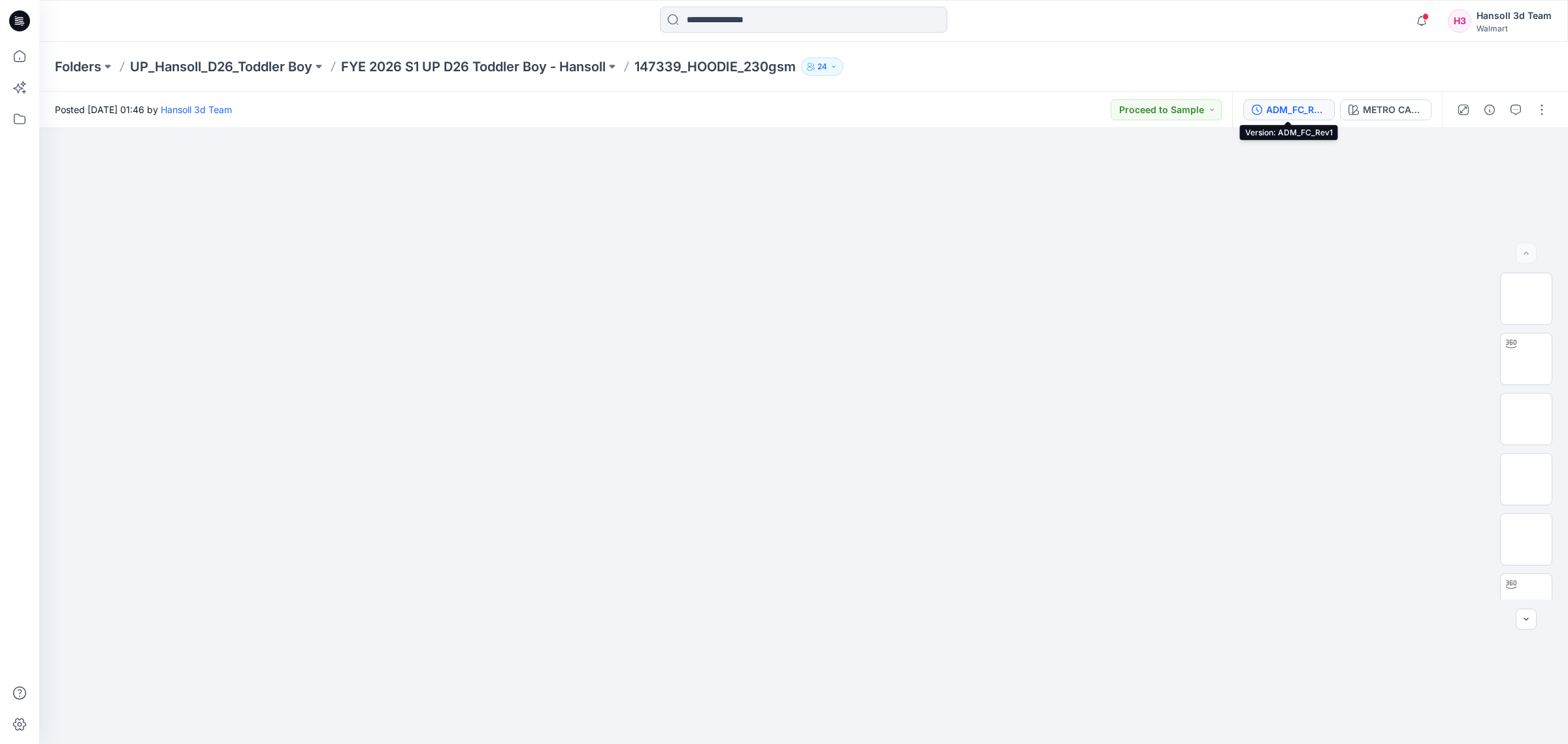
click at [1294, 110] on div "ADM_FC_Rev1" at bounding box center [1296, 110] width 60 height 15
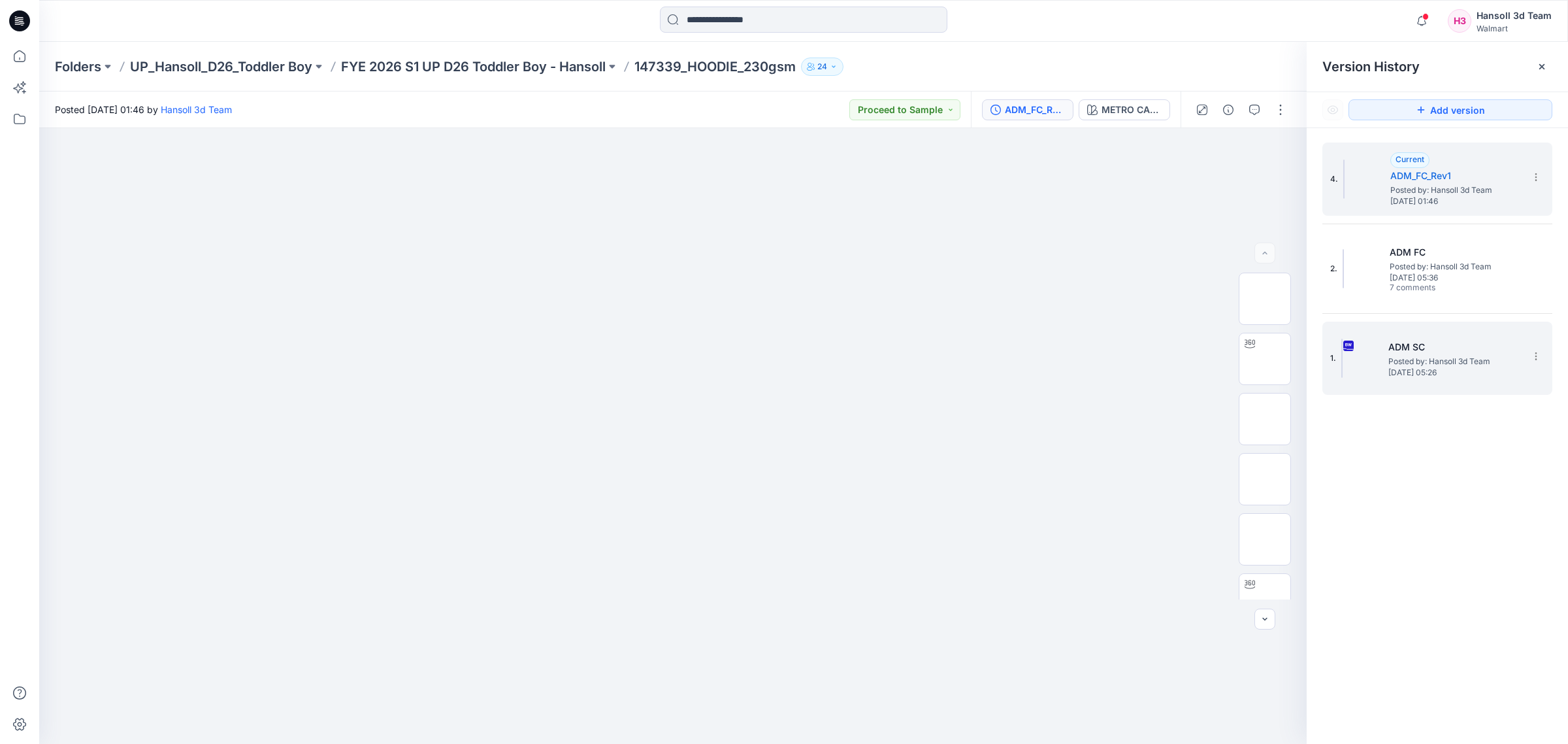
drag, startPoint x: 1418, startPoint y: 371, endPoint x: 1397, endPoint y: 332, distance: 44.3
click at [1418, 371] on span "[DATE] 05:26" at bounding box center [1454, 373] width 131 height 9
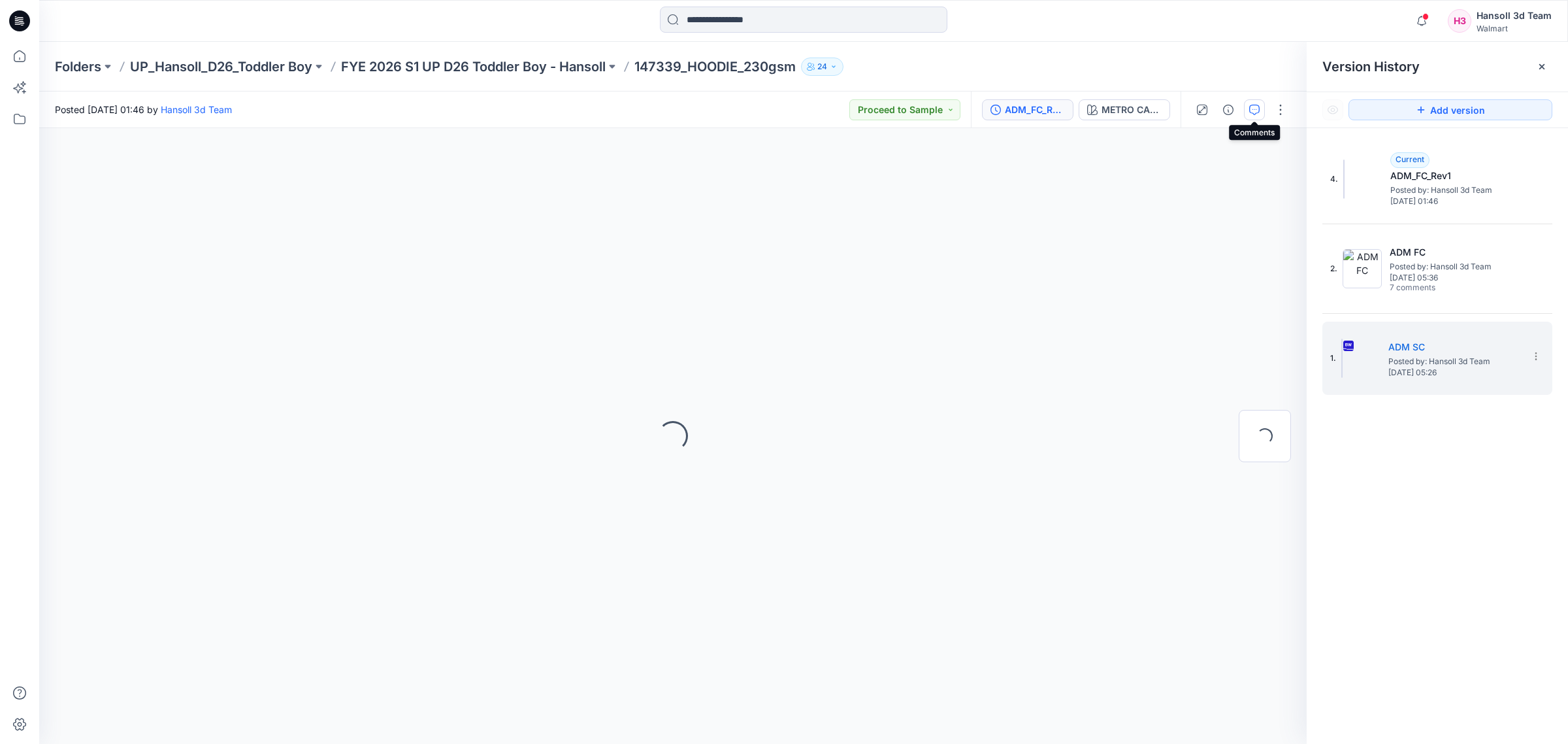
click at [1258, 108] on icon "button" at bounding box center [1254, 110] width 10 height 10
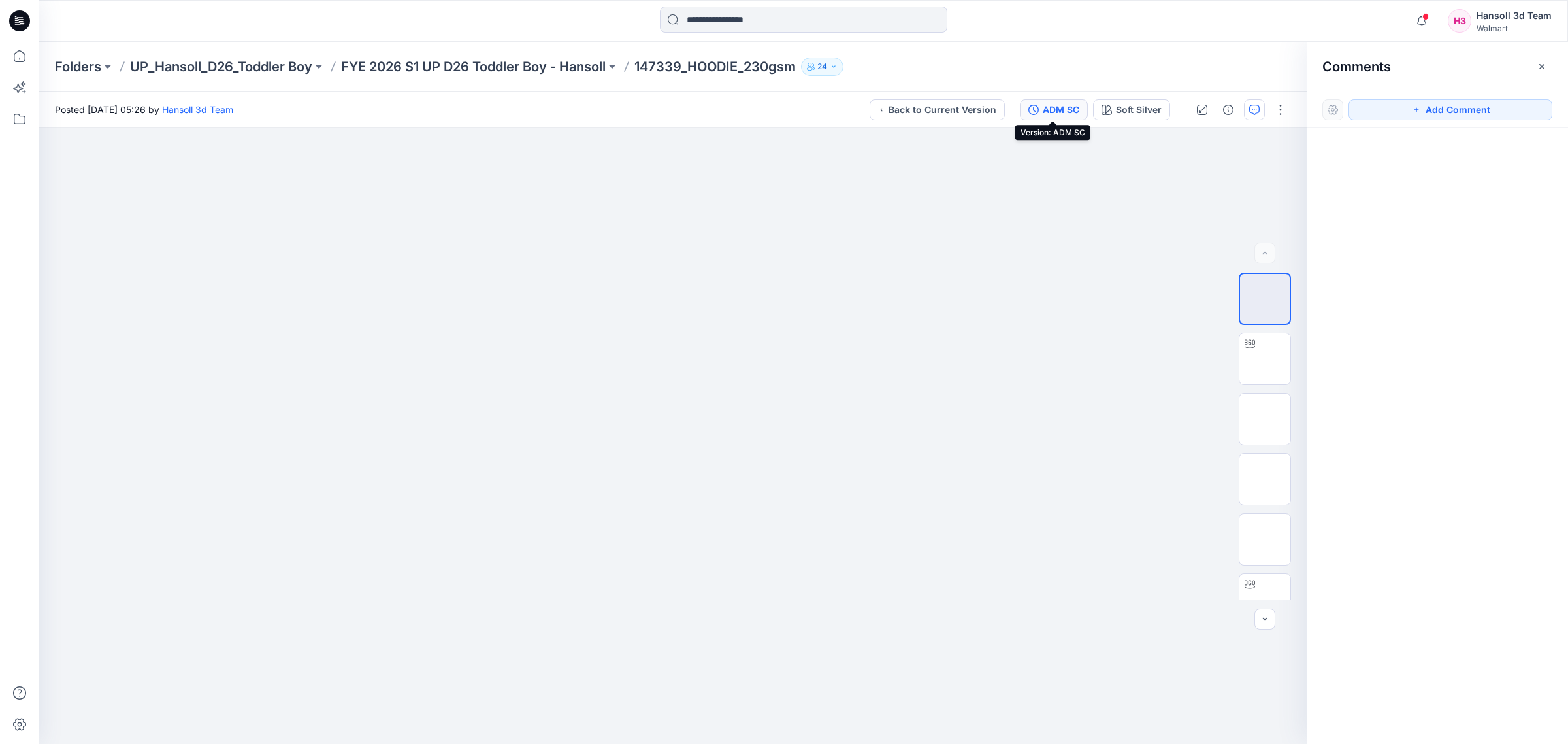
click at [1072, 115] on div "ADM SC" at bounding box center [1061, 110] width 36 height 15
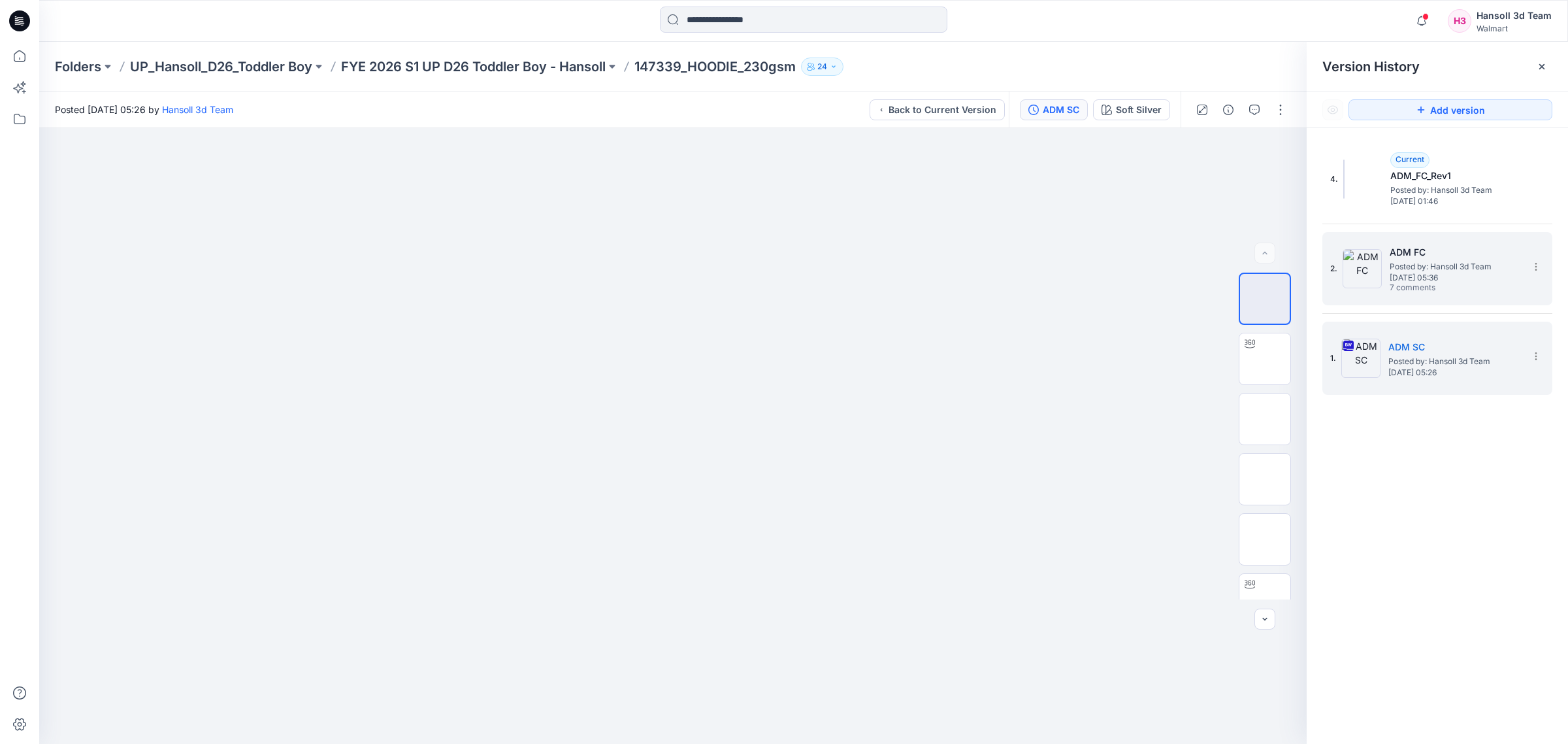
click at [1459, 289] on span "7 comments" at bounding box center [1436, 288] width 92 height 10
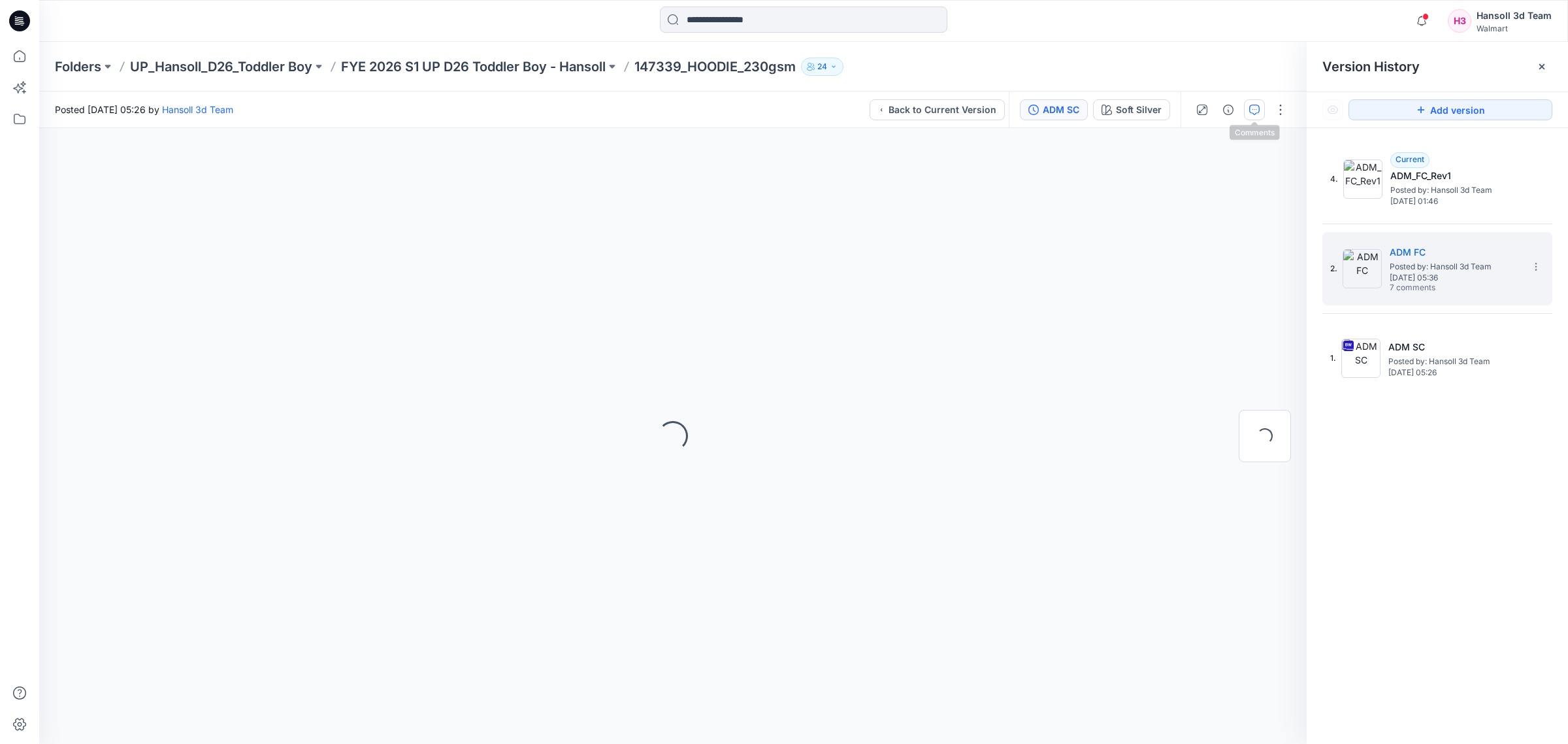
click at [1251, 108] on icon "button" at bounding box center [1254, 110] width 10 height 10
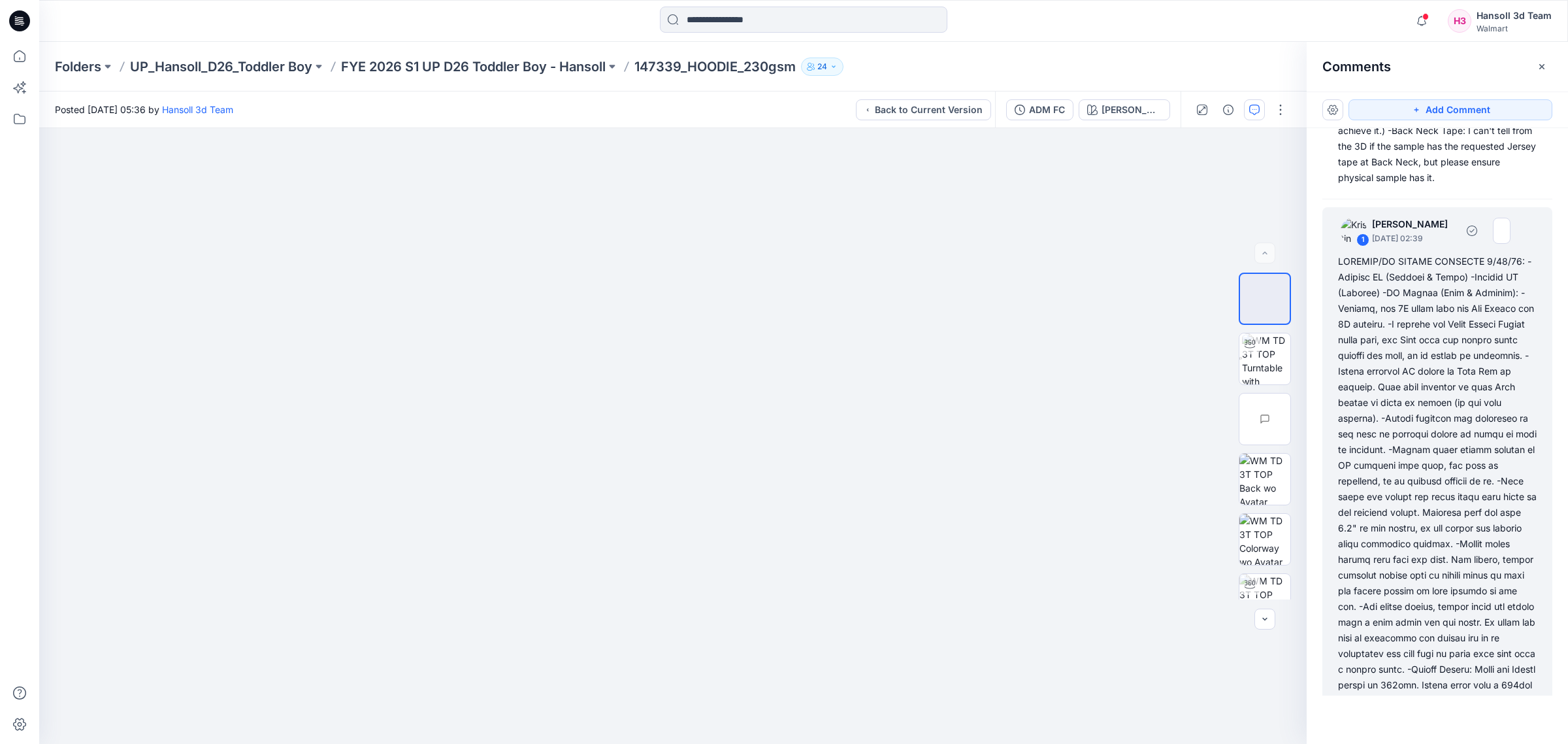
scroll to position [956, 0]
